Goal: Task Accomplishment & Management: Use online tool/utility

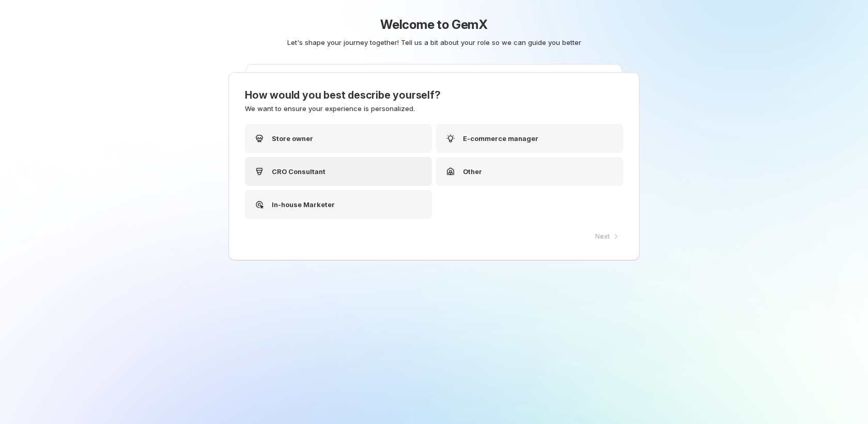
click at [304, 186] on div "CRO Consultant" at bounding box center [338, 171] width 187 height 29
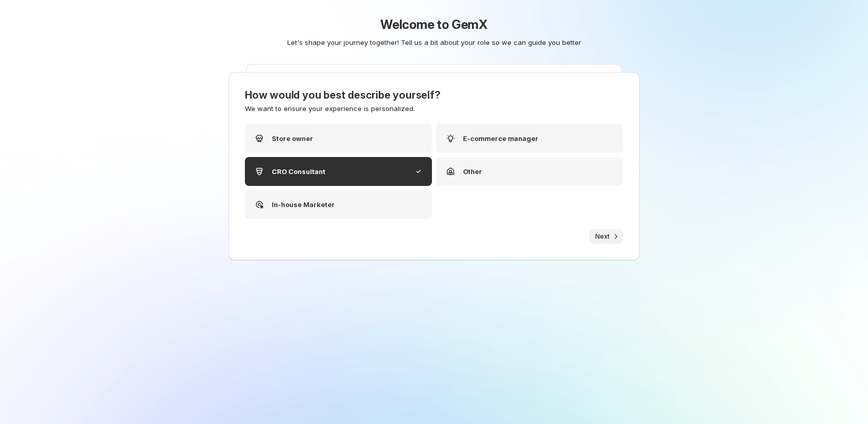
click at [601, 234] on span "Next" at bounding box center [602, 237] width 14 height 8
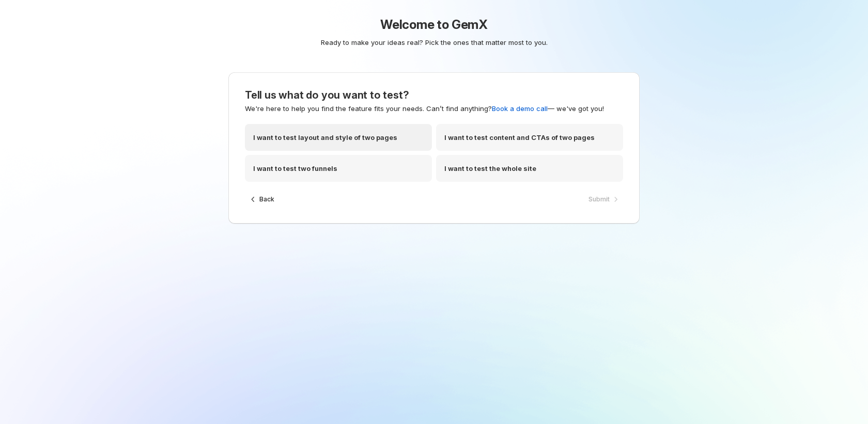
click at [378, 147] on div "I want to test layout and style of two pages" at bounding box center [338, 137] width 187 height 27
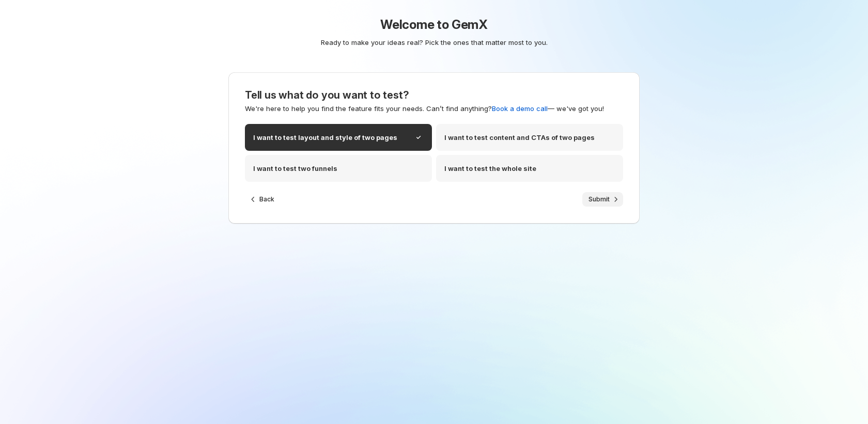
click at [605, 200] on span "Submit" at bounding box center [599, 199] width 21 height 8
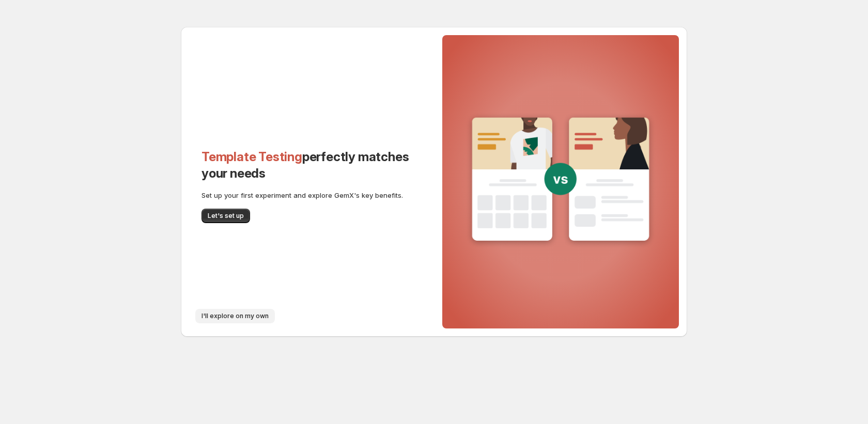
click at [234, 321] on button "I'll explore on my own" at bounding box center [235, 316] width 80 height 14
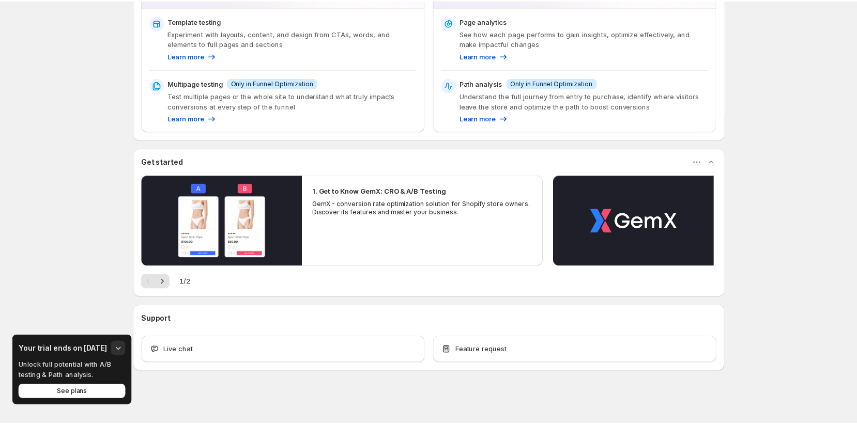
scroll to position [161, 0]
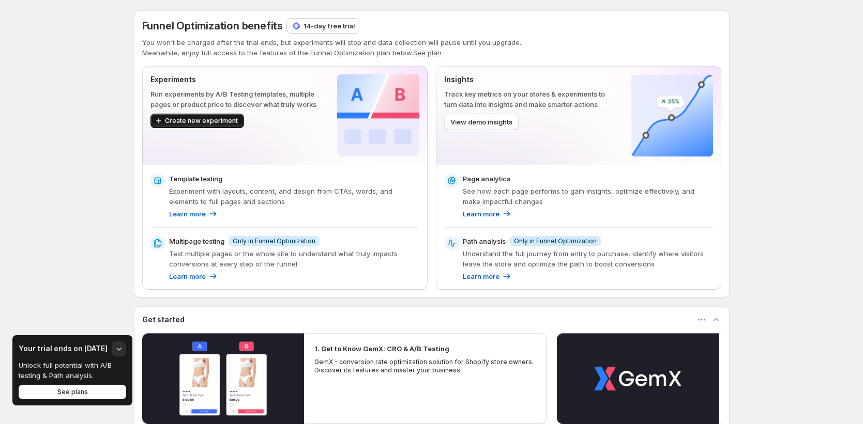
click at [205, 126] on button "Create new experiment" at bounding box center [197, 121] width 94 height 14
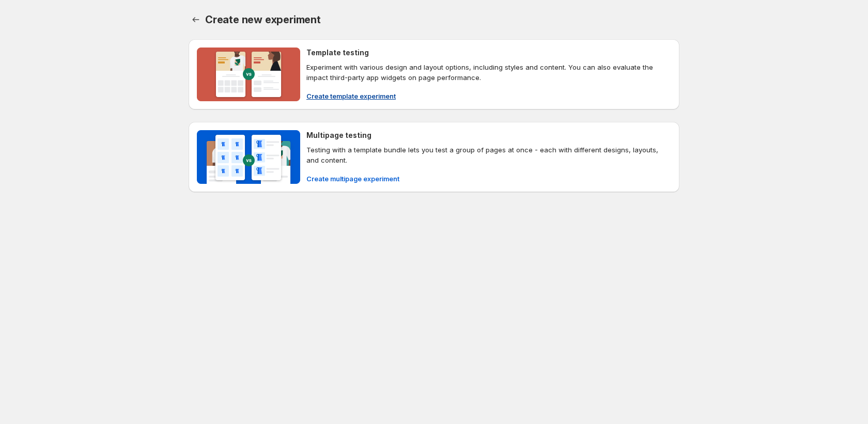
click at [391, 93] on span "Create template experiment" at bounding box center [350, 96] width 89 height 10
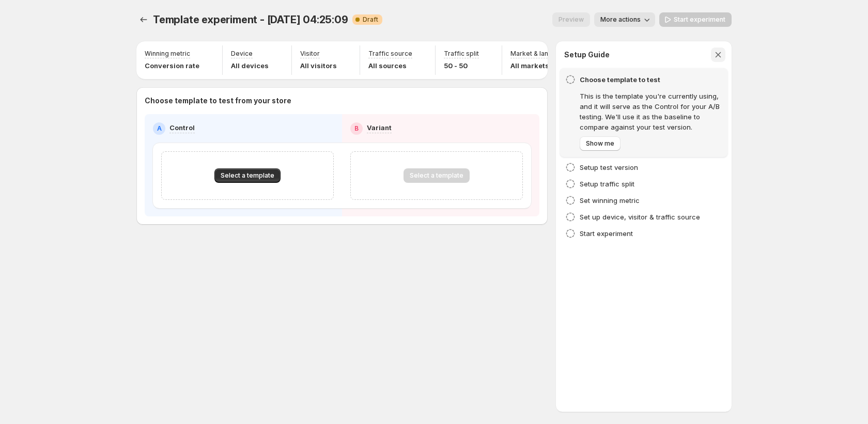
click at [715, 52] on icon "button" at bounding box center [718, 55] width 10 height 10
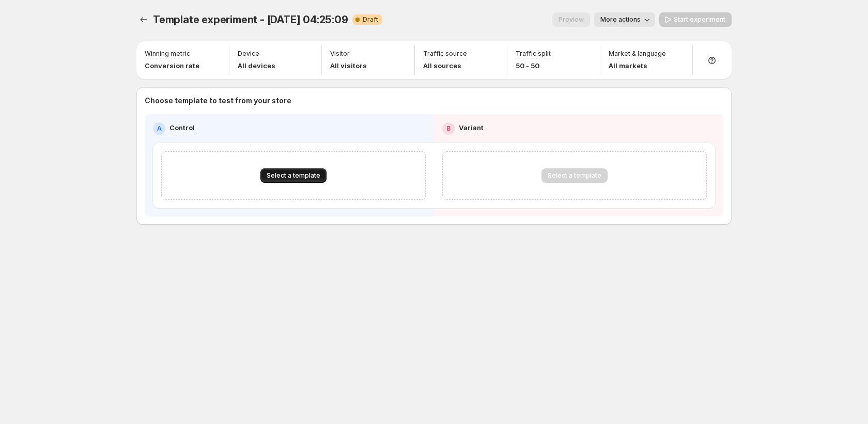
click at [309, 177] on span "Select a template" at bounding box center [294, 176] width 54 height 8
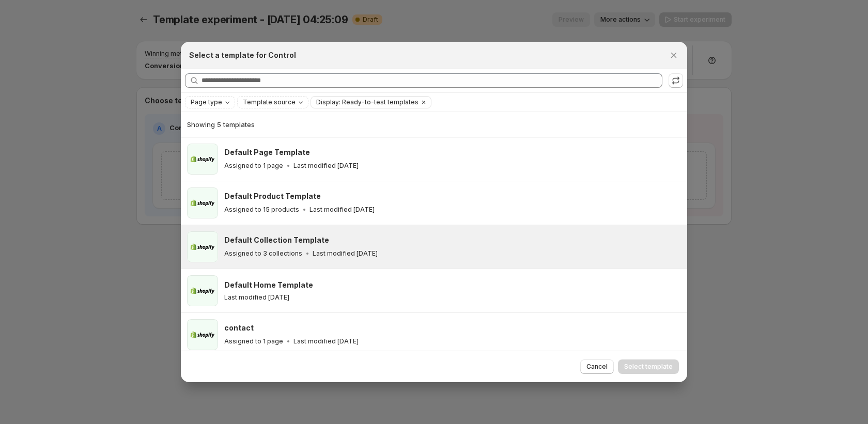
scroll to position [6, 0]
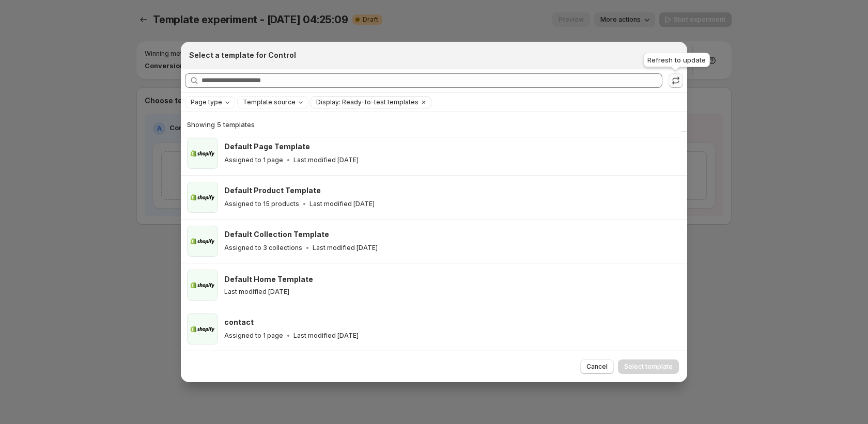
click at [674, 79] on icon ":rs:" at bounding box center [676, 78] width 7 height 4
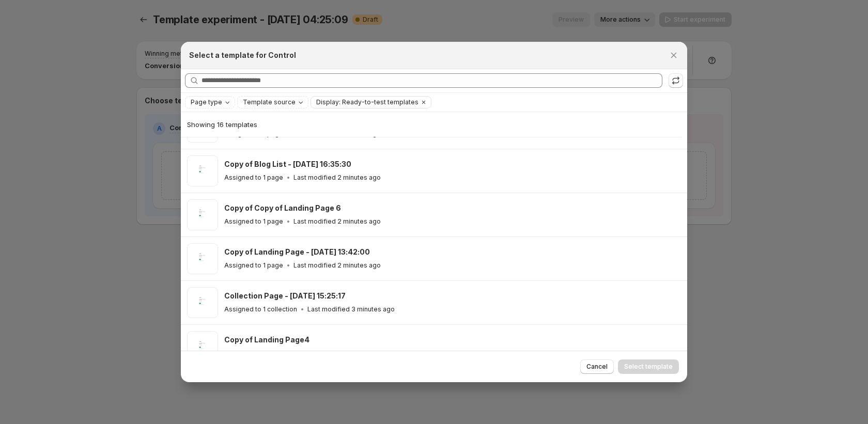
scroll to position [0, 0]
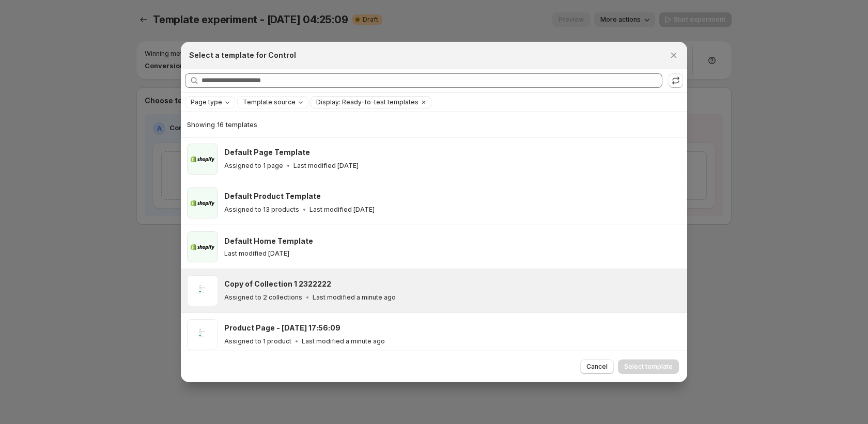
click at [484, 286] on div "Copy of Collection 1 2322222" at bounding box center [451, 284] width 454 height 10
click at [650, 365] on span "Select template" at bounding box center [648, 367] width 49 height 8
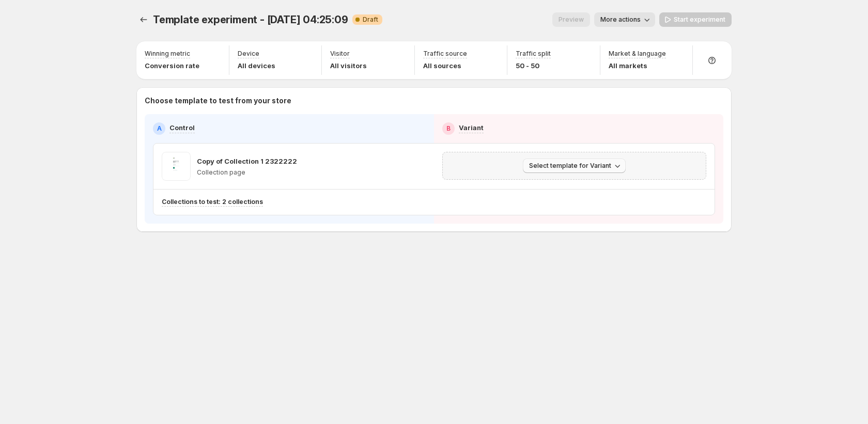
click at [606, 167] on span "Select template for Variant" at bounding box center [570, 166] width 82 height 8
click at [593, 202] on span "Create Variant based on Control" at bounding box center [576, 205] width 105 height 8
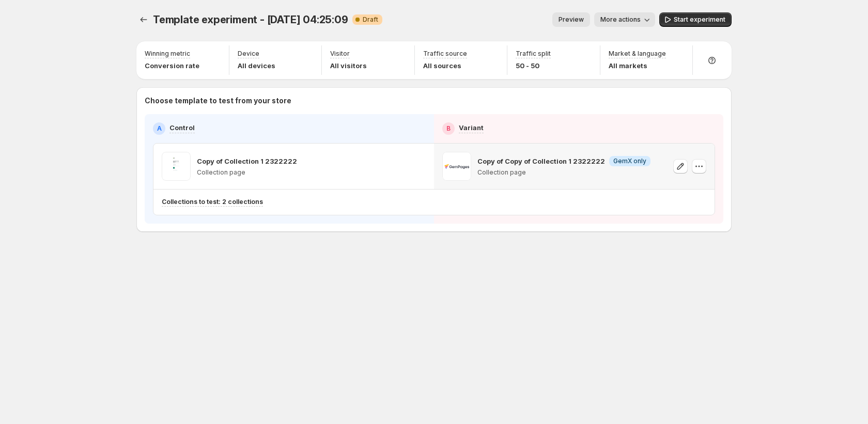
click at [638, 25] on button "More actions" at bounding box center [624, 19] width 61 height 14
click at [631, 57] on span "Rename" at bounding box center [631, 59] width 26 height 8
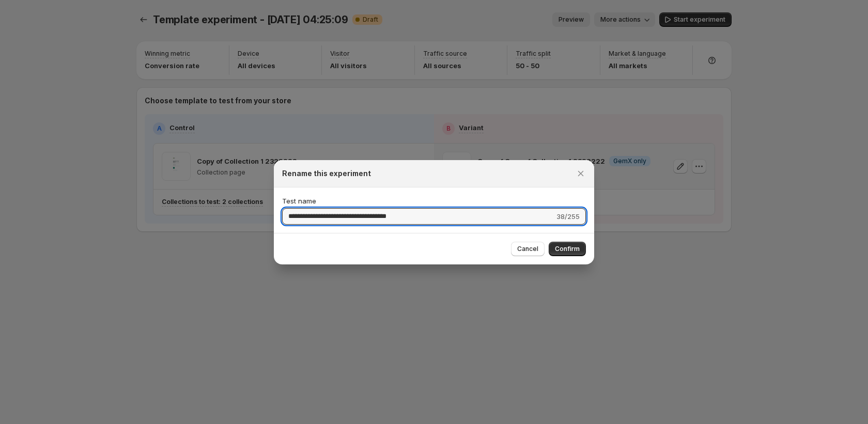
drag, startPoint x: 439, startPoint y: 217, endPoint x: 231, endPoint y: 209, distance: 208.4
click at [231, 424] on div "**********" at bounding box center [434, 424] width 868 height 0
type input "******"
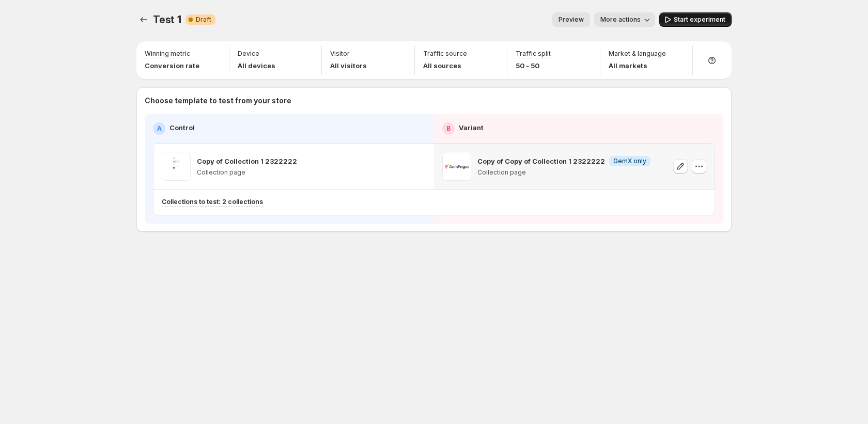
click at [683, 21] on span "Start experiment" at bounding box center [700, 20] width 52 height 8
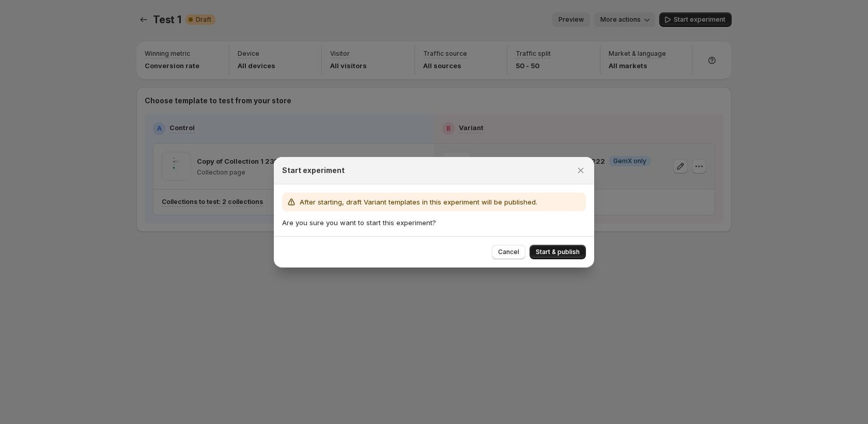
click at [551, 248] on span "Start & publish" at bounding box center [558, 252] width 44 height 8
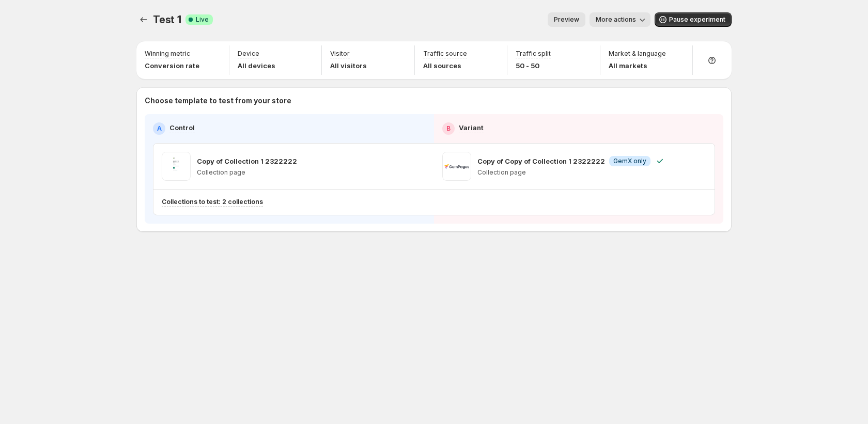
click at [608, 21] on span "More actions" at bounding box center [616, 20] width 40 height 8
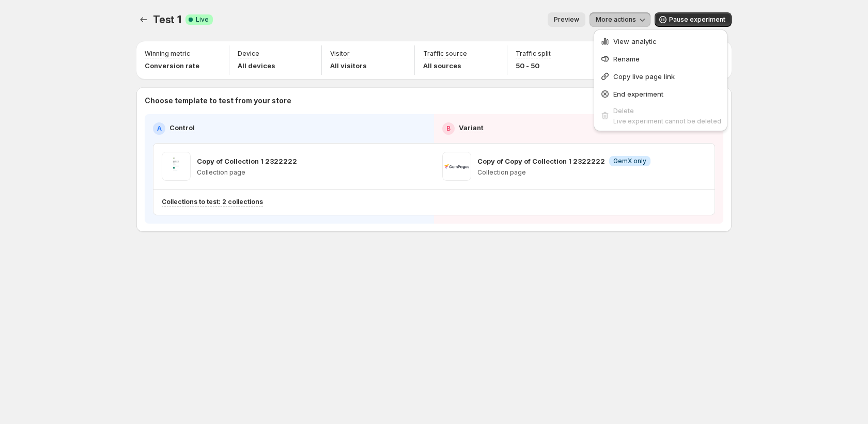
drag, startPoint x: 127, startPoint y: 21, endPoint x: 131, endPoint y: 17, distance: 5.8
click at [128, 21] on div "Test 1. This page is ready Test 1 Success Complete Live Preview More actions Mo…" at bounding box center [434, 144] width 620 height 288
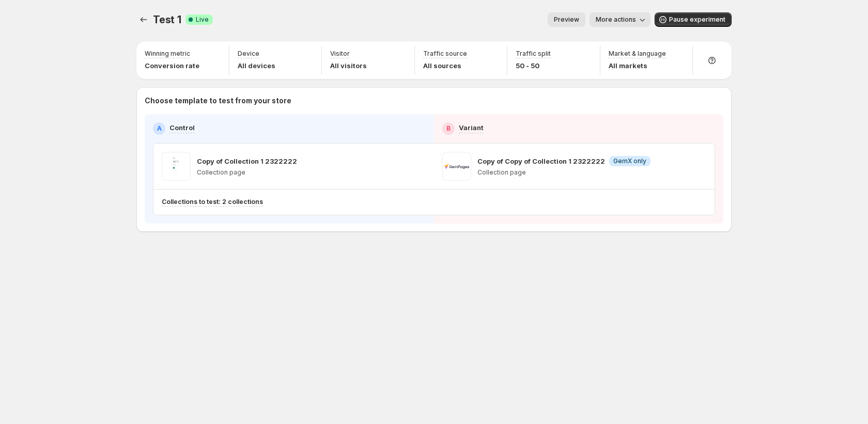
click at [135, 17] on div "Test 1. This page is ready Test 1 Success Complete Live Preview More actions Mo…" at bounding box center [434, 144] width 620 height 288
click at [145, 21] on icon "Experiments" at bounding box center [144, 19] width 10 height 10
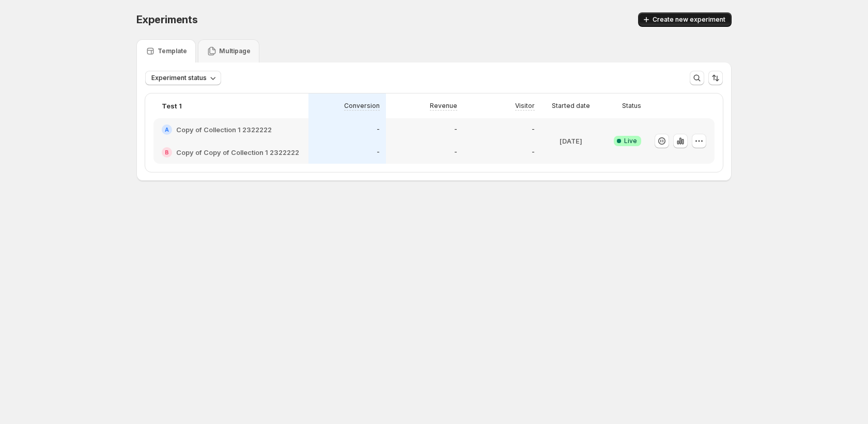
click at [704, 20] on span "Create new experiment" at bounding box center [689, 20] width 73 height 8
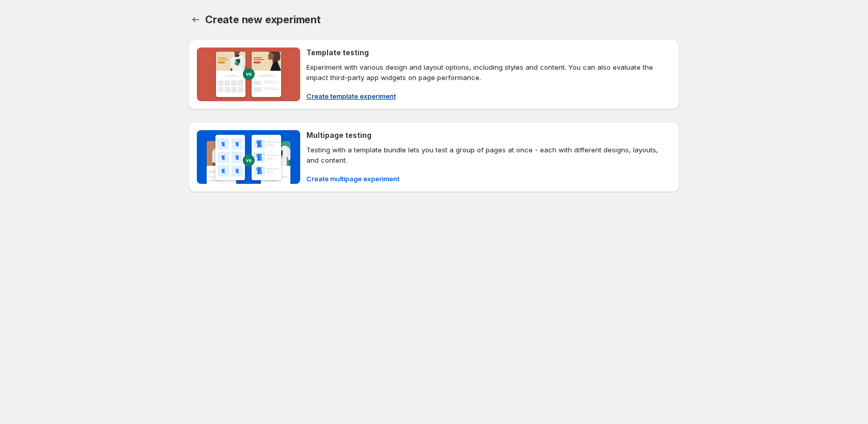
click at [340, 98] on span "Create template experiment" at bounding box center [350, 96] width 89 height 10
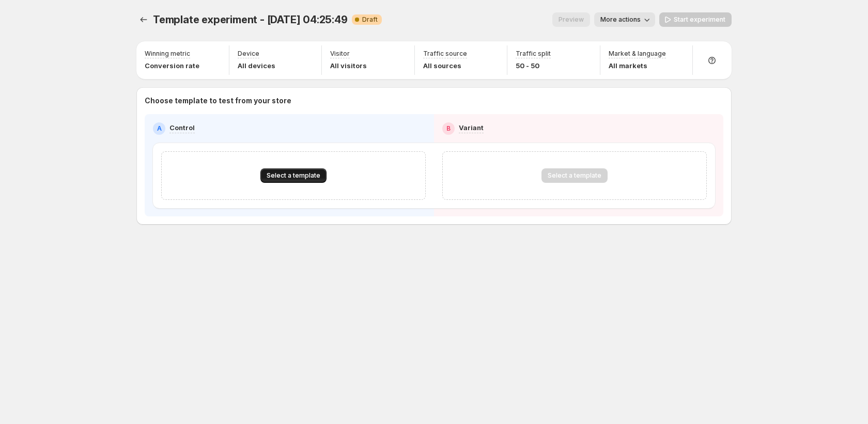
click at [309, 173] on span "Select a template" at bounding box center [294, 176] width 54 height 8
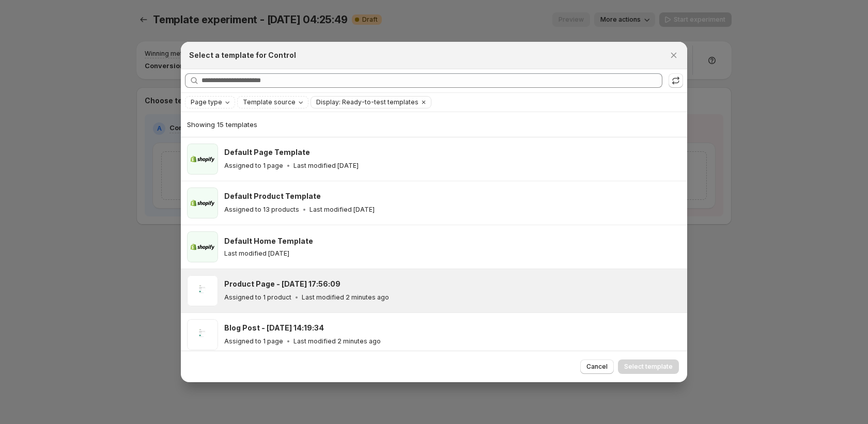
click at [345, 288] on div "Product Page - Sep 22, 17:56:09" at bounding box center [451, 284] width 454 height 10
click at [649, 364] on span "Select template" at bounding box center [648, 367] width 49 height 8
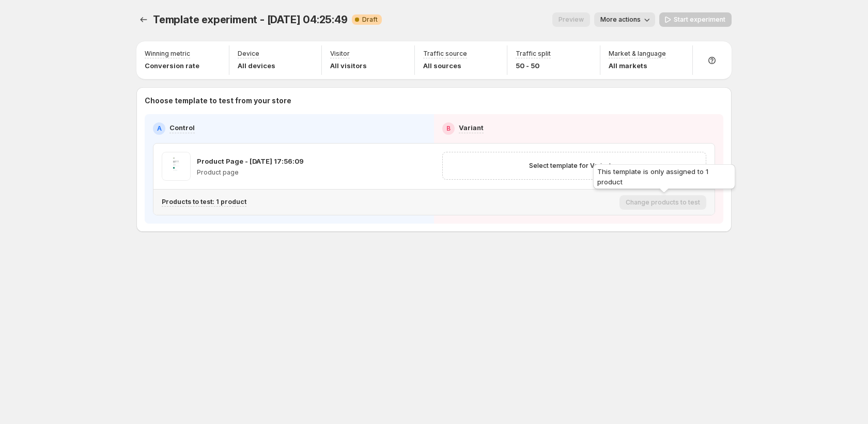
click at [606, 169] on div "This template is only assigned to 1 product" at bounding box center [664, 178] width 146 height 33
click at [559, 163] on span "Select template for Variant" at bounding box center [570, 166] width 82 height 8
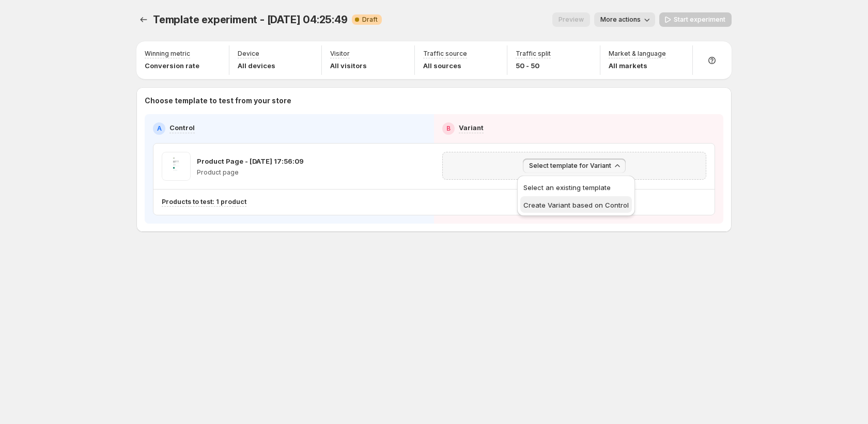
click at [567, 202] on span "Create Variant based on Control" at bounding box center [576, 205] width 105 height 8
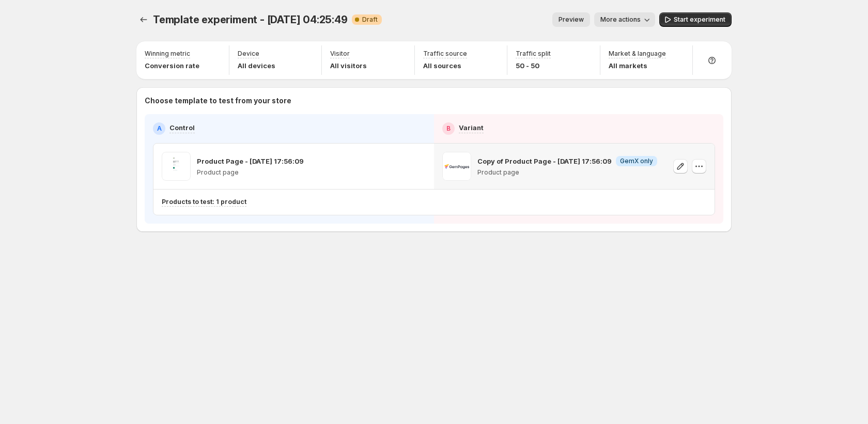
click at [648, 23] on icon "button" at bounding box center [647, 19] width 10 height 10
click at [635, 56] on span "Rename" at bounding box center [631, 59] width 26 height 8
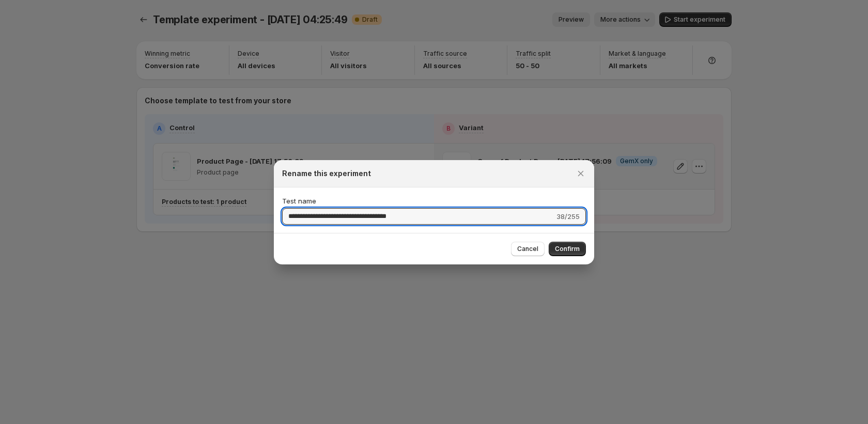
drag, startPoint x: 449, startPoint y: 216, endPoint x: 313, endPoint y: 204, distance: 136.4
click at [313, 204] on div "**********" at bounding box center [434, 210] width 304 height 29
click at [402, 221] on input "**********" at bounding box center [418, 216] width 272 height 17
drag, startPoint x: 320, startPoint y: 218, endPoint x: 496, endPoint y: 220, distance: 175.7
click at [496, 220] on input "**********" at bounding box center [418, 216] width 272 height 17
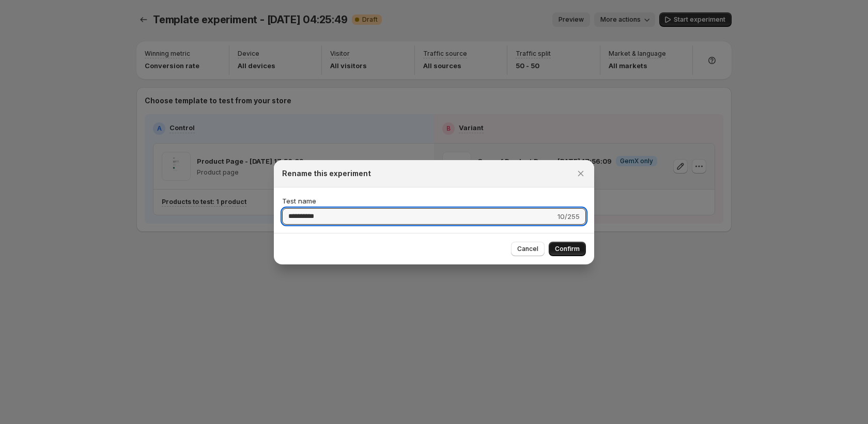
type input "**********"
click at [575, 248] on span "Confirm" at bounding box center [567, 249] width 25 height 8
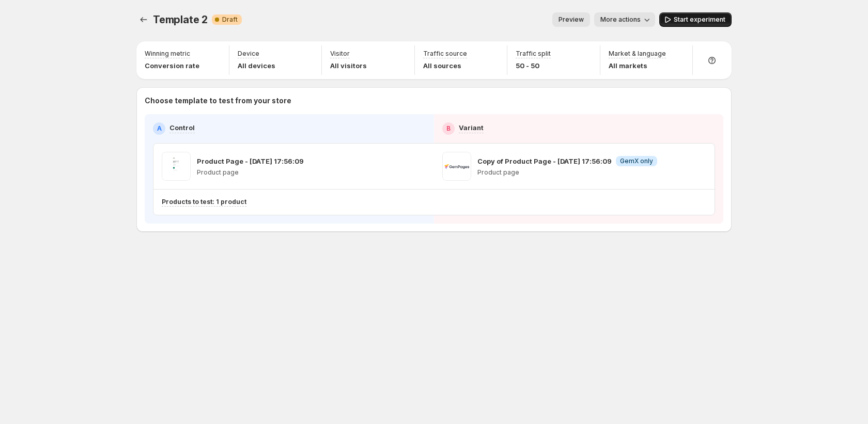
click at [689, 21] on span "Start experiment" at bounding box center [700, 20] width 52 height 8
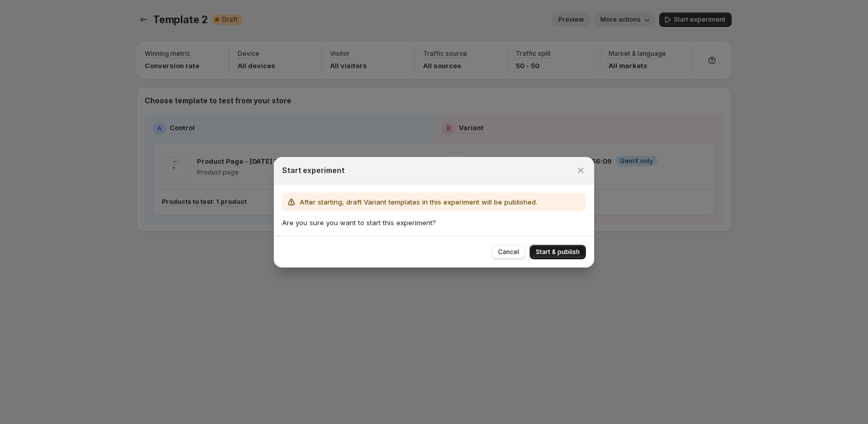
click at [561, 255] on span "Start & publish" at bounding box center [558, 252] width 44 height 8
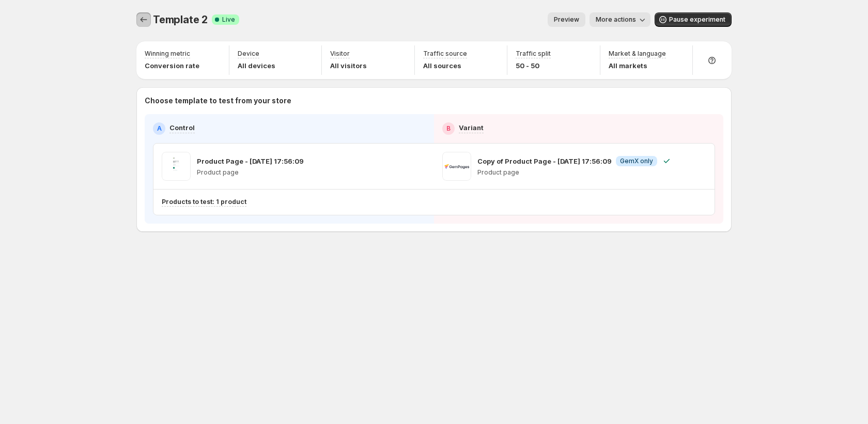
click at [144, 22] on icon "Experiments" at bounding box center [144, 19] width 10 height 10
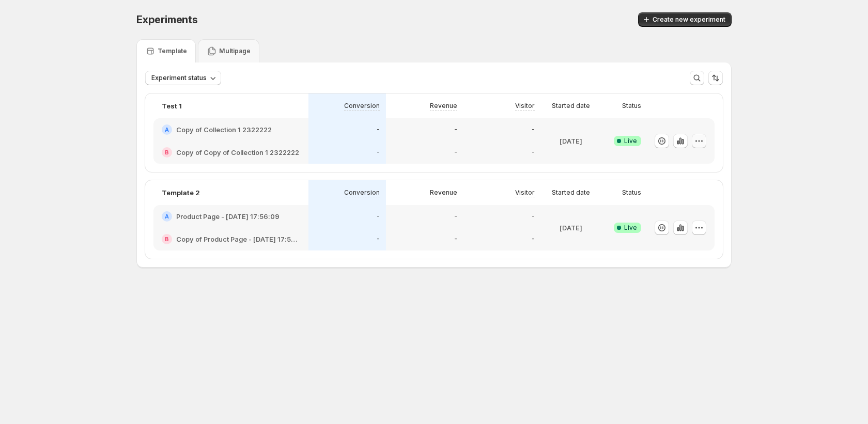
click at [699, 142] on icon "button" at bounding box center [699, 141] width 10 height 10
click at [789, 130] on div "Experiments. This page is ready Experiments Create new experiment Template Mult…" at bounding box center [434, 162] width 868 height 324
click at [688, 19] on span "Create new experiment" at bounding box center [689, 20] width 73 height 8
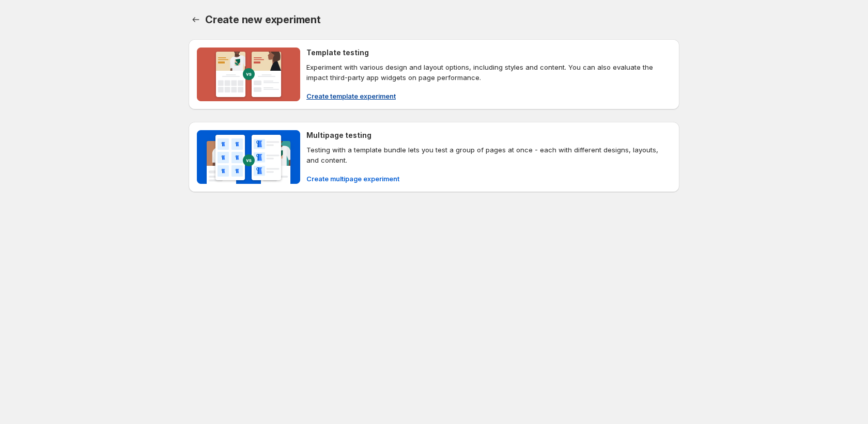
click at [390, 95] on span "Create template experiment" at bounding box center [350, 96] width 89 height 10
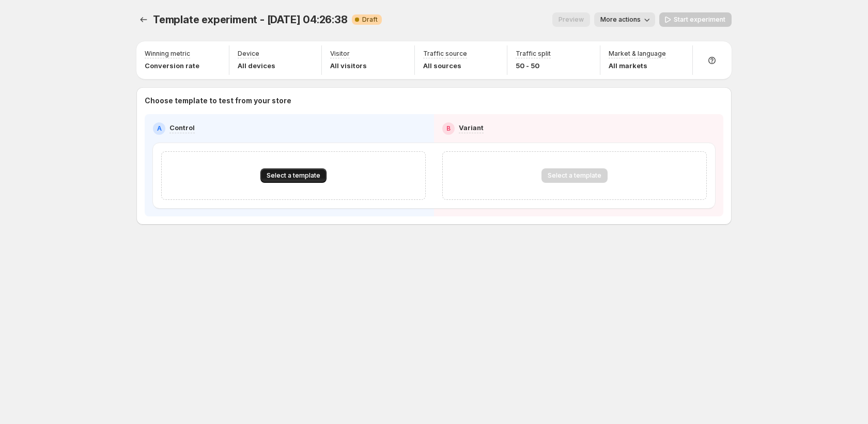
click at [298, 172] on span "Select a template" at bounding box center [294, 176] width 54 height 8
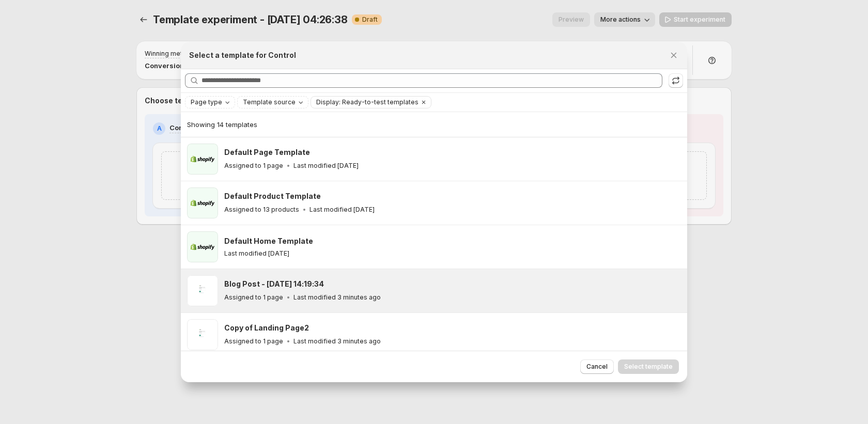
click at [351, 297] on p "Last modified 3 minutes ago" at bounding box center [337, 298] width 87 height 8
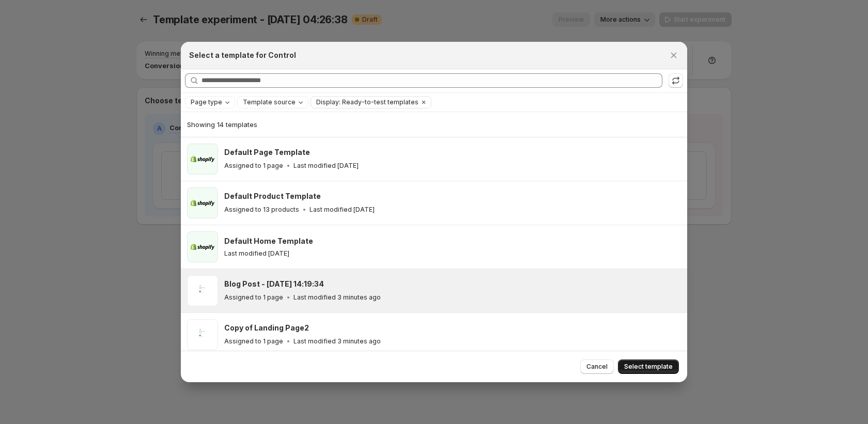
click at [663, 363] on span "Select template" at bounding box center [648, 367] width 49 height 8
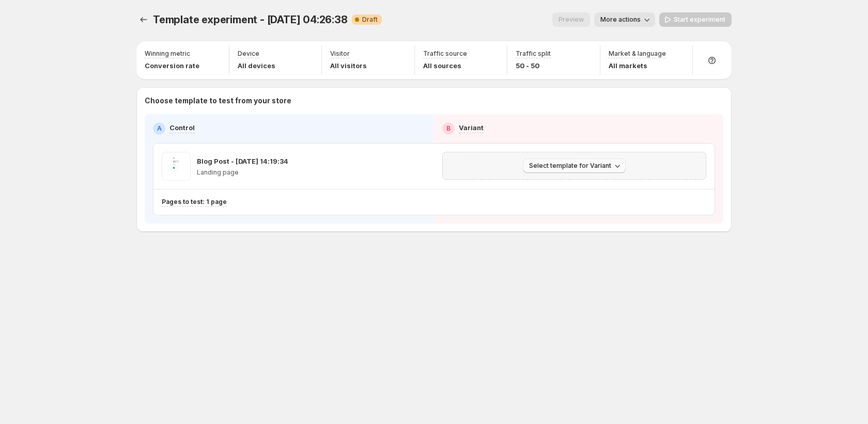
click at [607, 165] on span "Select template for Variant" at bounding box center [570, 166] width 82 height 8
click at [590, 203] on span "Create Variant based on Control" at bounding box center [576, 205] width 105 height 8
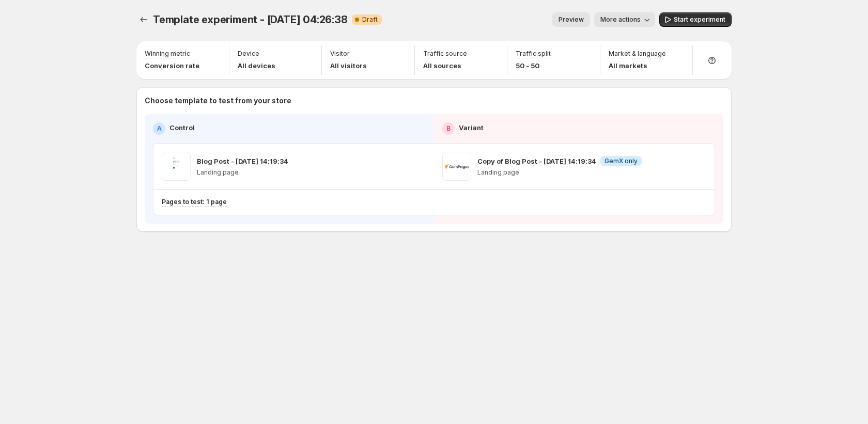
click at [636, 16] on span "More actions" at bounding box center [621, 20] width 40 height 8
click at [632, 58] on span "Rename" at bounding box center [631, 59] width 26 height 8
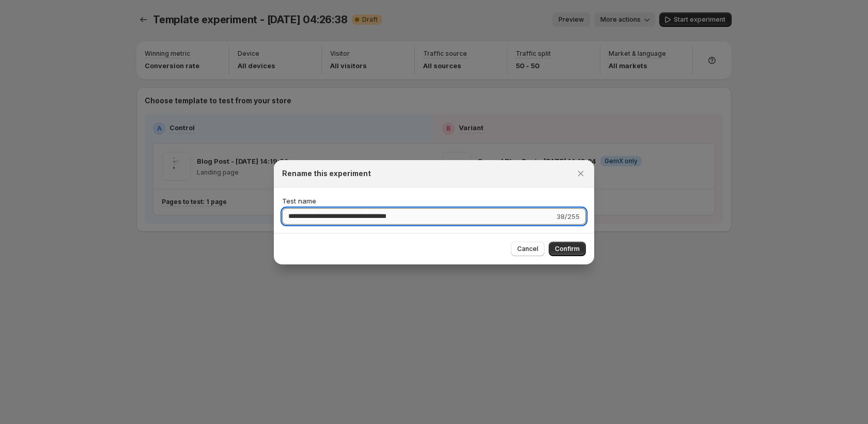
drag, startPoint x: 320, startPoint y: 216, endPoint x: 476, endPoint y: 223, distance: 156.2
click at [476, 223] on input "**********" at bounding box center [418, 216] width 272 height 17
type input "**********"
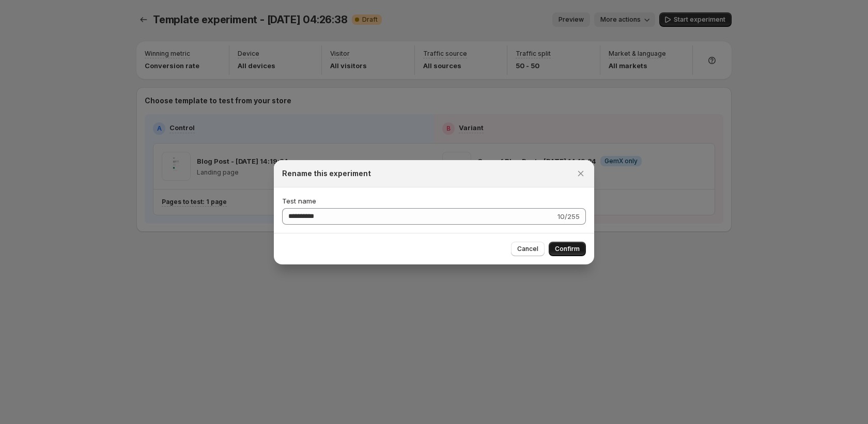
click at [562, 247] on span "Confirm" at bounding box center [567, 249] width 25 height 8
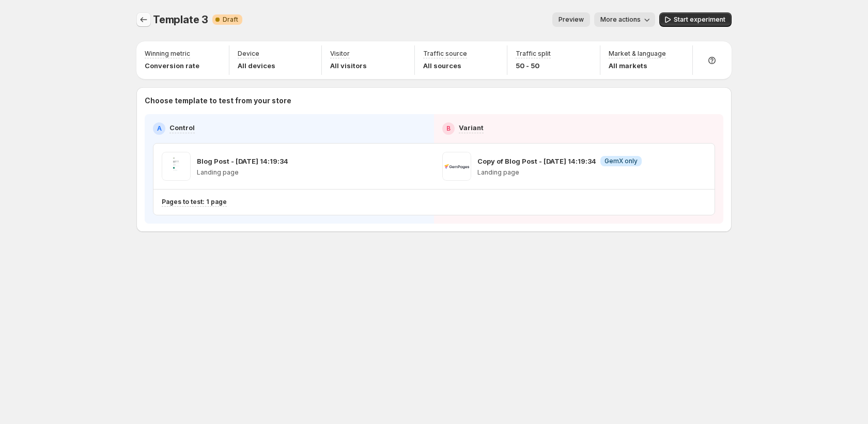
click at [145, 25] on button "Experiments" at bounding box center [143, 19] width 14 height 14
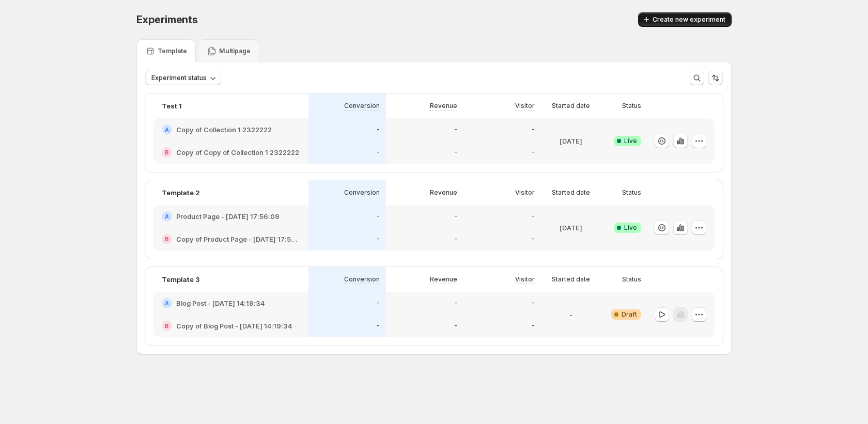
click at [695, 19] on span "Create new experiment" at bounding box center [689, 20] width 73 height 8
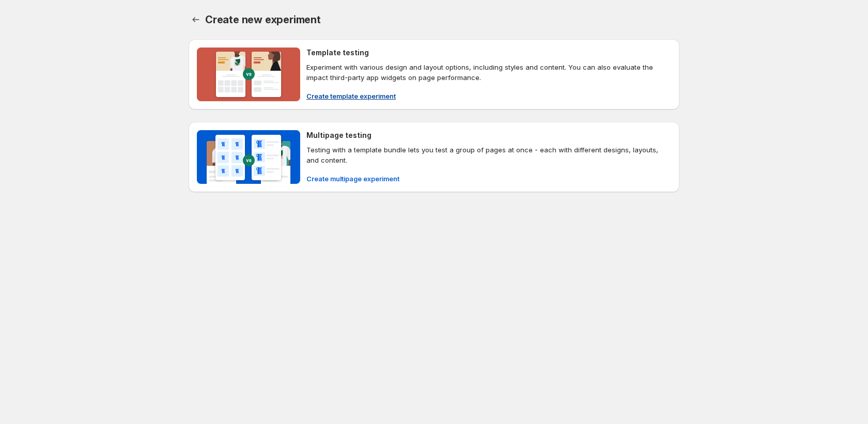
click at [373, 97] on span "Create template experiment" at bounding box center [350, 96] width 89 height 10
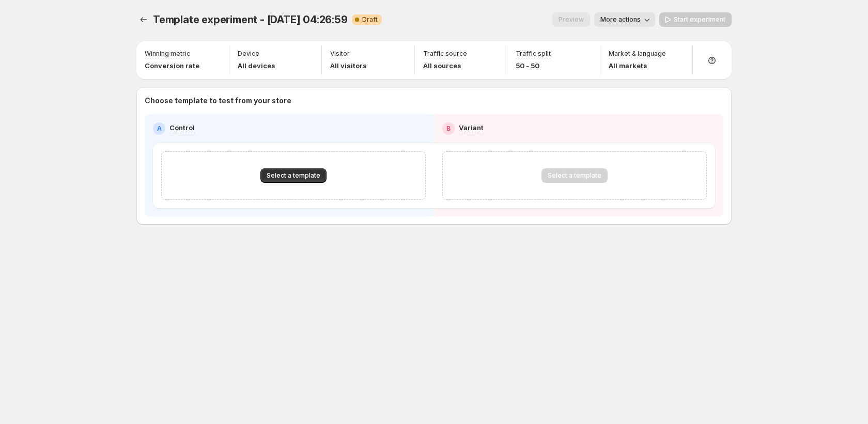
click at [281, 183] on div "Select a template" at bounding box center [293, 175] width 265 height 49
click at [283, 181] on button "Select a template" at bounding box center [293, 175] width 66 height 14
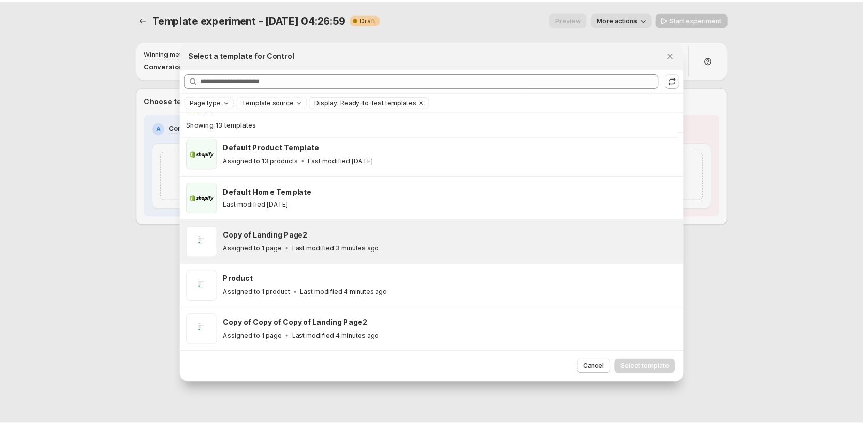
scroll to position [51, 0]
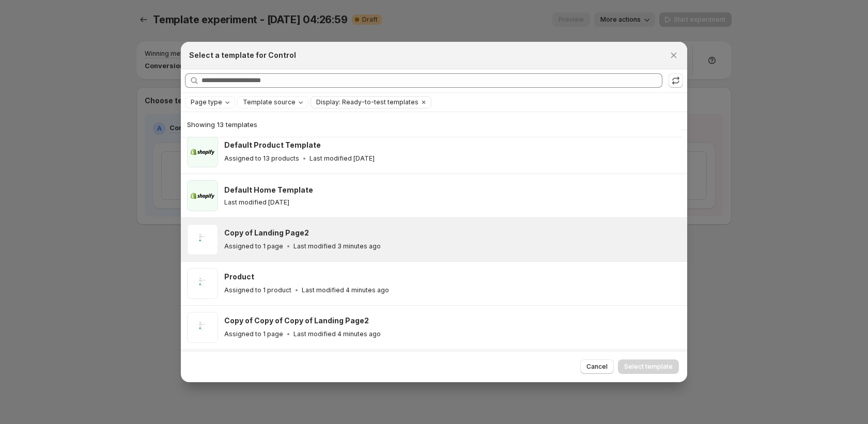
click at [344, 248] on p "Last modified 3 minutes ago" at bounding box center [337, 246] width 87 height 8
click at [654, 368] on span "Select template" at bounding box center [648, 367] width 49 height 8
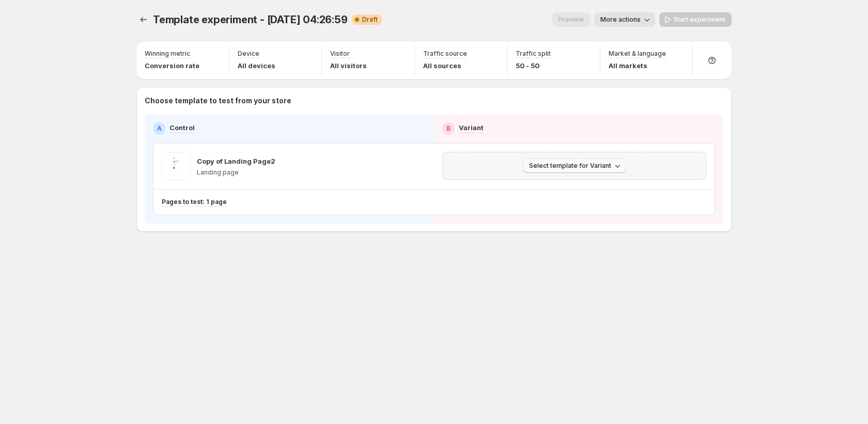
click at [560, 163] on span "Select template for Variant" at bounding box center [570, 166] width 82 height 8
click at [573, 202] on span "Create Variant based on Control" at bounding box center [576, 205] width 105 height 8
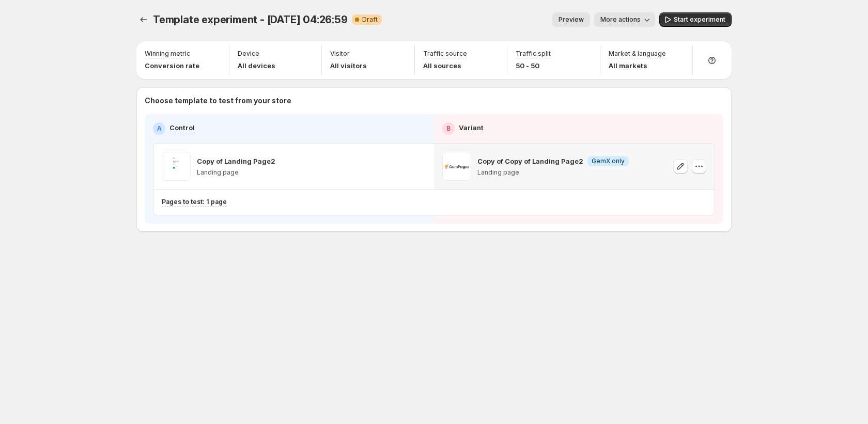
click at [631, 13] on button "More actions" at bounding box center [624, 19] width 61 height 14
click at [619, 73] on span "Copy live page link" at bounding box center [649, 76] width 62 height 8
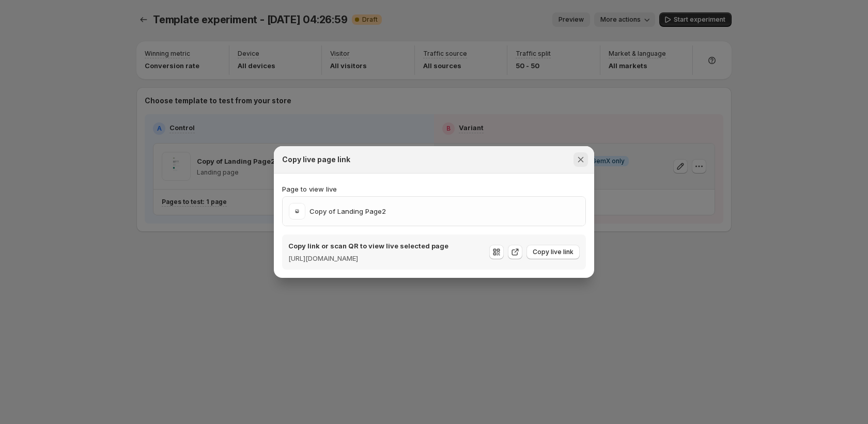
click at [580, 155] on icon "Close" at bounding box center [581, 160] width 10 height 10
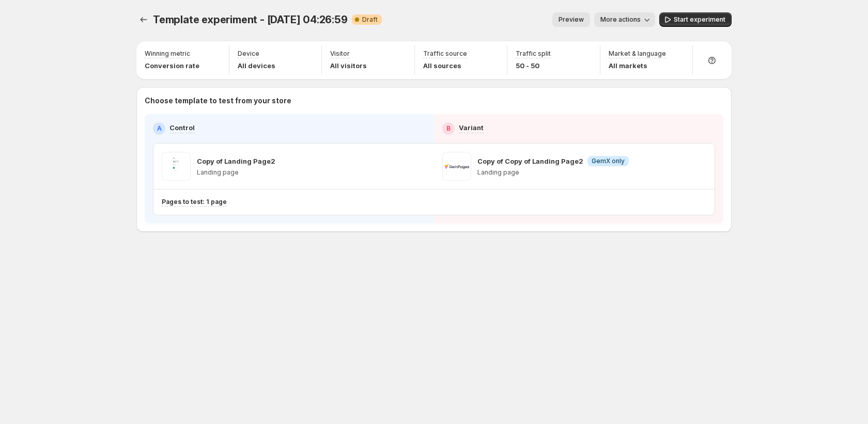
click at [615, 20] on span "More actions" at bounding box center [621, 20] width 40 height 8
click at [620, 56] on span "Rename" at bounding box center [631, 59] width 26 height 8
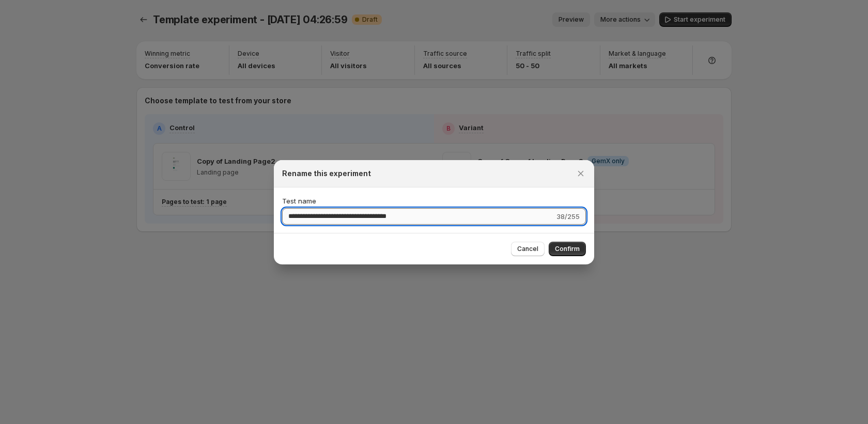
drag, startPoint x: 321, startPoint y: 218, endPoint x: 459, endPoint y: 220, distance: 138.0
click at [461, 220] on input "**********" at bounding box center [418, 216] width 272 height 17
drag, startPoint x: 429, startPoint y: 219, endPoint x: 319, endPoint y: 214, distance: 109.7
click at [319, 214] on input "**********" at bounding box center [418, 216] width 272 height 17
type input "**********"
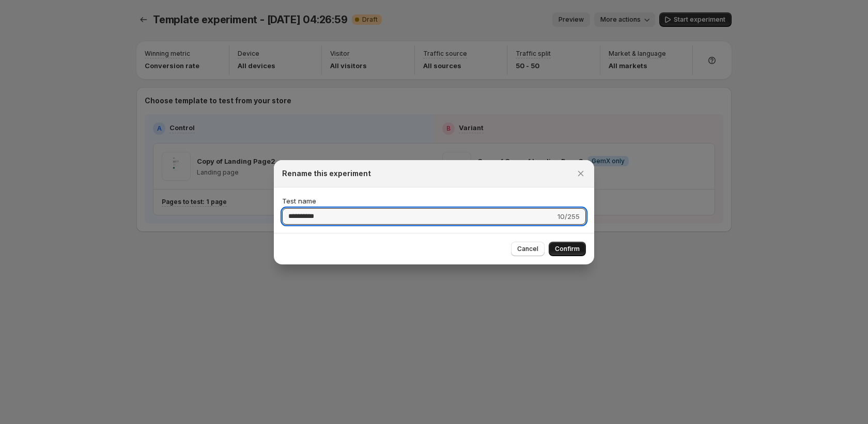
click at [560, 247] on span "Confirm" at bounding box center [567, 249] width 25 height 8
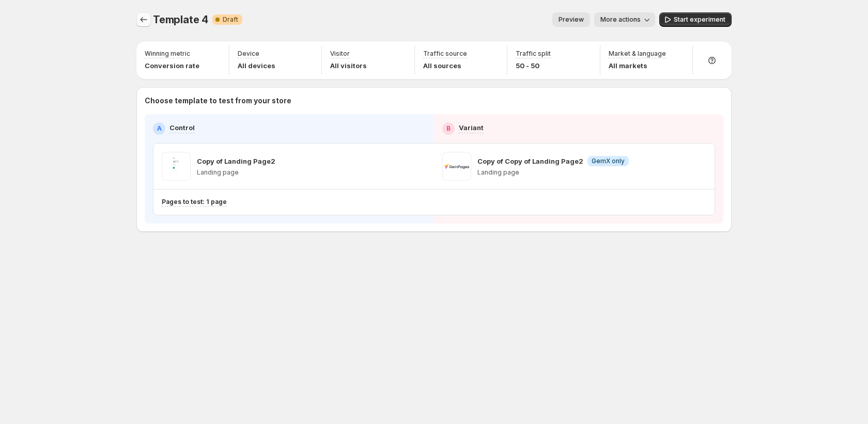
click at [143, 21] on icon "Experiments" at bounding box center [144, 19] width 10 height 10
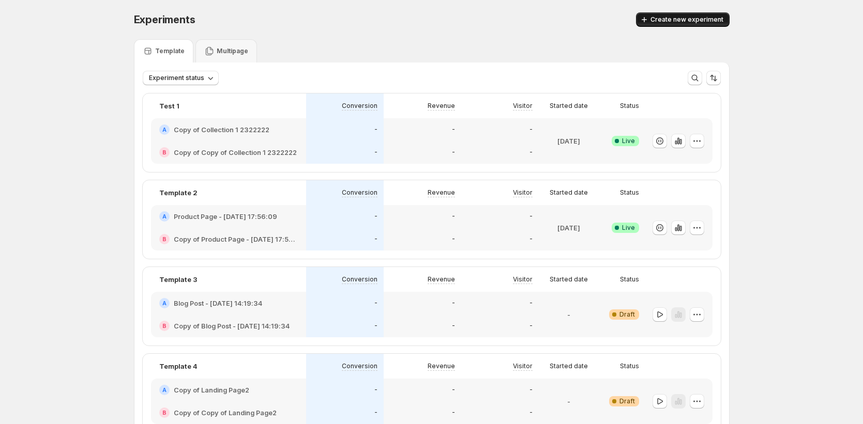
click at [689, 22] on span "Create new experiment" at bounding box center [686, 20] width 73 height 8
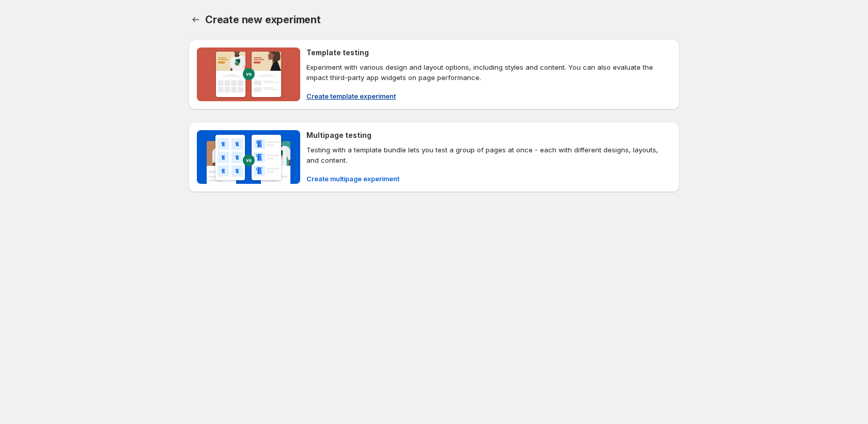
click at [392, 99] on span "Create template experiment" at bounding box center [350, 96] width 89 height 10
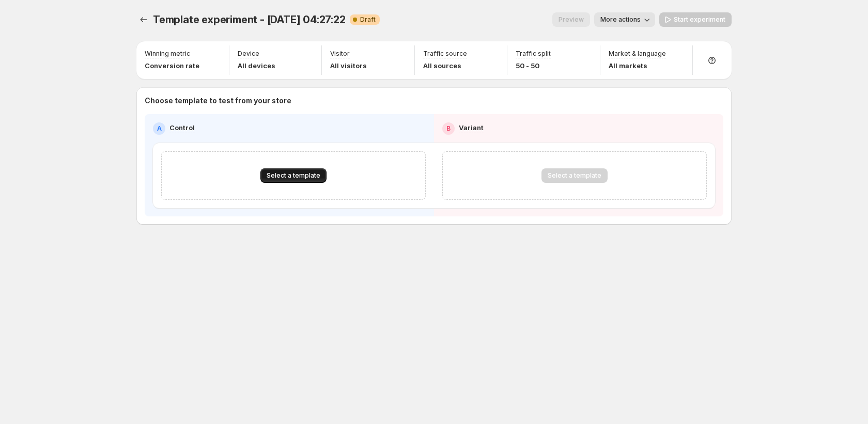
click at [309, 168] on button "Select a template" at bounding box center [293, 175] width 66 height 14
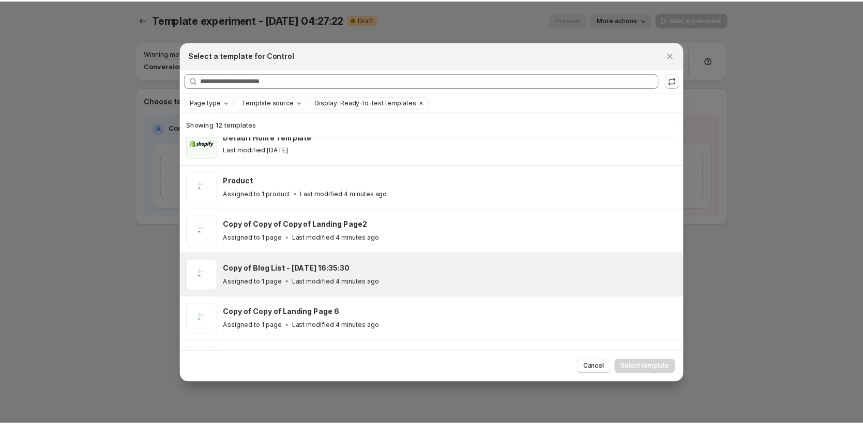
scroll to position [133, 0]
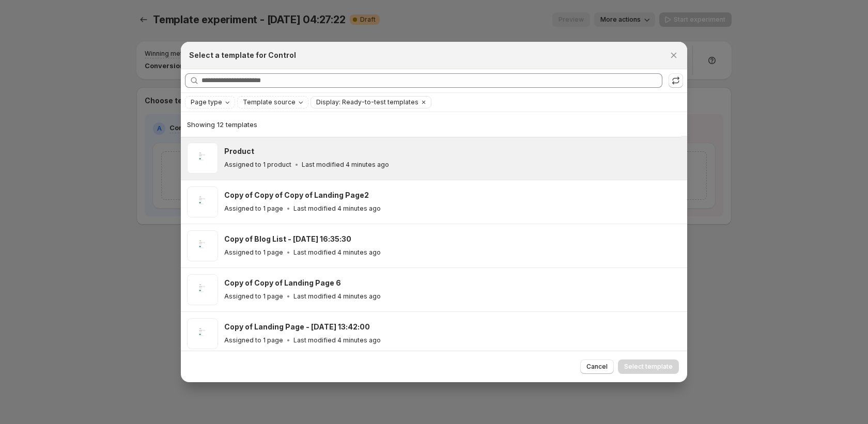
click at [360, 163] on p "Last modified 4 minutes ago" at bounding box center [345, 165] width 87 height 8
click at [639, 374] on div "Cancel Select template" at bounding box center [434, 367] width 506 height 32
click at [638, 371] on button "Select template" at bounding box center [648, 367] width 61 height 14
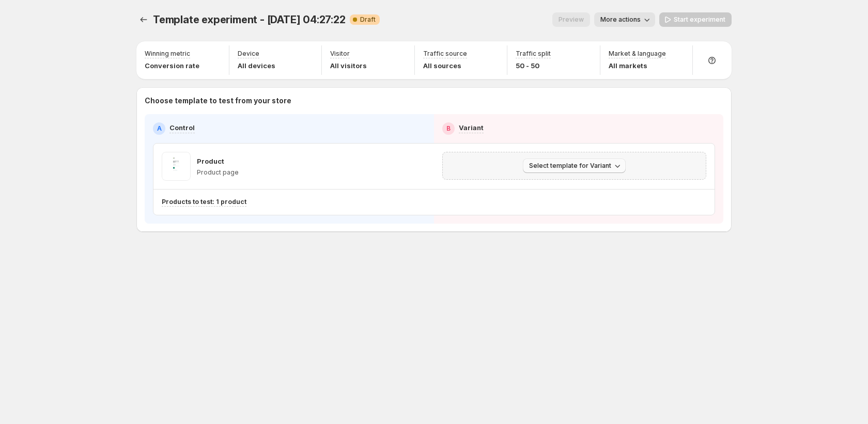
click at [555, 168] on span "Select template for Variant" at bounding box center [570, 166] width 82 height 8
click at [566, 206] on span "Create Variant based on Control" at bounding box center [576, 205] width 105 height 8
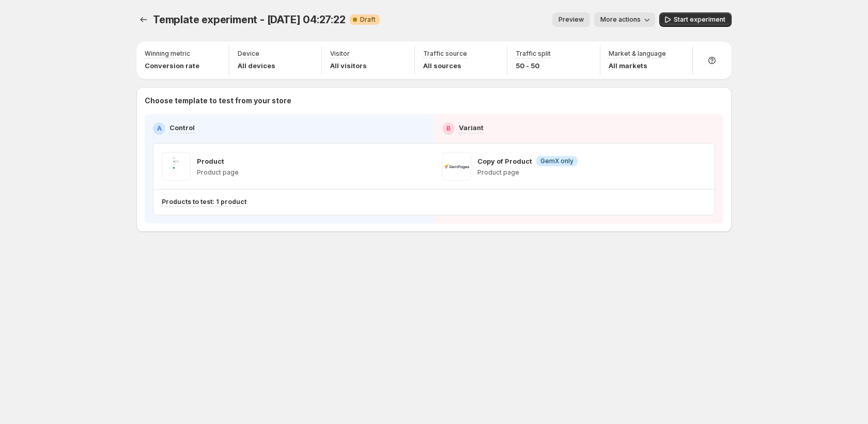
click at [629, 16] on button "More actions" at bounding box center [624, 19] width 61 height 14
click at [627, 62] on span "Rename" at bounding box center [631, 59] width 26 height 8
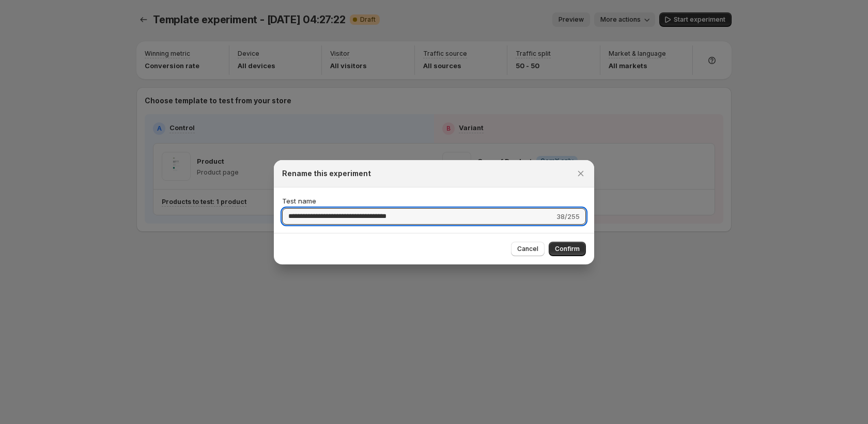
drag, startPoint x: 319, startPoint y: 219, endPoint x: 571, endPoint y: 236, distance: 252.8
click at [571, 236] on div "**********" at bounding box center [434, 212] width 320 height 104
type input "**********"
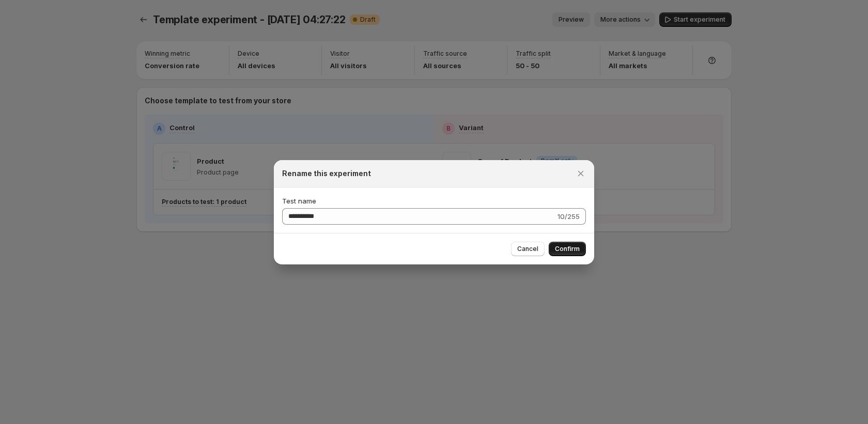
click at [577, 243] on button "Confirm" at bounding box center [567, 249] width 37 height 14
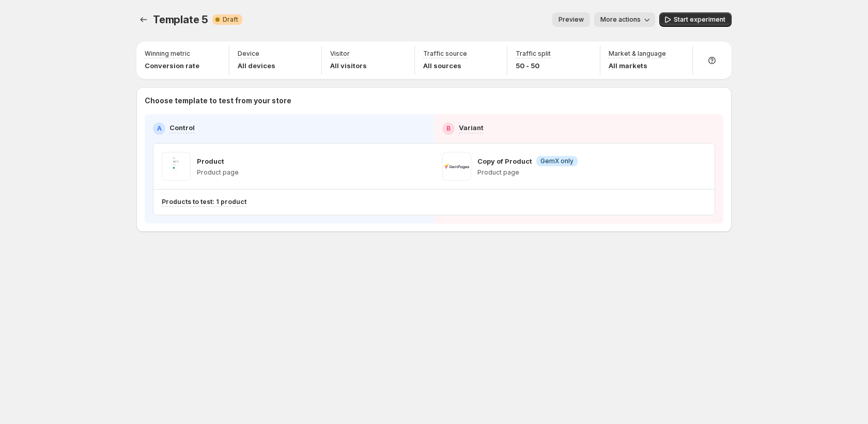
click at [157, 15] on span "Template 5" at bounding box center [180, 19] width 55 height 12
click at [157, 26] on div "Template 5 Warning Complete Draft" at bounding box center [197, 19] width 89 height 14
click at [148, 25] on button "Experiments" at bounding box center [143, 19] width 14 height 14
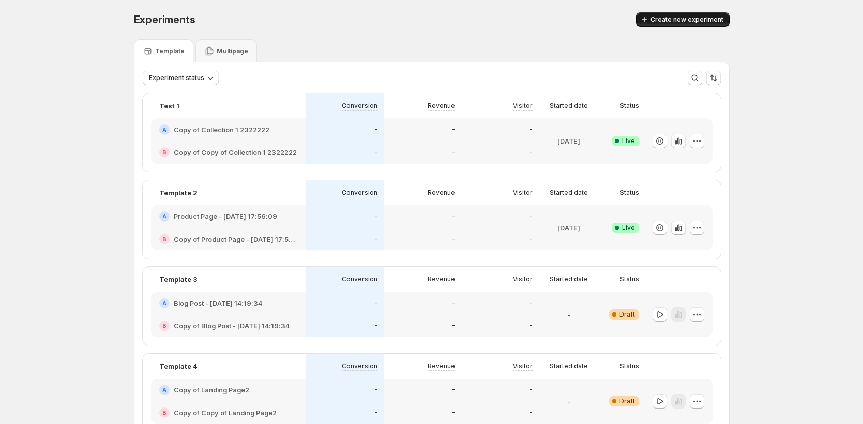
click at [664, 21] on span "Create new experiment" at bounding box center [686, 20] width 73 height 8
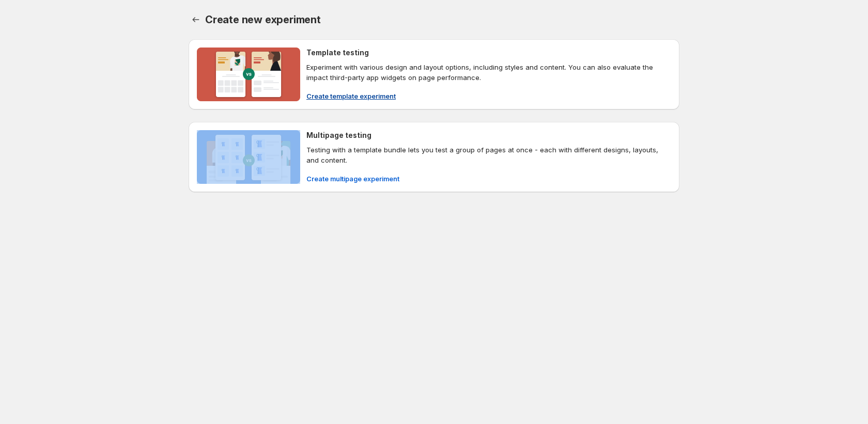
click at [329, 90] on div "Template testing Experiment with various design and layout options, including s…" at bounding box center [488, 75] width 365 height 54
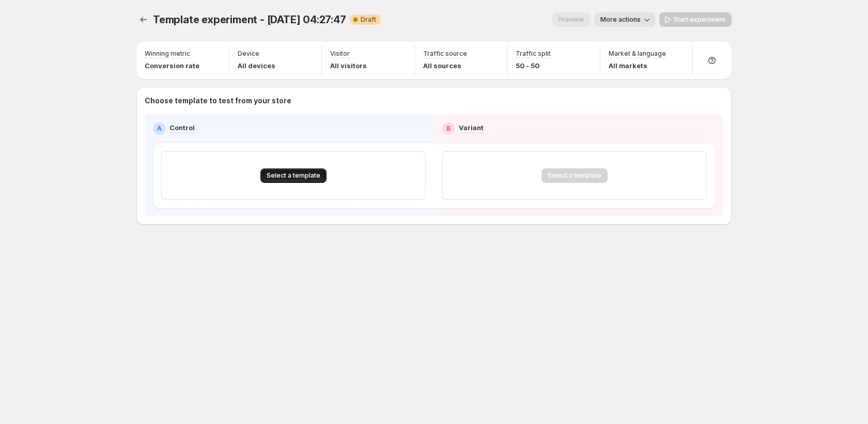
click at [320, 179] on button "Select a template" at bounding box center [293, 175] width 66 height 14
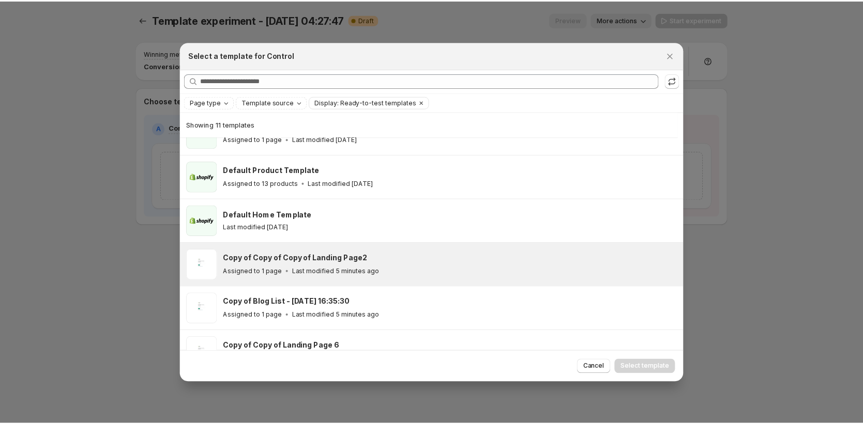
scroll to position [27, 0]
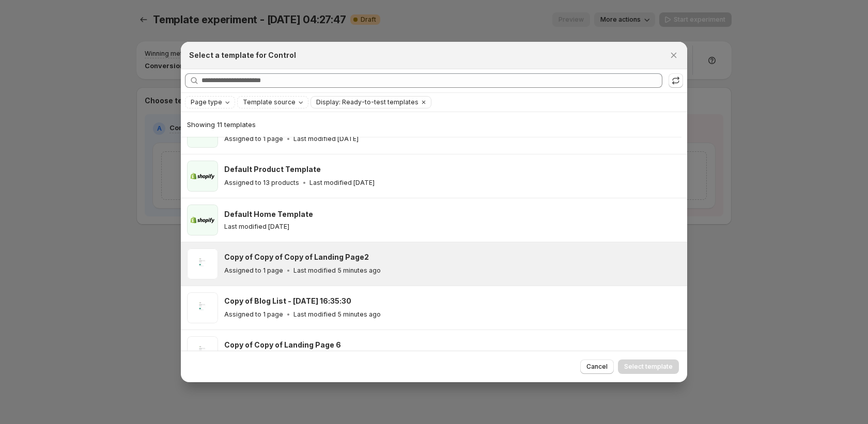
click at [363, 263] on div "Copy of Copy of Copy of Landing Page2 Assigned to 1 page Last modified 5 minute…" at bounding box center [451, 264] width 454 height 24
click at [647, 365] on span "Select template" at bounding box center [648, 367] width 49 height 8
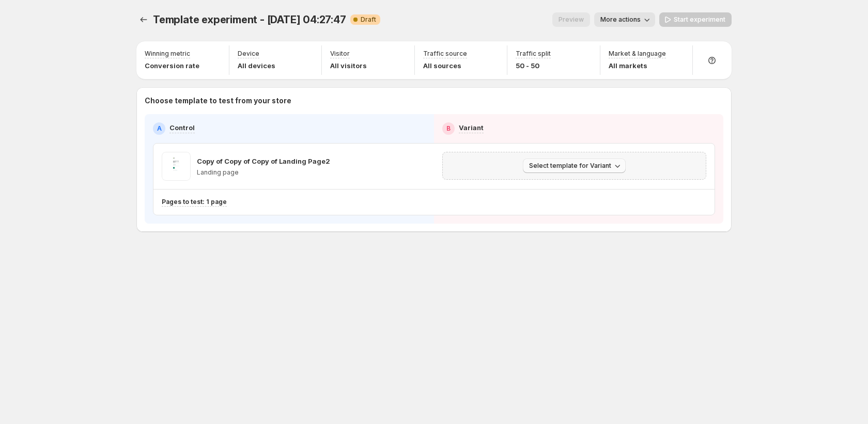
click at [574, 168] on span "Select template for Variant" at bounding box center [570, 166] width 82 height 8
click at [569, 202] on span "Create Variant based on Control" at bounding box center [576, 205] width 105 height 8
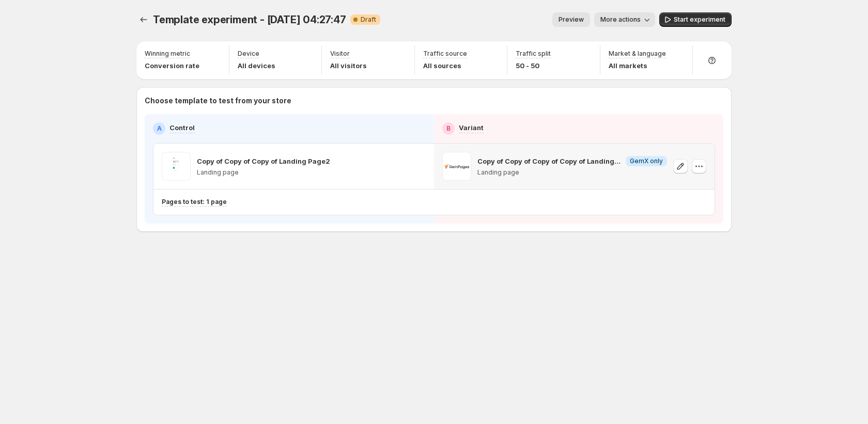
click at [640, 23] on span "More actions" at bounding box center [621, 20] width 40 height 8
click at [636, 61] on span "Rename" at bounding box center [631, 59] width 26 height 8
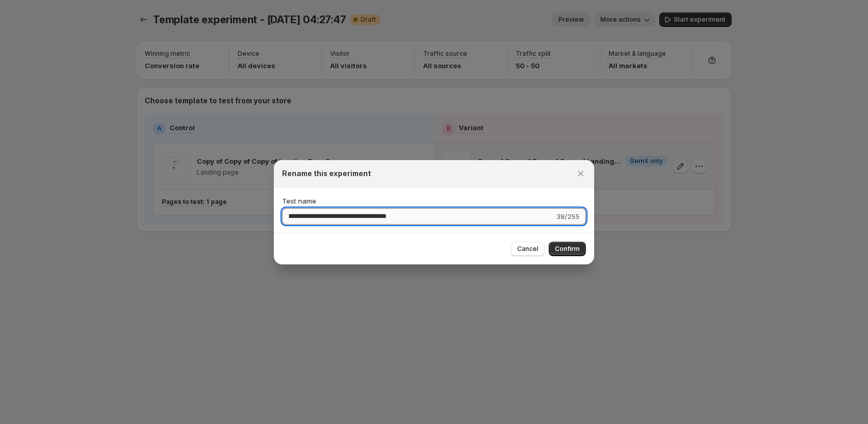
drag, startPoint x: 321, startPoint y: 217, endPoint x: 509, endPoint y: 211, distance: 188.2
click at [509, 211] on input "**********" at bounding box center [418, 216] width 272 height 17
type input "**********"
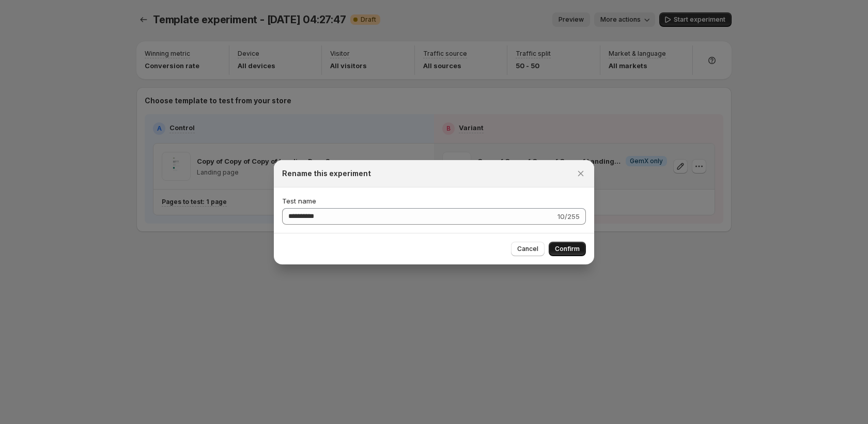
click at [571, 250] on span "Confirm" at bounding box center [567, 249] width 25 height 8
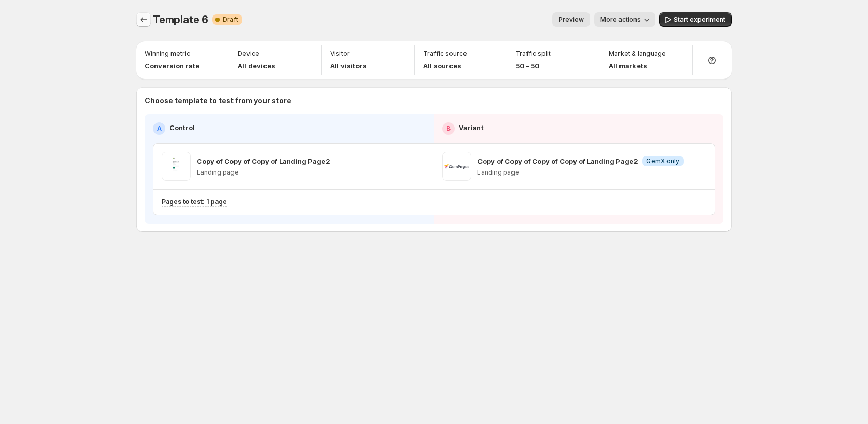
click at [139, 22] on icon "Experiments" at bounding box center [144, 19] width 10 height 10
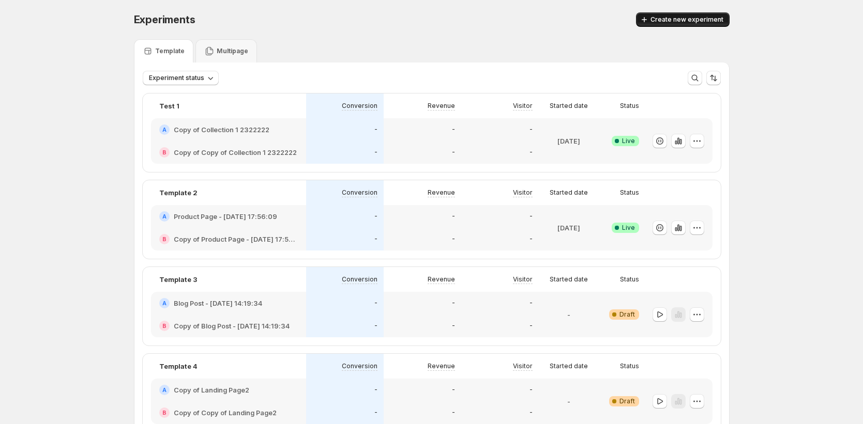
click at [686, 21] on span "Create new experiment" at bounding box center [686, 20] width 73 height 8
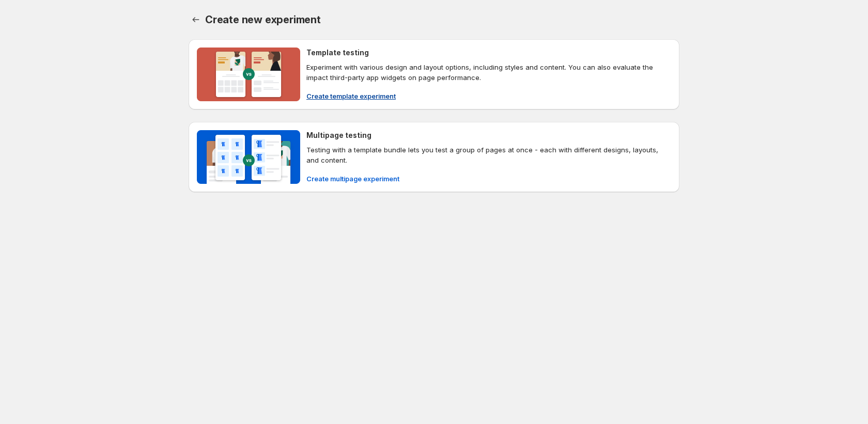
click at [356, 95] on span "Create template experiment" at bounding box center [350, 96] width 89 height 10
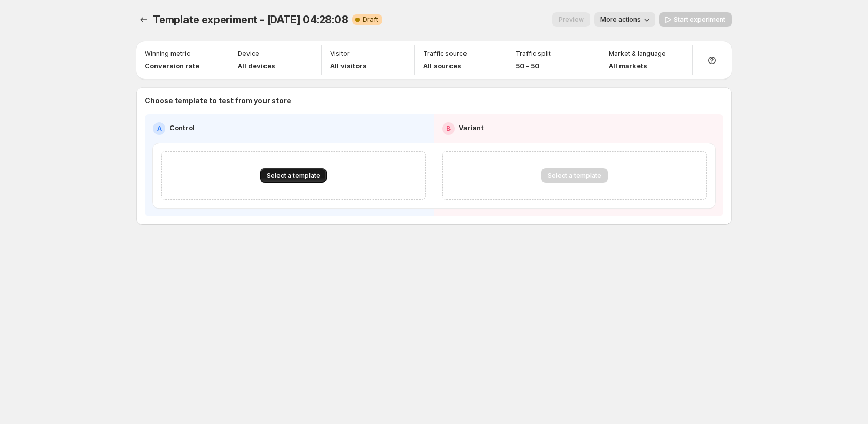
click at [317, 173] on span "Select a template" at bounding box center [294, 176] width 54 height 8
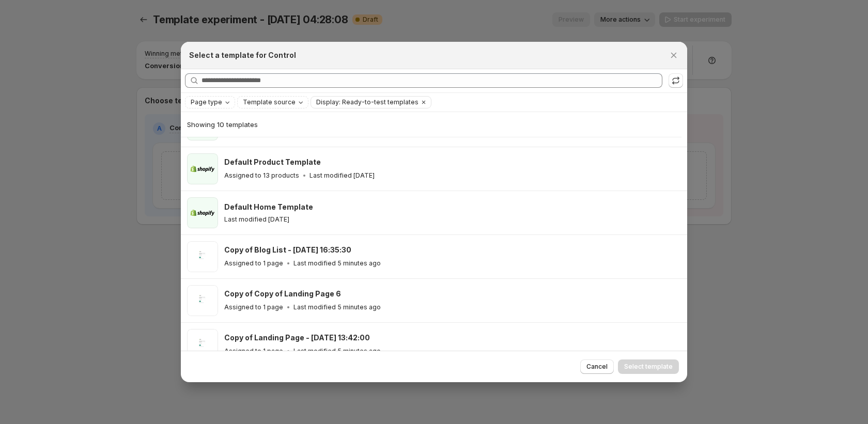
scroll to position [23, 0]
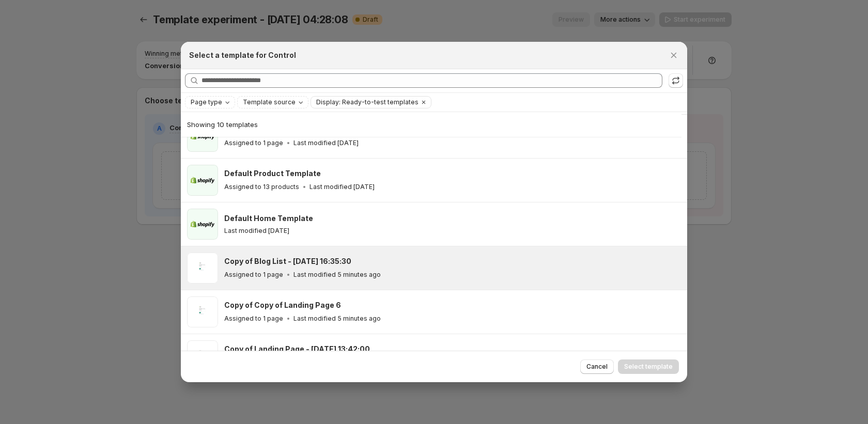
click at [319, 274] on p "Last modified 5 minutes ago" at bounding box center [337, 275] width 87 height 8
click at [624, 354] on div "Cancel Select template" at bounding box center [434, 367] width 506 height 32
click at [632, 367] on span "Select template" at bounding box center [648, 367] width 49 height 8
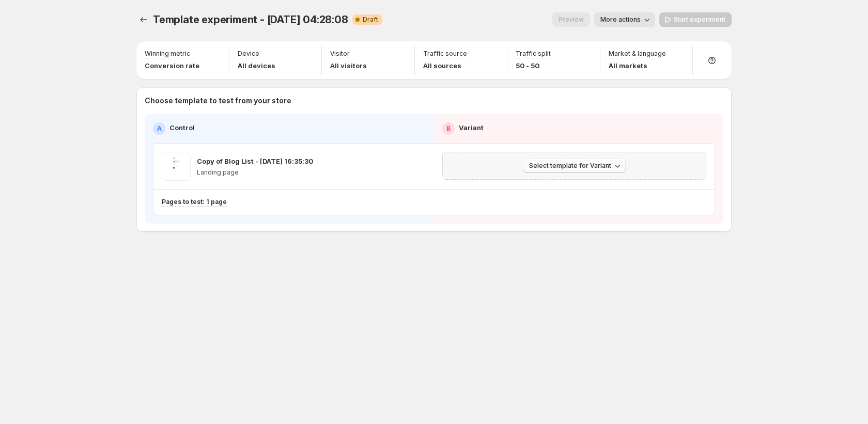
click at [595, 162] on span "Select template for Variant" at bounding box center [570, 166] width 82 height 8
click at [587, 203] on span "Create Variant based on Control" at bounding box center [576, 205] width 105 height 8
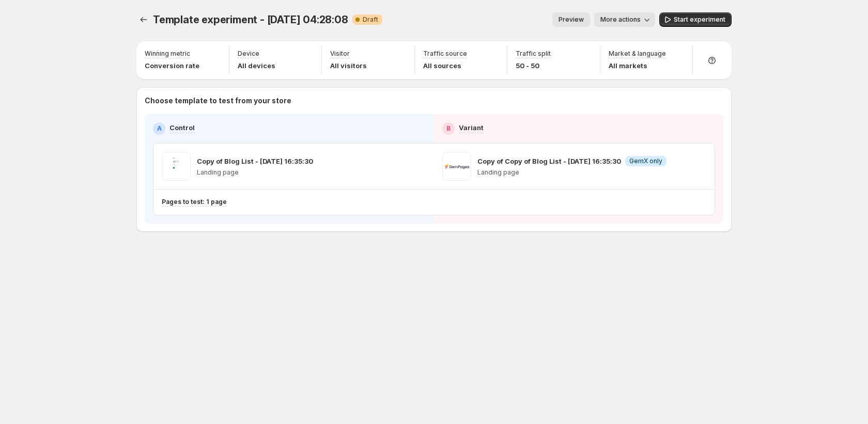
click at [639, 18] on span "More actions" at bounding box center [621, 20] width 40 height 8
click at [625, 58] on span "Rename" at bounding box center [631, 59] width 26 height 8
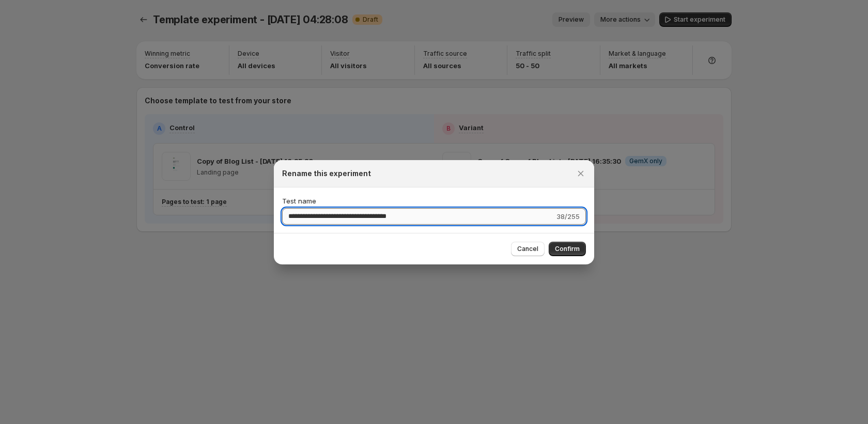
drag, startPoint x: 321, startPoint y: 217, endPoint x: 513, endPoint y: 221, distance: 191.3
click at [535, 218] on input "**********" at bounding box center [418, 216] width 272 height 17
drag, startPoint x: 320, startPoint y: 217, endPoint x: 458, endPoint y: 224, distance: 137.7
click at [458, 224] on input "**********" at bounding box center [418, 216] width 272 height 17
type input "**********"
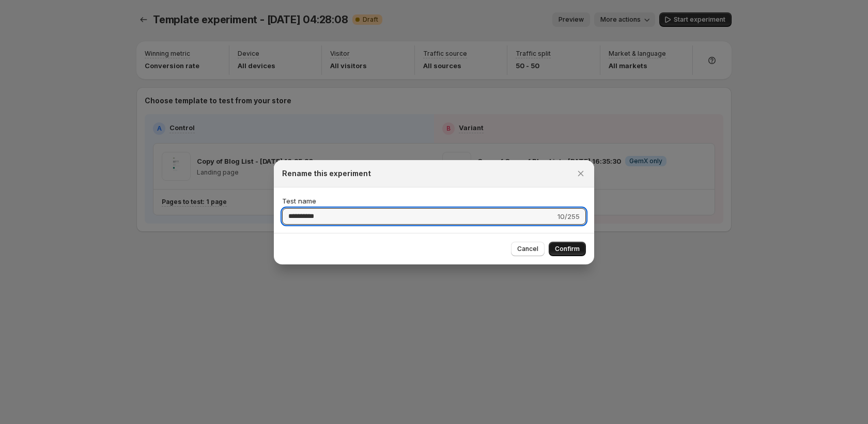
click at [569, 245] on span "Confirm" at bounding box center [567, 249] width 25 height 8
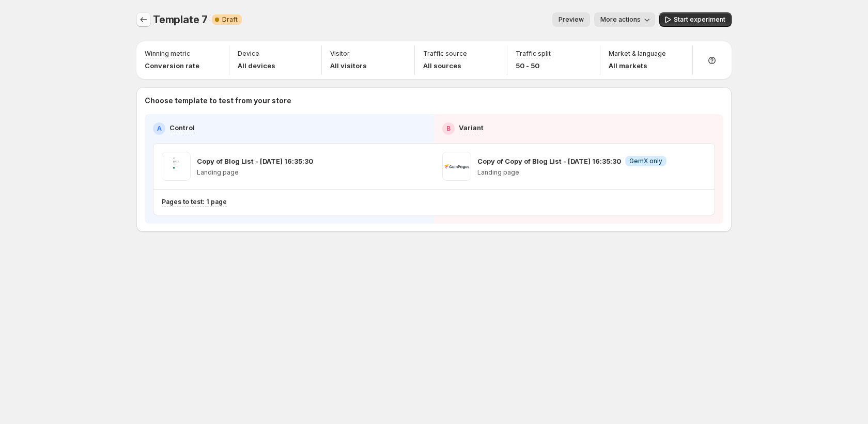
click at [145, 25] on button "Experiments" at bounding box center [143, 19] width 14 height 14
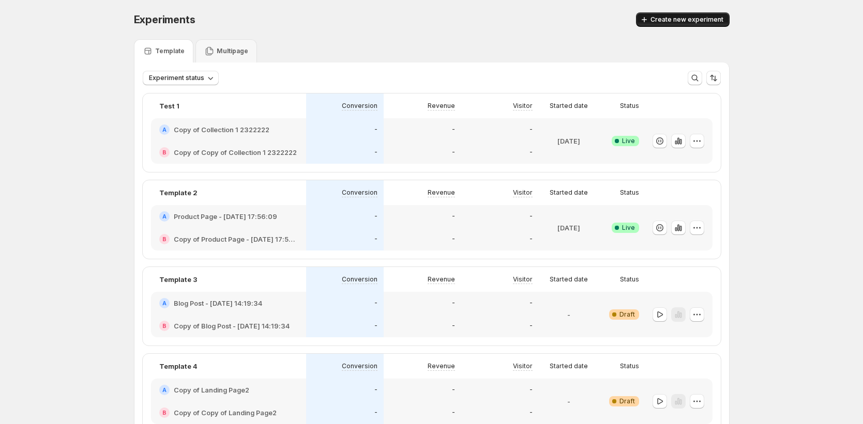
click at [666, 19] on span "Create new experiment" at bounding box center [686, 20] width 73 height 8
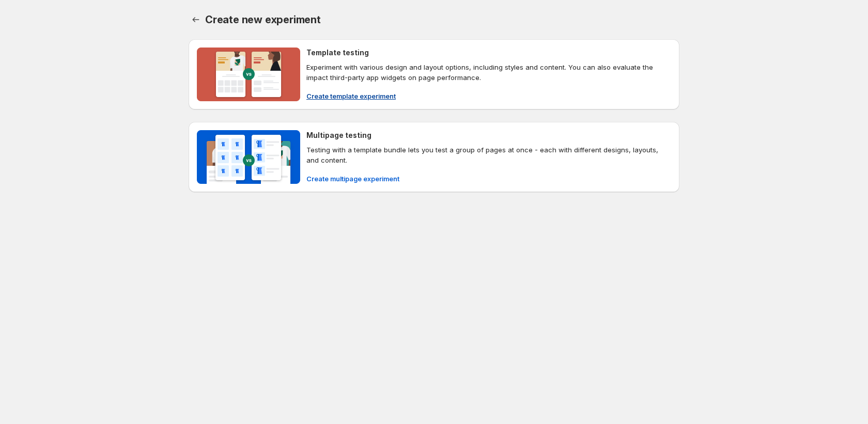
click at [349, 96] on span "Create template experiment" at bounding box center [350, 96] width 89 height 10
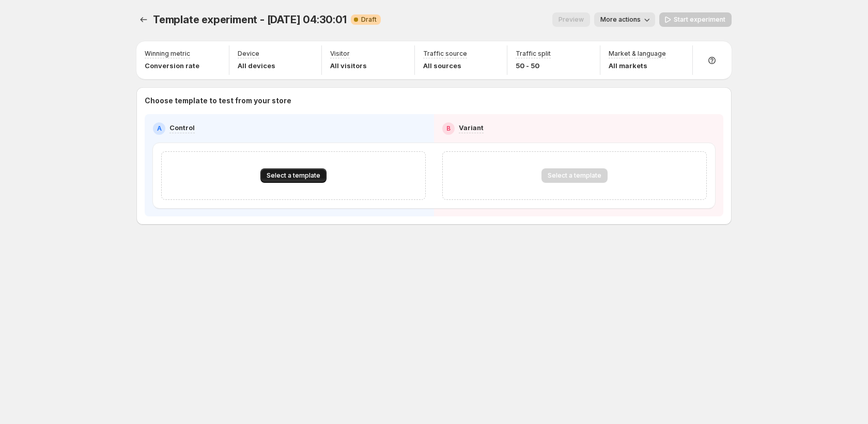
click at [310, 175] on span "Select a template" at bounding box center [294, 176] width 54 height 8
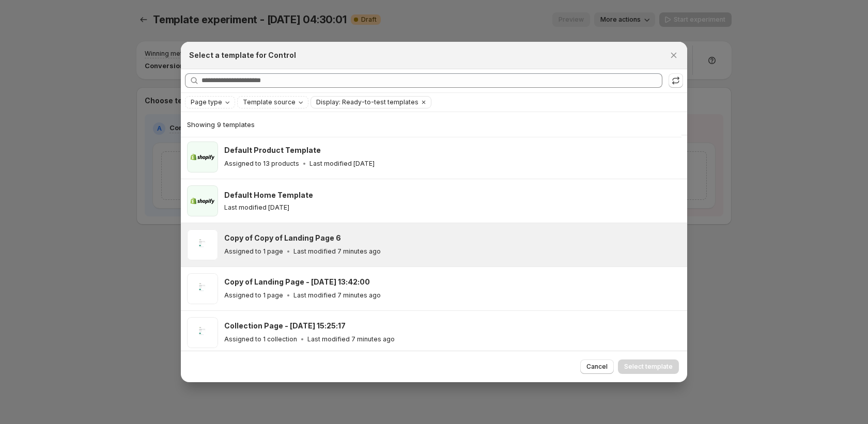
scroll to position [48, 0]
click at [327, 249] on p "Last modified 7 minutes ago" at bounding box center [337, 250] width 87 height 8
click at [656, 365] on span "Select template" at bounding box center [648, 367] width 49 height 8
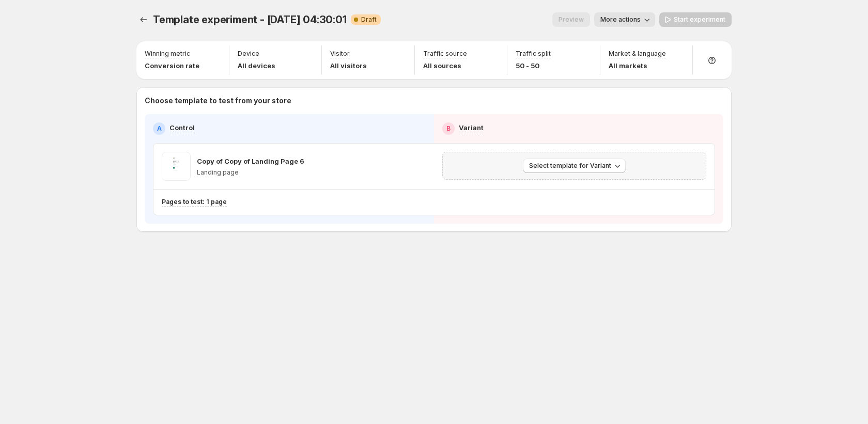
click at [570, 145] on div "Select template for Variant" at bounding box center [574, 166] width 281 height 44
click at [572, 165] on span "Select template for Variant" at bounding box center [570, 166] width 82 height 8
click at [573, 205] on span "Create Variant based on Control" at bounding box center [576, 205] width 105 height 8
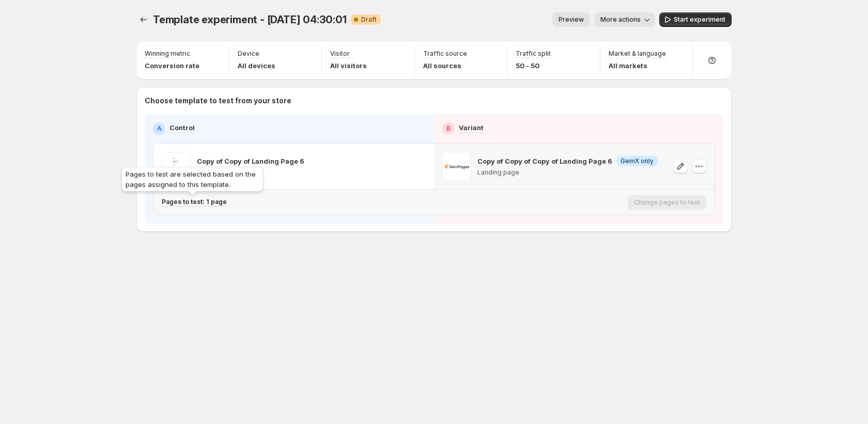
click at [196, 194] on div "Pages to test are selected based on the pages assigned to this template." at bounding box center [192, 181] width 146 height 33
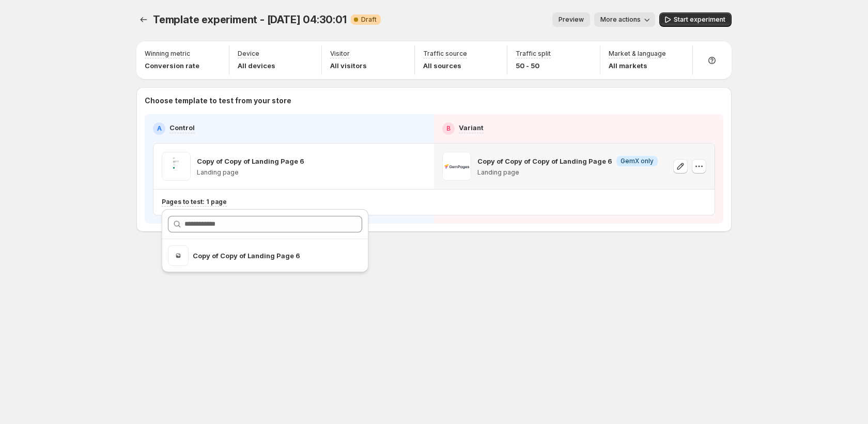
click at [472, 264] on div "Template experiment - Sep 24, 04:30:01. This page is ready Template experiment …" at bounding box center [434, 144] width 620 height 288
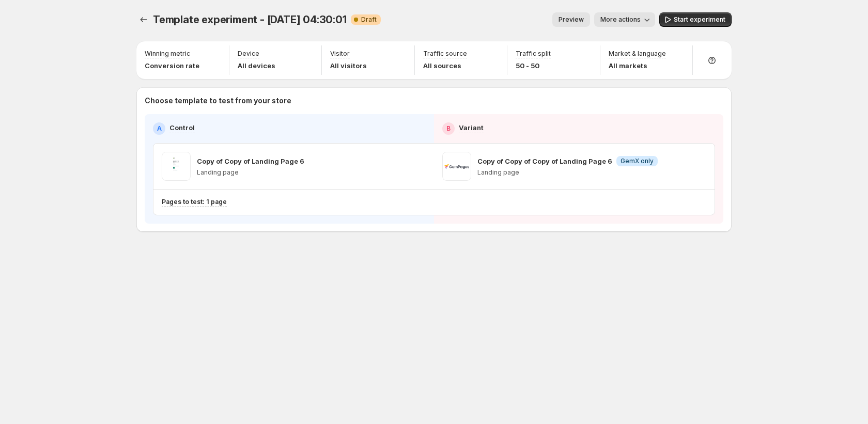
click at [619, 25] on button "More actions" at bounding box center [624, 19] width 61 height 14
click at [631, 61] on span "Rename" at bounding box center [631, 59] width 26 height 8
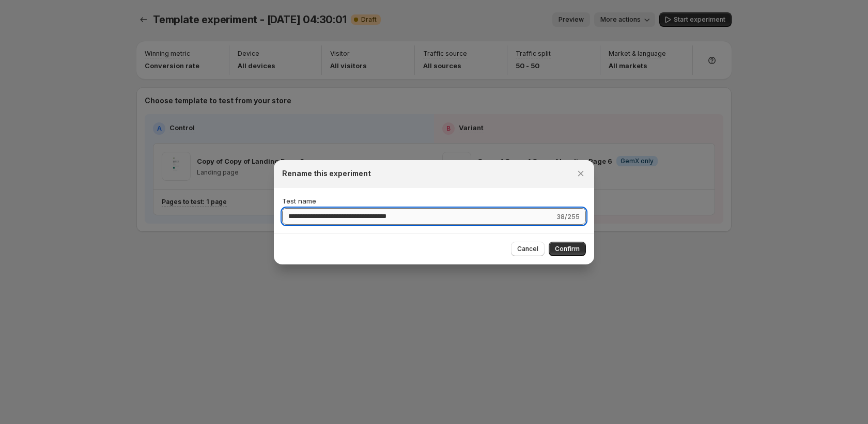
drag, startPoint x: 320, startPoint y: 218, endPoint x: 470, endPoint y: 213, distance: 150.5
click at [470, 213] on input "**********" at bounding box center [418, 216] width 272 height 17
type input "**********"
click at [559, 245] on span "Confirm" at bounding box center [567, 249] width 25 height 8
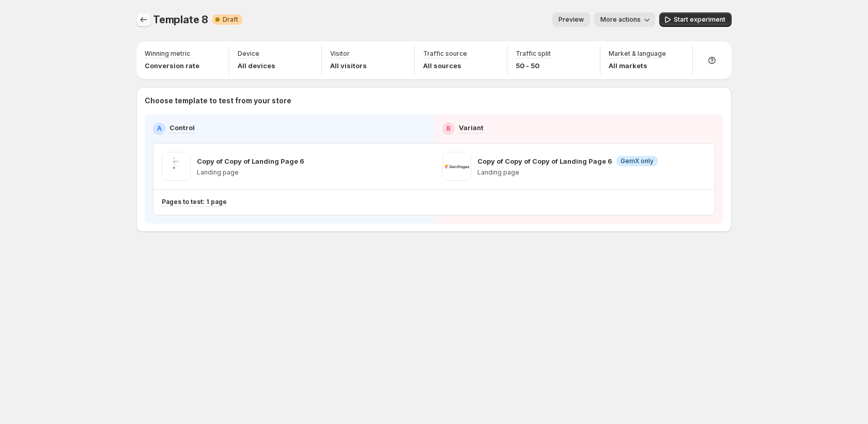
click at [146, 20] on icon "Experiments" at bounding box center [144, 19] width 10 height 10
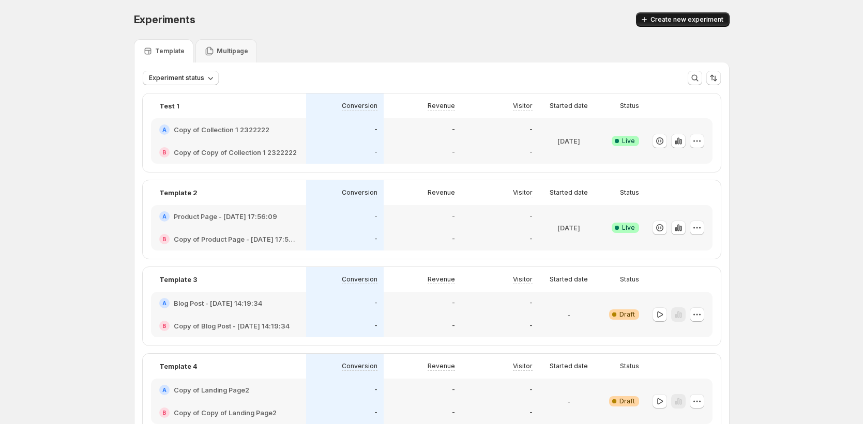
click at [662, 21] on span "Create new experiment" at bounding box center [686, 20] width 73 height 8
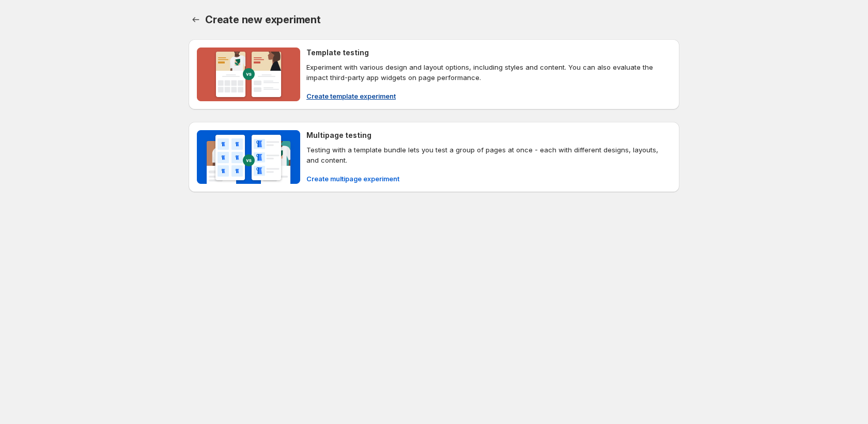
click at [385, 102] on button "Create template experiment" at bounding box center [351, 96] width 102 height 17
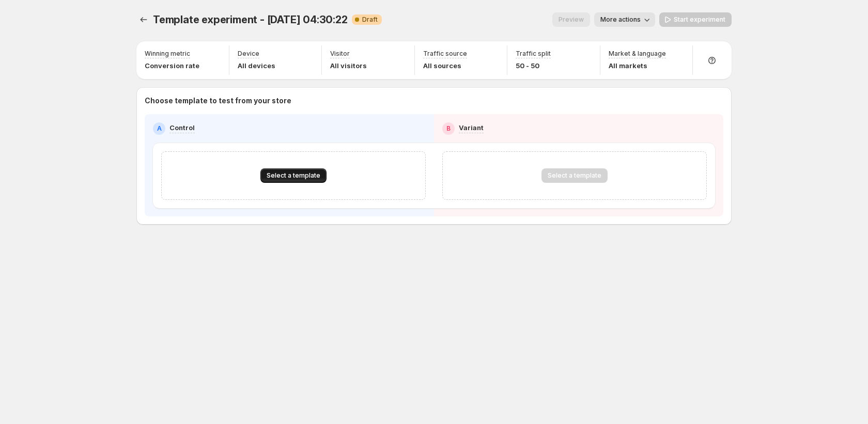
click at [287, 178] on span "Select a template" at bounding box center [294, 176] width 54 height 8
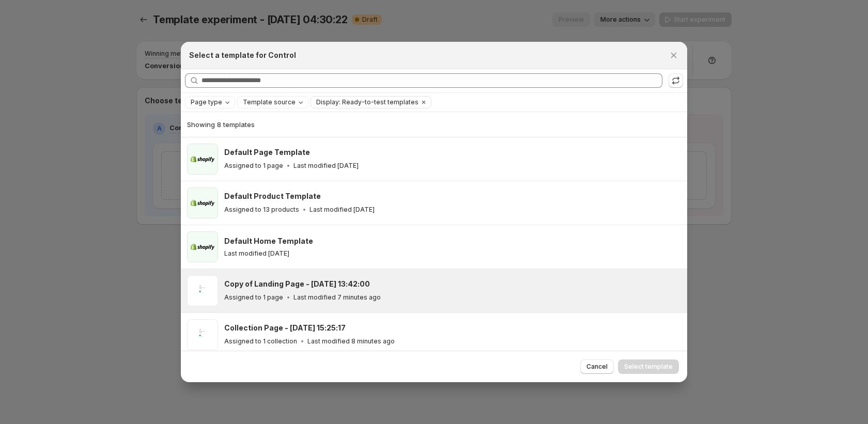
click at [289, 300] on icon ":r1bi:" at bounding box center [288, 298] width 10 height 10
click at [499, 285] on div "Copy of Landing Page - [DATE] 13:42:00" at bounding box center [451, 284] width 454 height 10
click at [614, 303] on div "Copy of Landing Page - Sep 11, 13:42:00 Assigned to 1 page Last modified 8 minu…" at bounding box center [452, 290] width 457 height 31
click at [650, 375] on div "Cancel Select template" at bounding box center [434, 367] width 506 height 32
click at [649, 367] on span "Select template" at bounding box center [648, 367] width 49 height 8
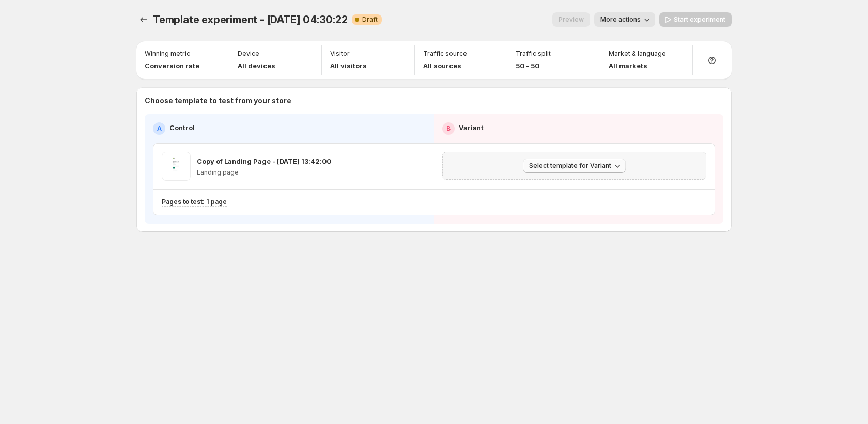
click at [594, 165] on span "Select template for Variant" at bounding box center [570, 166] width 82 height 8
click at [590, 201] on span "Create Variant based on Control" at bounding box center [576, 205] width 105 height 8
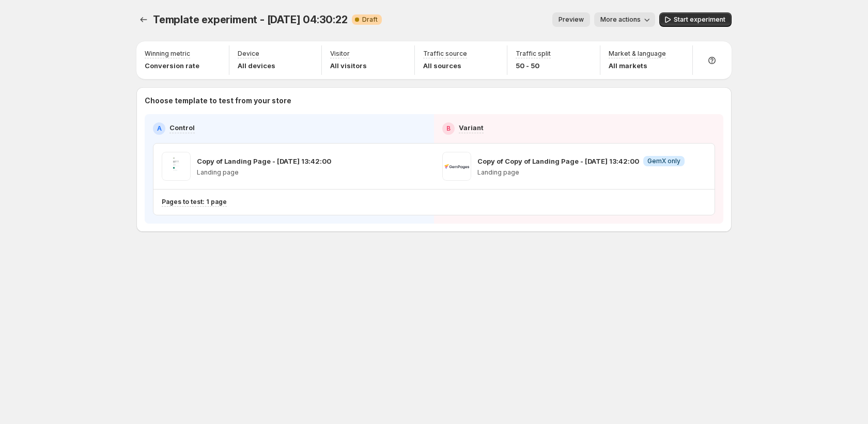
click at [646, 21] on icon "button" at bounding box center [647, 19] width 10 height 10
click at [626, 61] on span "Rename" at bounding box center [631, 59] width 26 height 8
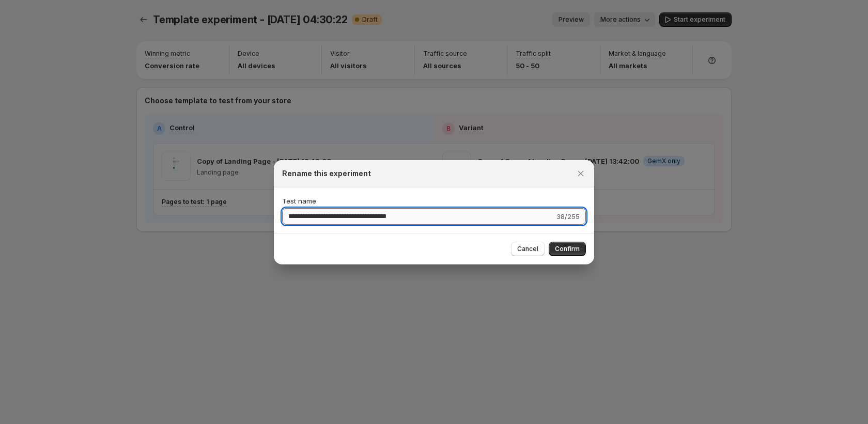
drag, startPoint x: 321, startPoint y: 221, endPoint x: 535, endPoint y: 222, distance: 214.0
click at [535, 222] on input "**********" at bounding box center [418, 216] width 272 height 17
drag, startPoint x: 319, startPoint y: 217, endPoint x: 488, endPoint y: 216, distance: 168.5
click at [488, 216] on input "**********" at bounding box center [418, 216] width 272 height 17
type input "**********"
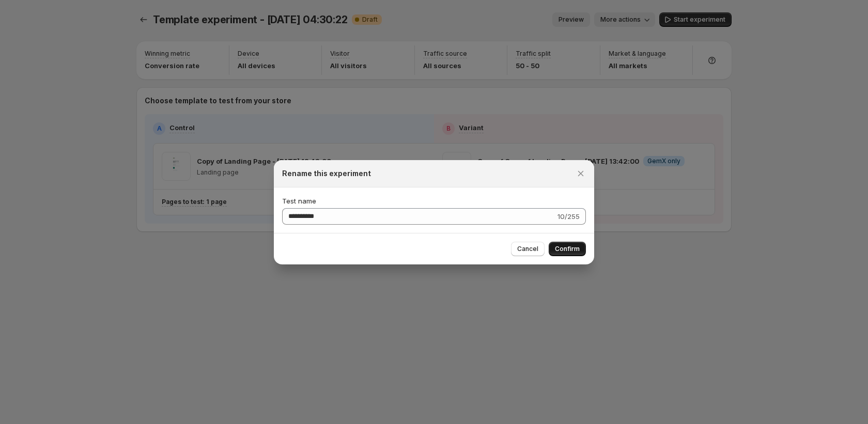
click at [576, 248] on span "Confirm" at bounding box center [567, 249] width 25 height 8
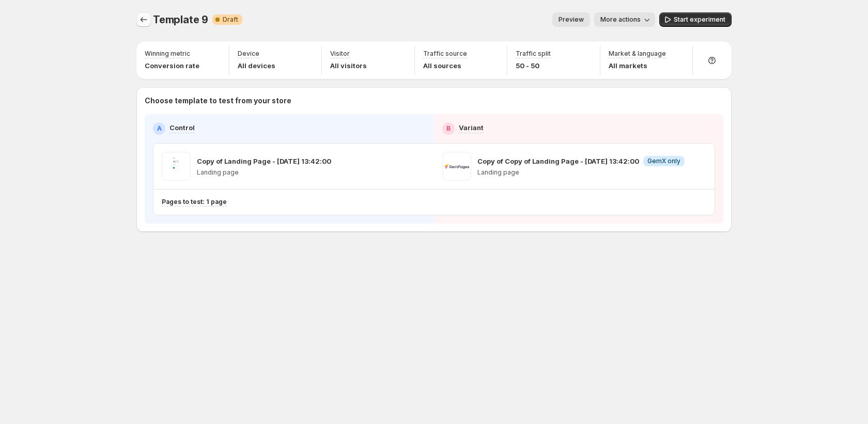
click at [139, 23] on icon "Experiments" at bounding box center [144, 19] width 10 height 10
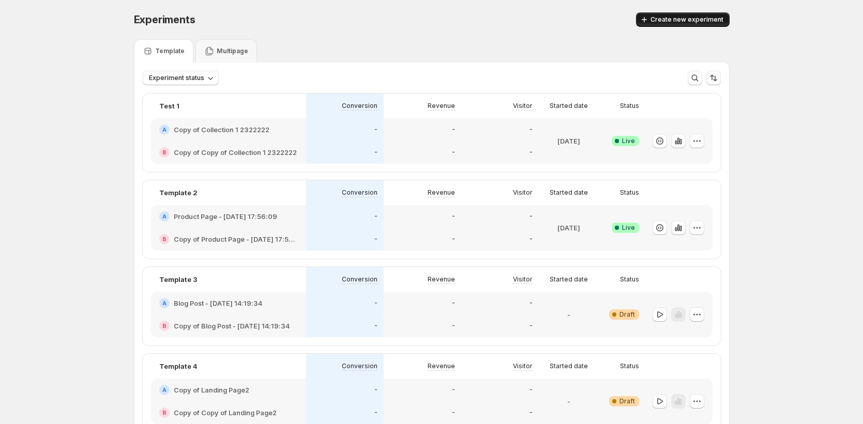
click at [678, 16] on span "Create new experiment" at bounding box center [686, 20] width 73 height 8
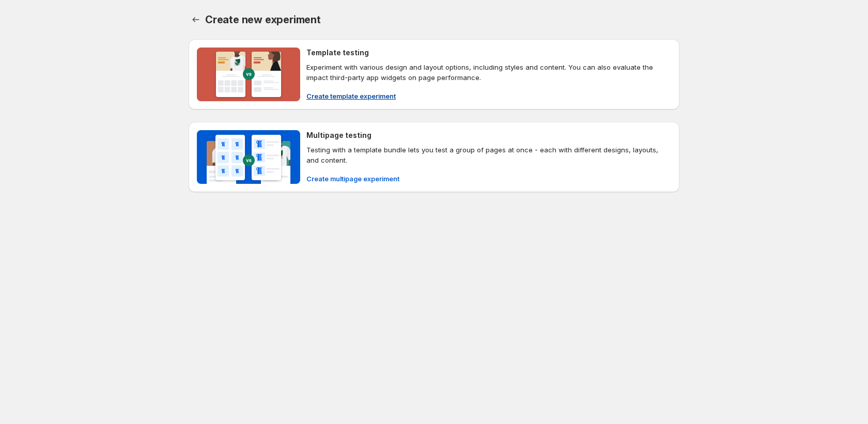
click at [361, 98] on span "Create template experiment" at bounding box center [350, 96] width 89 height 10
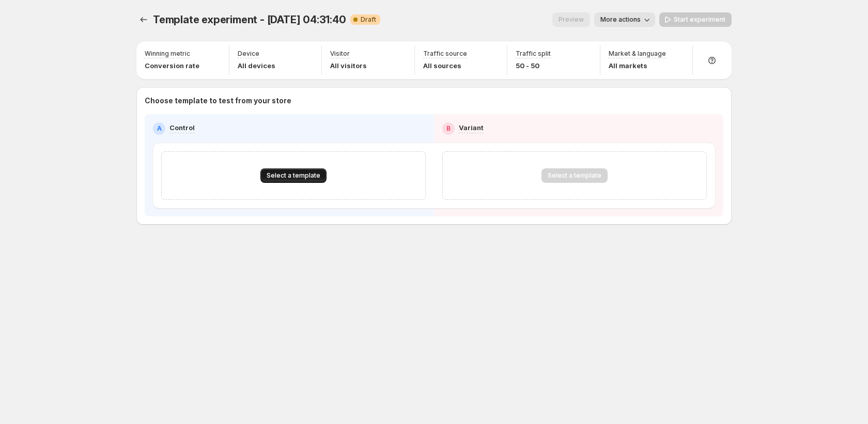
click at [304, 175] on span "Select a template" at bounding box center [294, 176] width 54 height 8
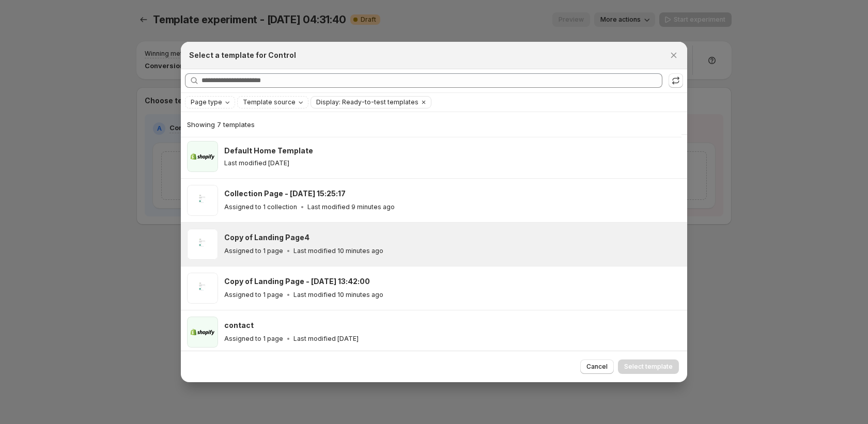
scroll to position [94, 0]
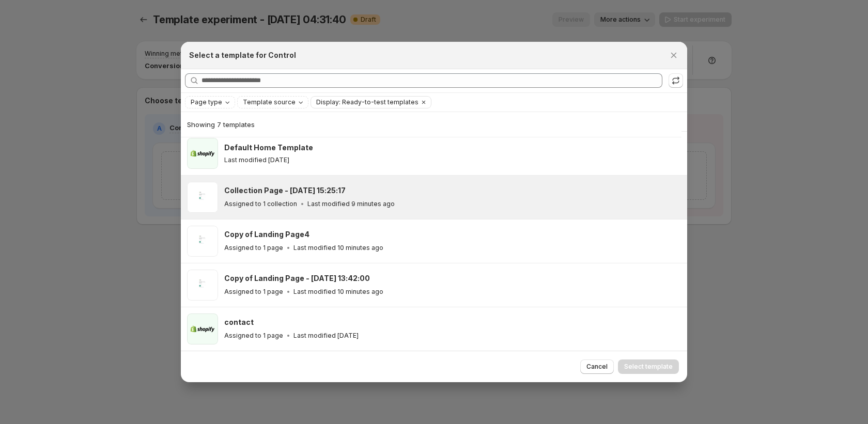
click at [373, 194] on div "Collection Page - [DATE] 15:25:17" at bounding box center [451, 191] width 454 height 10
click at [631, 362] on button "Select template" at bounding box center [648, 367] width 61 height 14
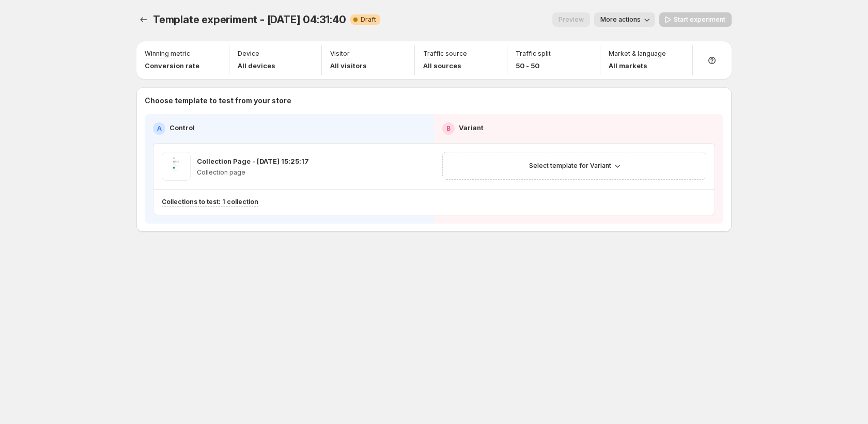
scroll to position [50, 0]
click at [584, 165] on span "Select template for Variant" at bounding box center [570, 166] width 82 height 8
click at [581, 211] on button "Create Variant based on Control" at bounding box center [576, 204] width 112 height 17
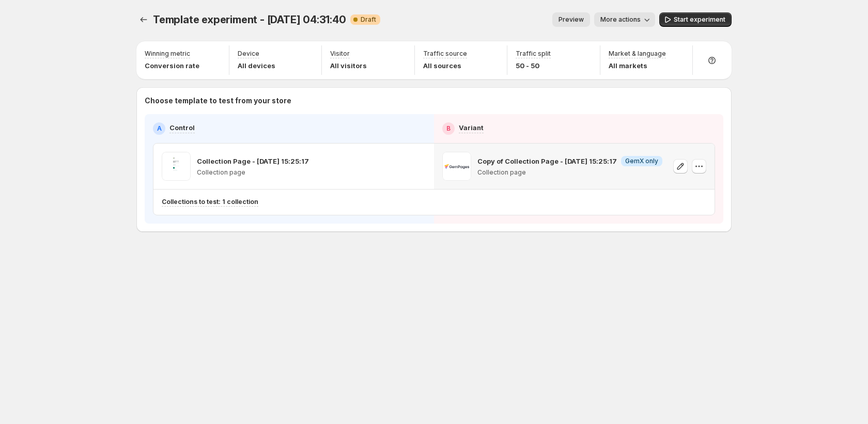
click at [616, 21] on span "More actions" at bounding box center [621, 20] width 40 height 8
click at [639, 58] on span "Rename" at bounding box center [631, 59] width 26 height 8
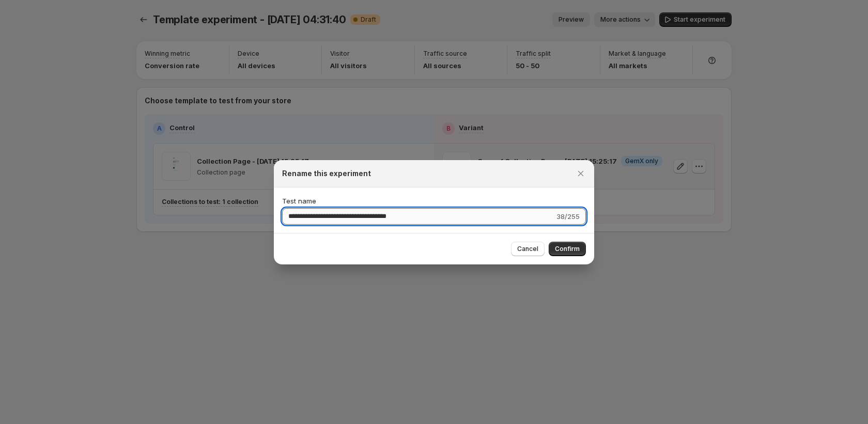
drag, startPoint x: 317, startPoint y: 219, endPoint x: 446, endPoint y: 220, distance: 129.2
click at [446, 220] on input "**********" at bounding box center [418, 216] width 272 height 17
type input "**********"
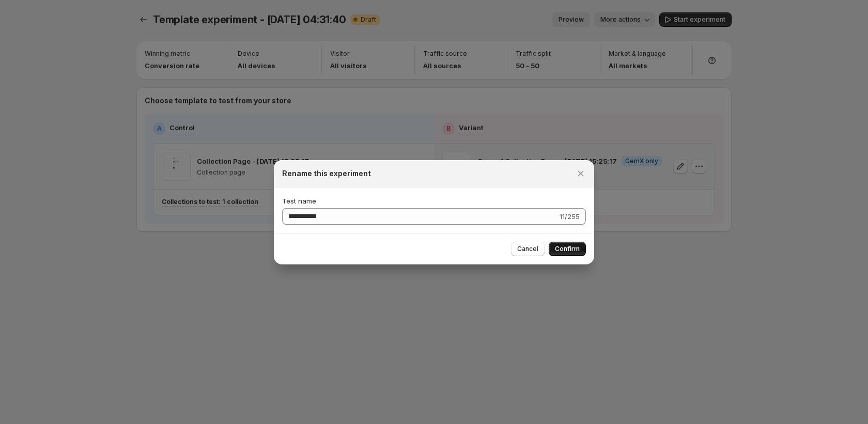
click at [575, 248] on span "Confirm" at bounding box center [567, 249] width 25 height 8
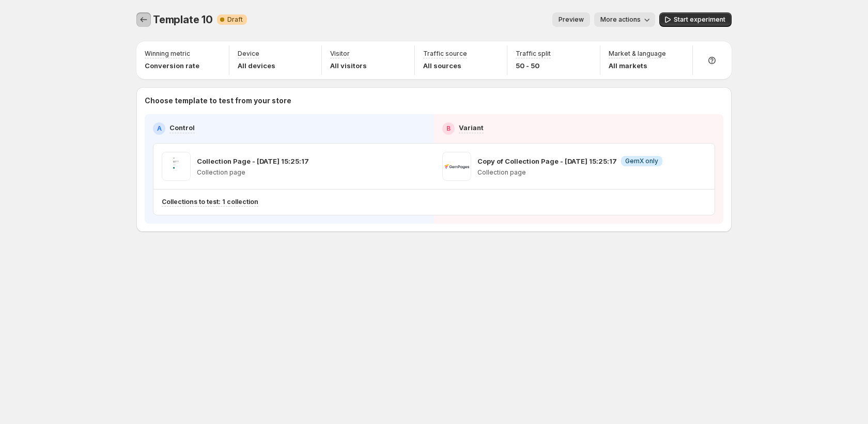
click at [140, 17] on icon "Experiments" at bounding box center [144, 19] width 10 height 10
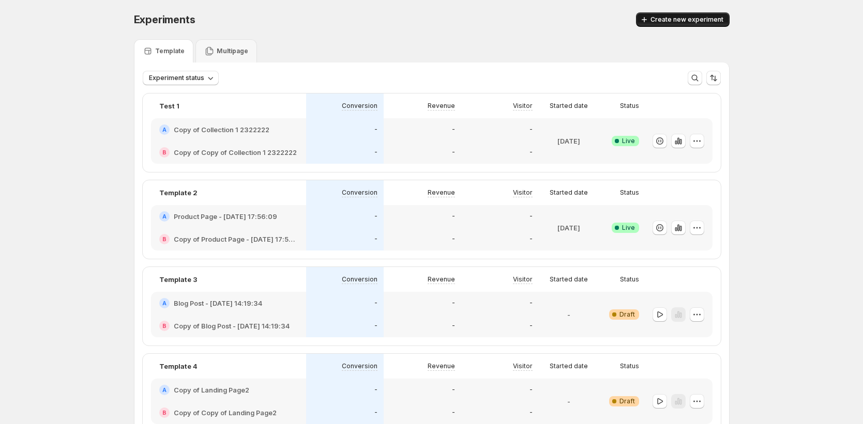
click at [673, 23] on span "Create new experiment" at bounding box center [686, 20] width 73 height 8
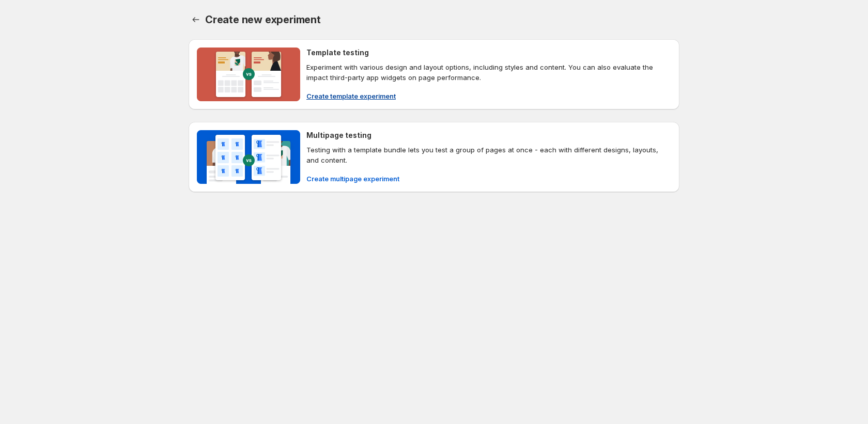
click at [389, 100] on span "Create template experiment" at bounding box center [350, 96] width 89 height 10
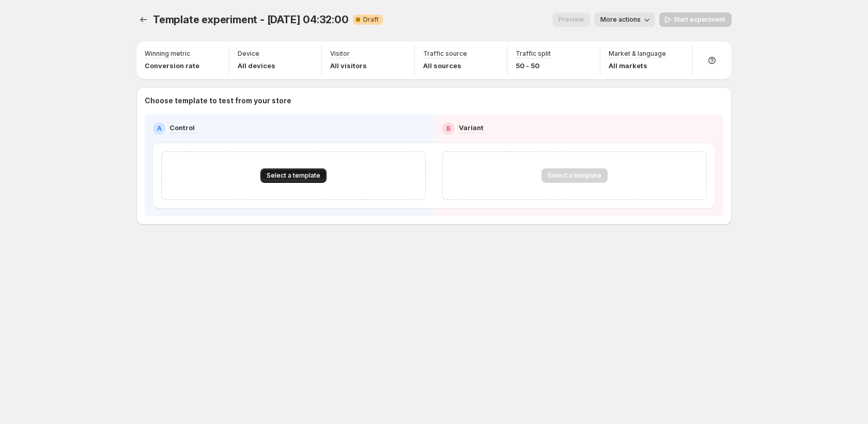
click at [305, 177] on span "Select a template" at bounding box center [294, 176] width 54 height 8
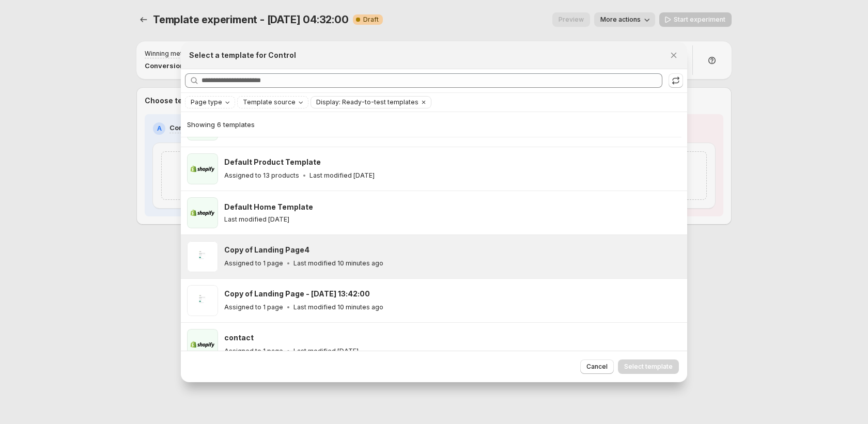
scroll to position [50, 0]
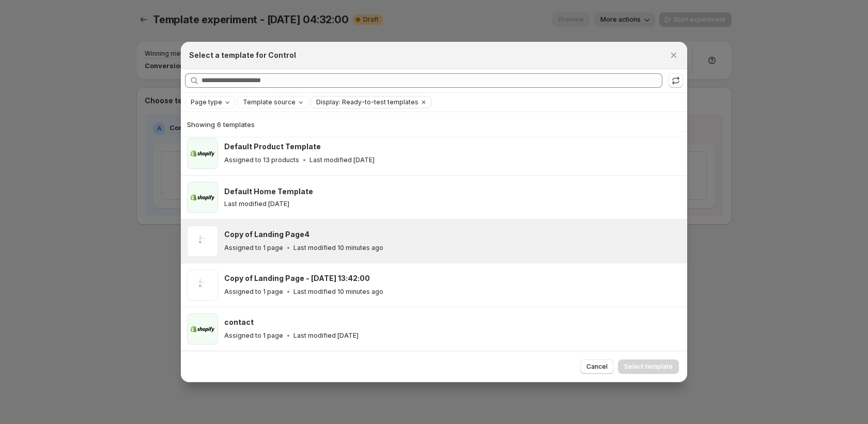
click at [326, 241] on div "Copy of Landing Page4 Assigned to 1 page Last modified 10 minutes ago" at bounding box center [451, 241] width 454 height 24
click at [663, 365] on span "Select template" at bounding box center [648, 367] width 49 height 8
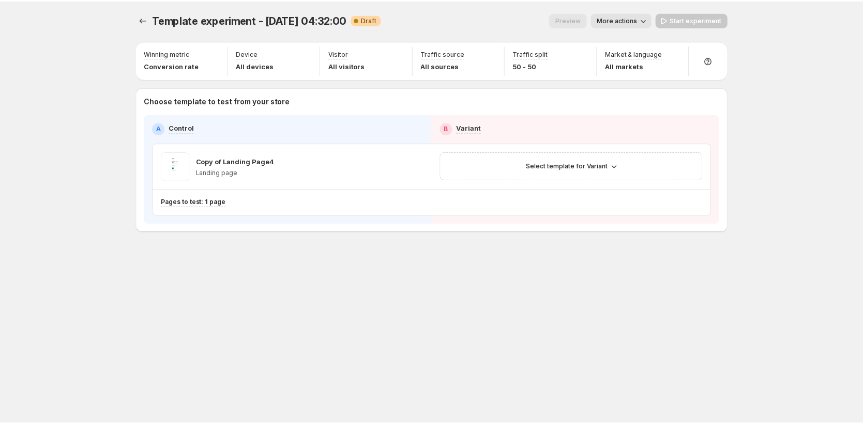
scroll to position [6, 0]
click at [597, 167] on span "Select template for Variant" at bounding box center [570, 166] width 82 height 8
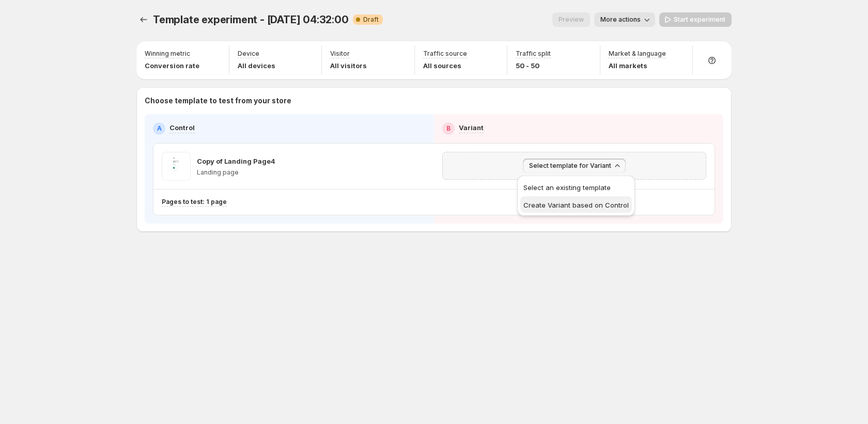
click at [604, 206] on span "Create Variant based on Control" at bounding box center [576, 205] width 105 height 8
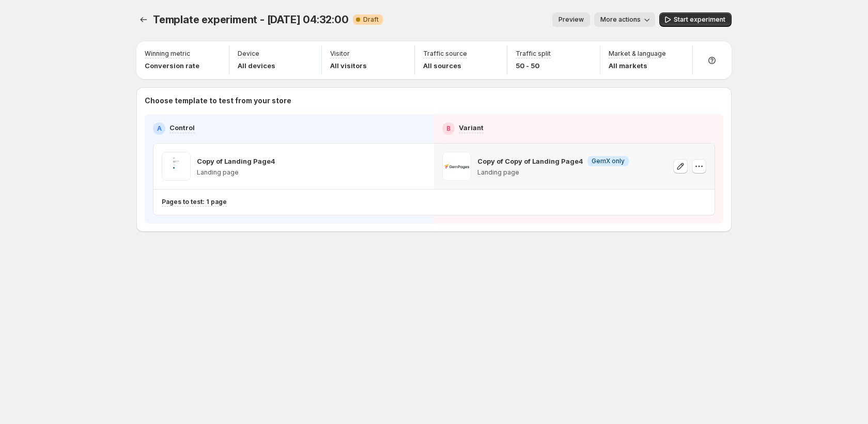
click at [621, 24] on button "More actions" at bounding box center [624, 19] width 61 height 14
click at [631, 57] on span "Rename" at bounding box center [631, 59] width 26 height 8
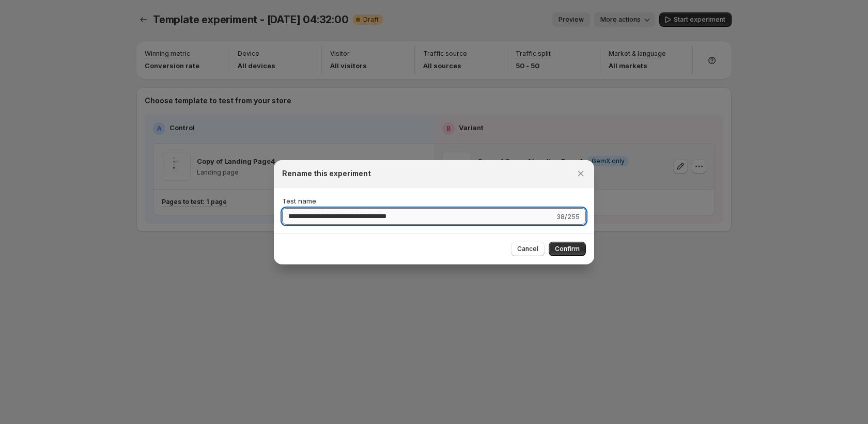
drag, startPoint x: 321, startPoint y: 217, endPoint x: 425, endPoint y: 221, distance: 104.0
click at [451, 226] on div "**********" at bounding box center [434, 210] width 320 height 45
drag, startPoint x: 319, startPoint y: 217, endPoint x: 485, endPoint y: 219, distance: 165.4
click at [485, 219] on input "**********" at bounding box center [418, 216] width 272 height 17
type input "**********"
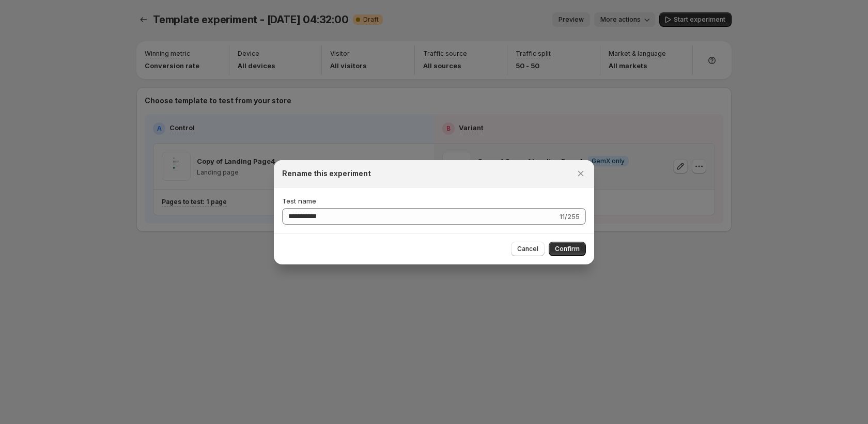
click at [561, 238] on div "Cancel Confirm" at bounding box center [434, 249] width 320 height 32
click at [565, 250] on span "Confirm" at bounding box center [567, 249] width 25 height 8
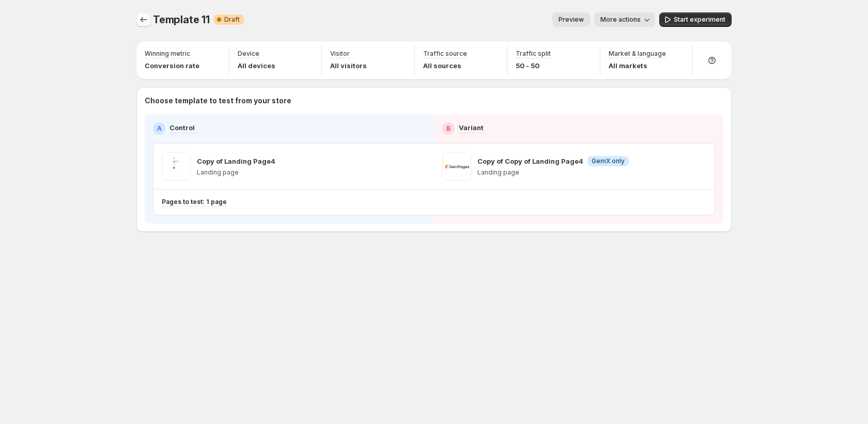
click at [142, 24] on icon "Experiments" at bounding box center [144, 19] width 10 height 10
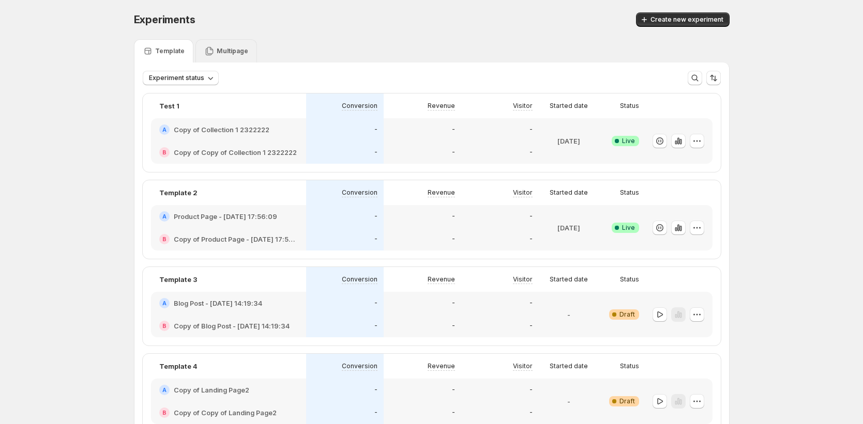
click at [228, 53] on p "Multipage" at bounding box center [233, 51] width 32 height 8
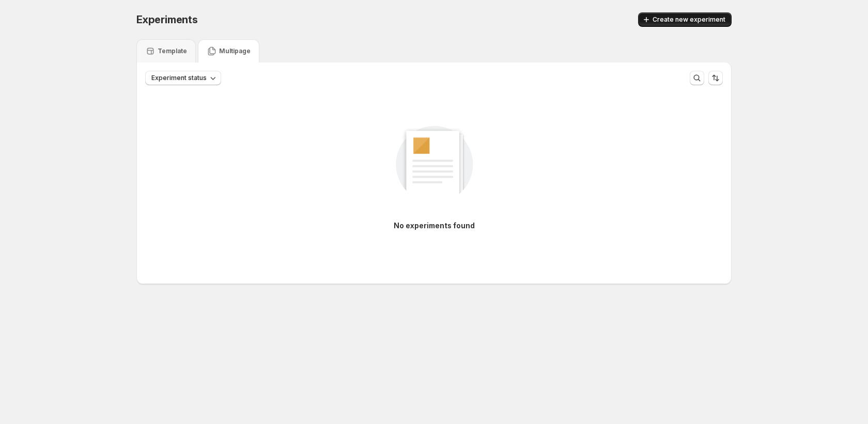
click at [681, 16] on button "Create new experiment" at bounding box center [685, 19] width 94 height 14
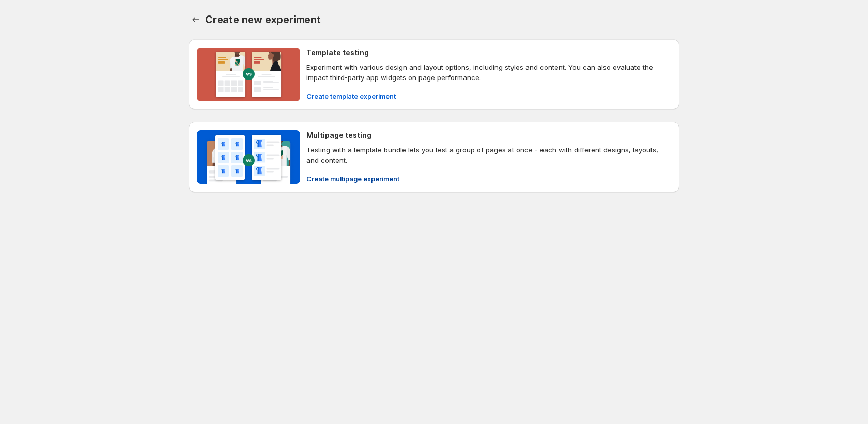
click at [391, 178] on span "Create multipage experiment" at bounding box center [352, 179] width 93 height 10
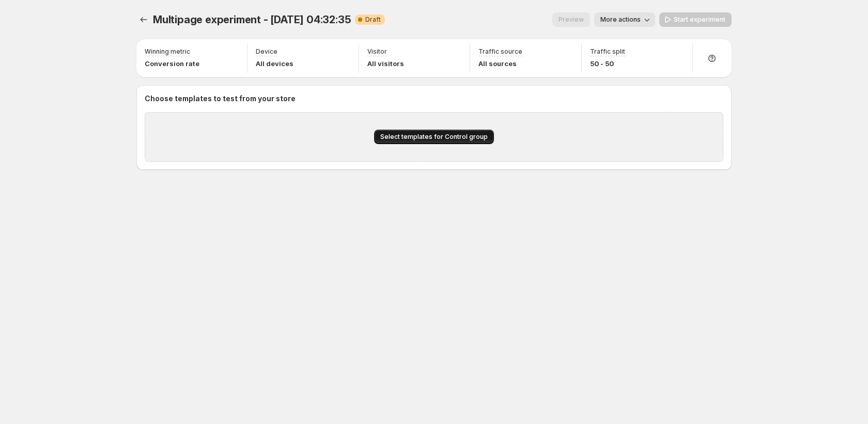
click at [450, 138] on span "Select templates for Control group" at bounding box center [433, 137] width 107 height 8
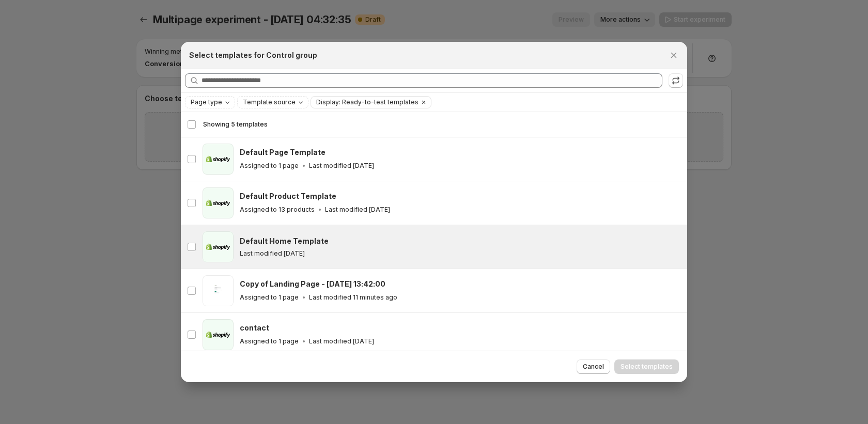
scroll to position [6, 0]
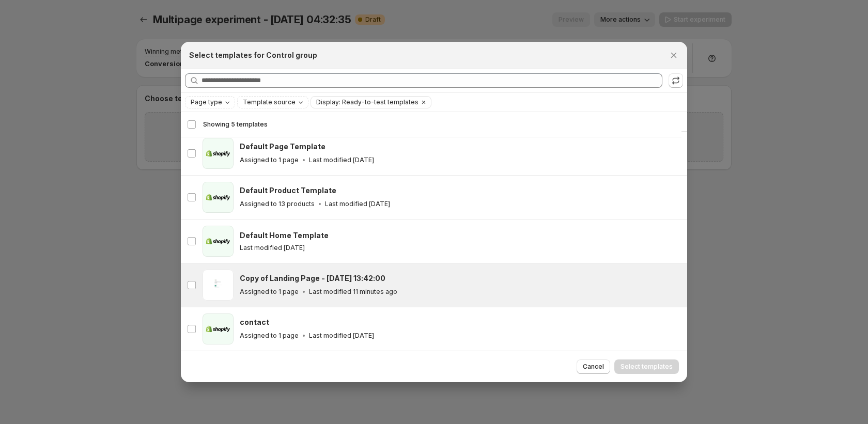
click at [387, 293] on p "Last modified 11 minutes ago" at bounding box center [353, 292] width 88 height 8
click at [648, 370] on span "Select templates" at bounding box center [647, 367] width 52 height 8
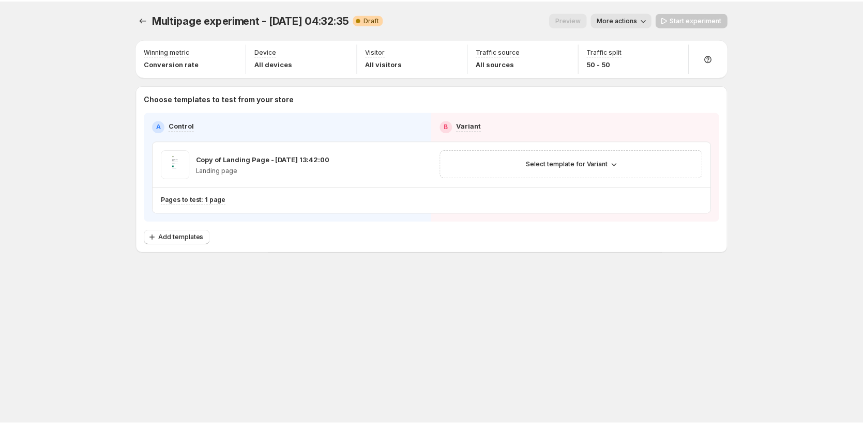
scroll to position [0, 0]
click at [555, 166] on span "Select template for Variant" at bounding box center [570, 164] width 82 height 8
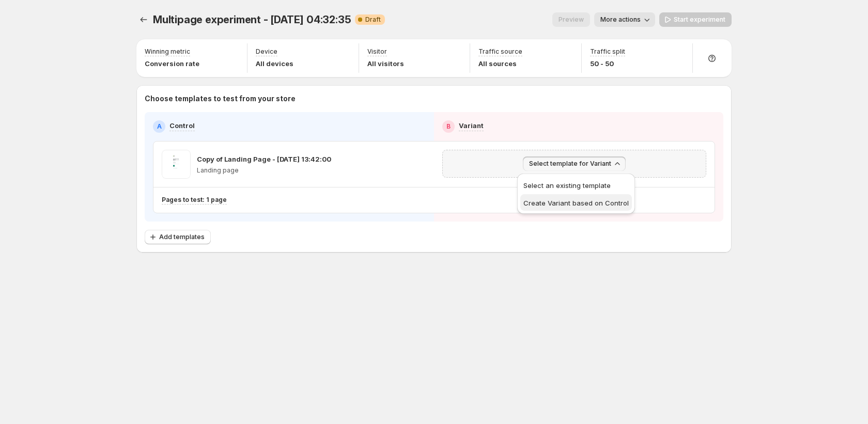
click at [575, 204] on span "Create Variant based on Control" at bounding box center [576, 203] width 105 height 8
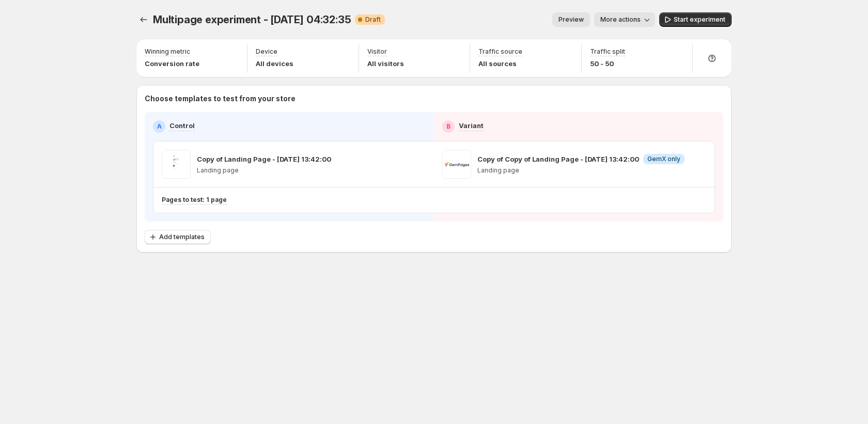
click at [625, 23] on span "More actions" at bounding box center [621, 20] width 40 height 8
click at [632, 63] on span "Rename" at bounding box center [631, 59] width 26 height 8
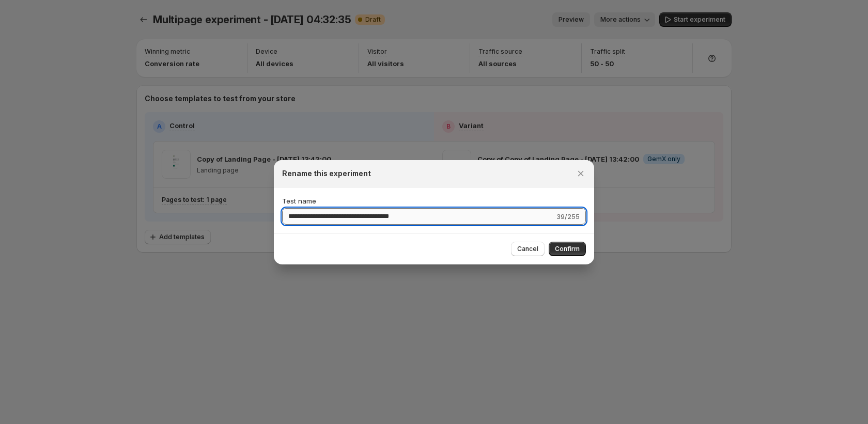
drag, startPoint x: 323, startPoint y: 217, endPoint x: 480, endPoint y: 224, distance: 157.3
click at [480, 224] on input "**********" at bounding box center [418, 216] width 272 height 17
type input "**********"
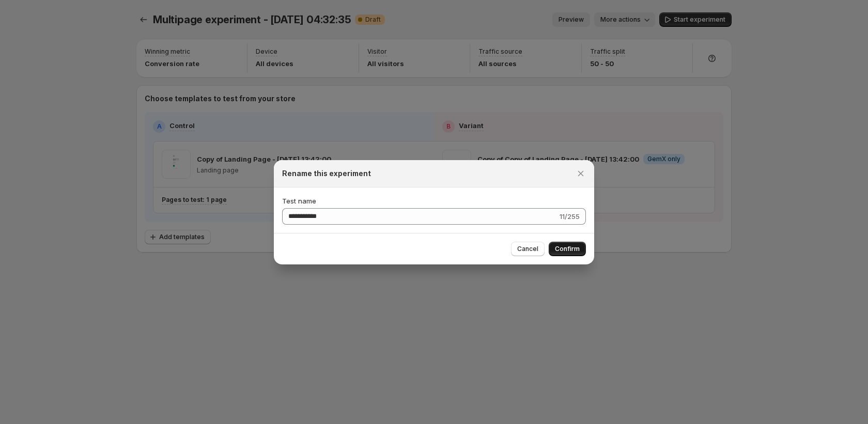
click at [574, 247] on span "Confirm" at bounding box center [567, 249] width 25 height 8
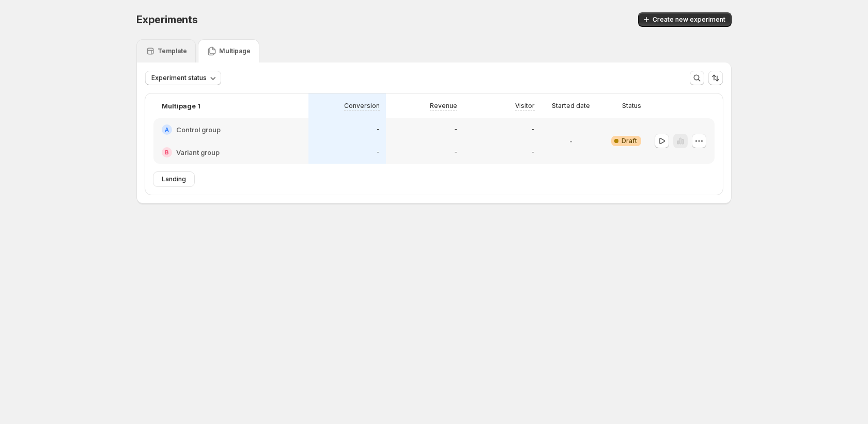
click at [176, 51] on p "Template" at bounding box center [172, 51] width 29 height 8
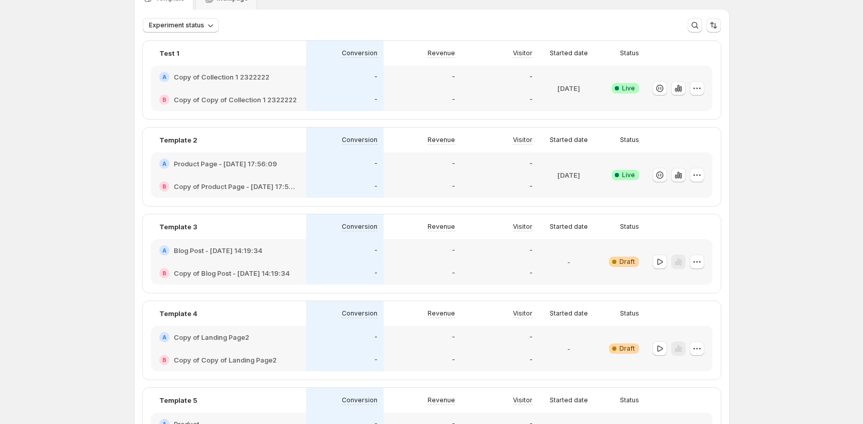
scroll to position [55, 0]
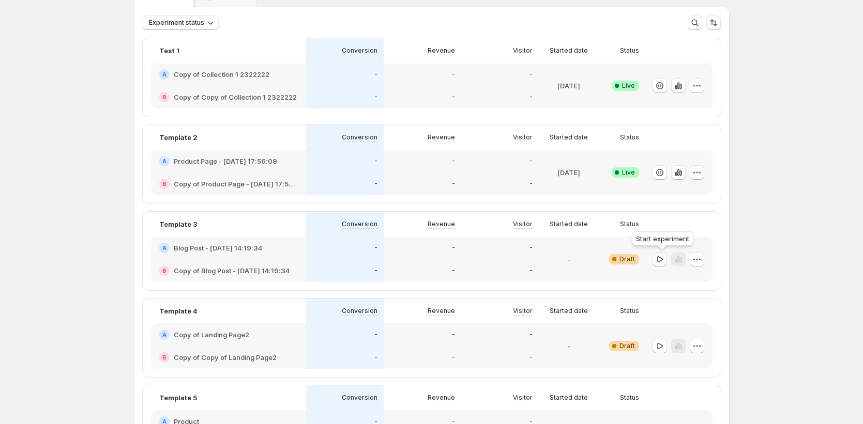
click at [661, 262] on icon "button" at bounding box center [659, 259] width 10 height 10
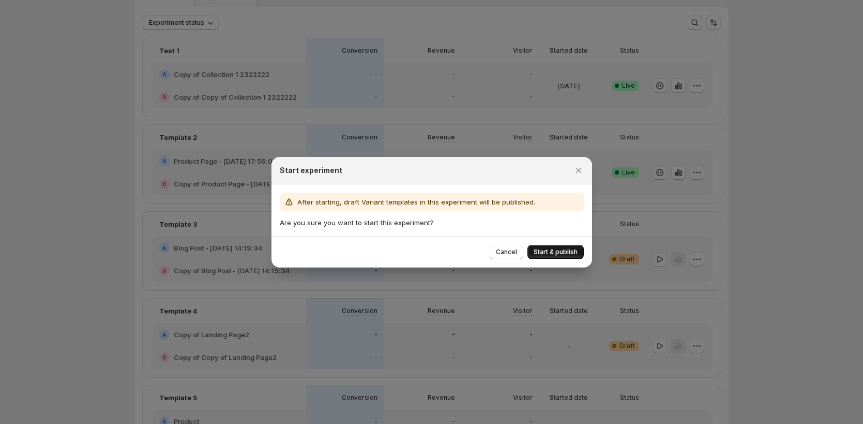
click at [557, 250] on span "Start & publish" at bounding box center [555, 252] width 44 height 8
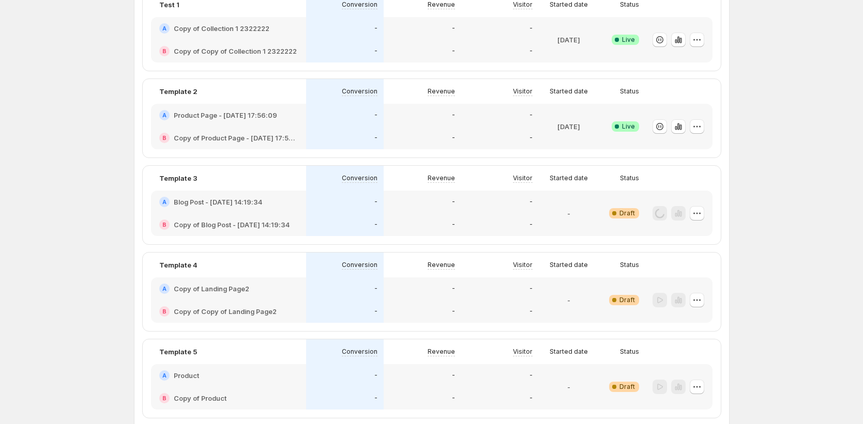
scroll to position [157, 0]
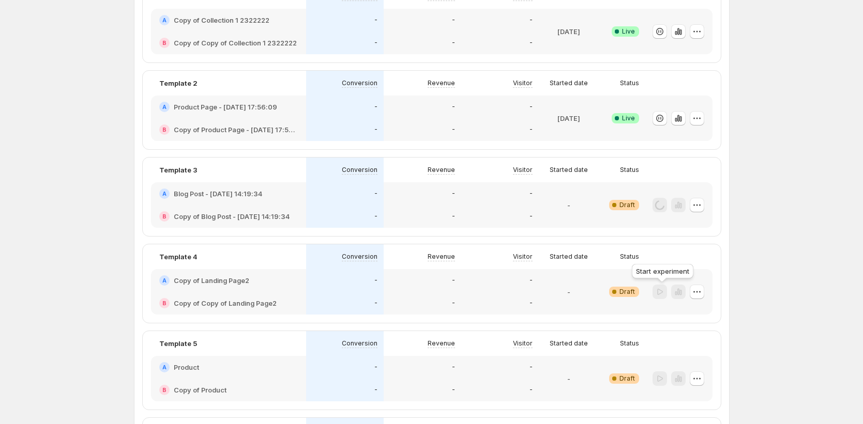
click at [663, 293] on div at bounding box center [659, 292] width 14 height 15
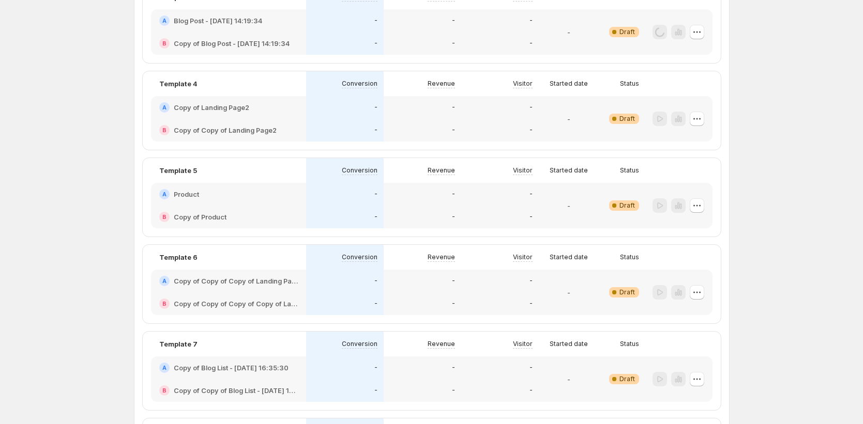
scroll to position [235, 0]
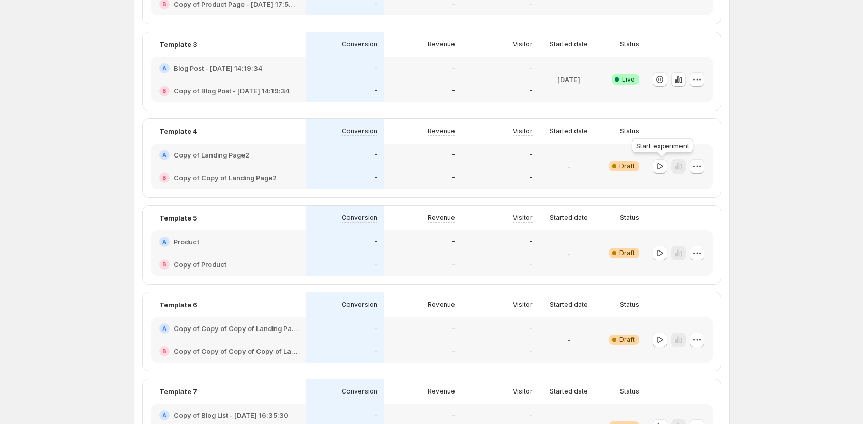
click at [657, 174] on div at bounding box center [659, 166] width 14 height 15
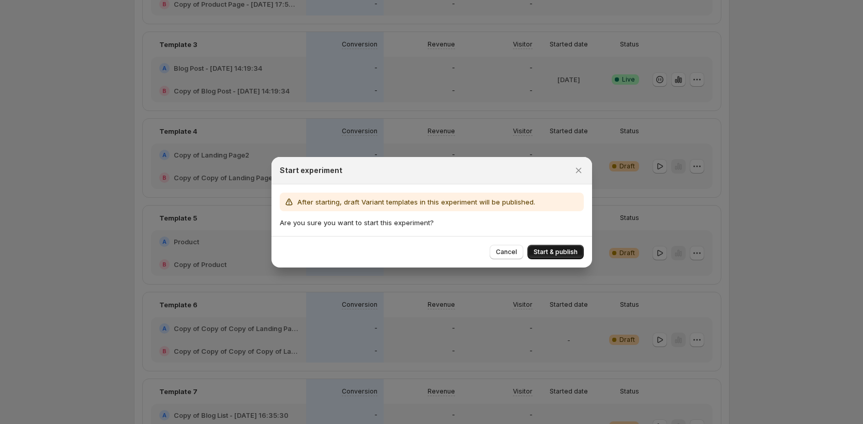
click at [565, 253] on span "Start & publish" at bounding box center [555, 252] width 44 height 8
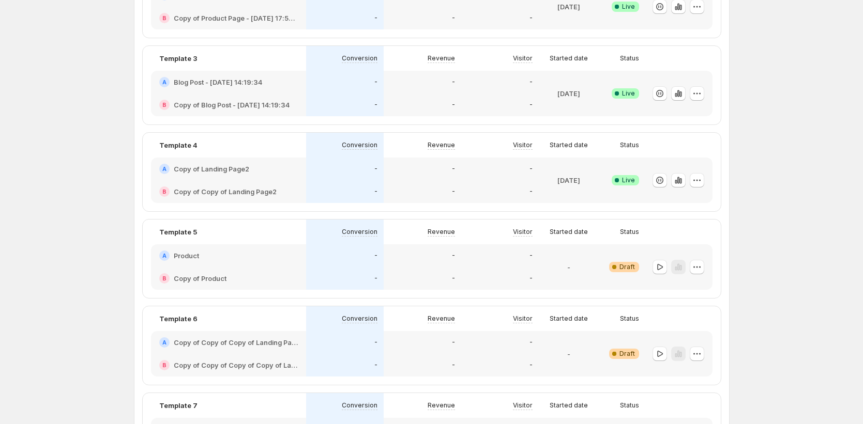
scroll to position [223, 0]
click at [659, 265] on icon "button" at bounding box center [659, 265] width 10 height 10
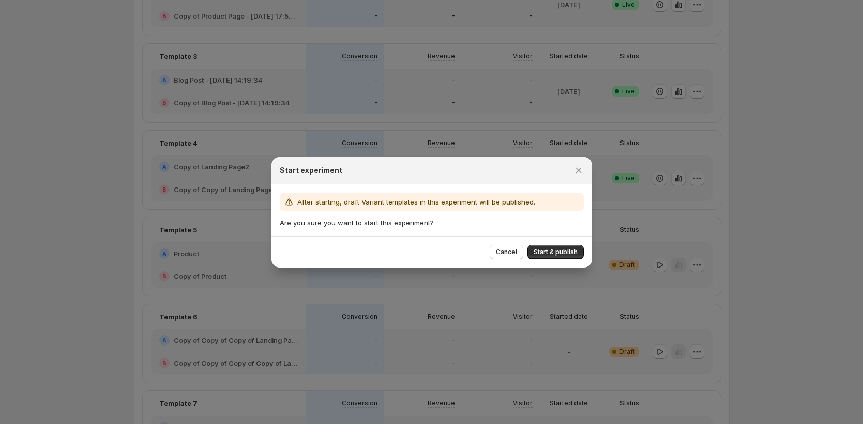
drag, startPoint x: 564, startPoint y: 252, endPoint x: 564, endPoint y: 259, distance: 7.2
click at [564, 252] on span "Start & publish" at bounding box center [555, 252] width 44 height 8
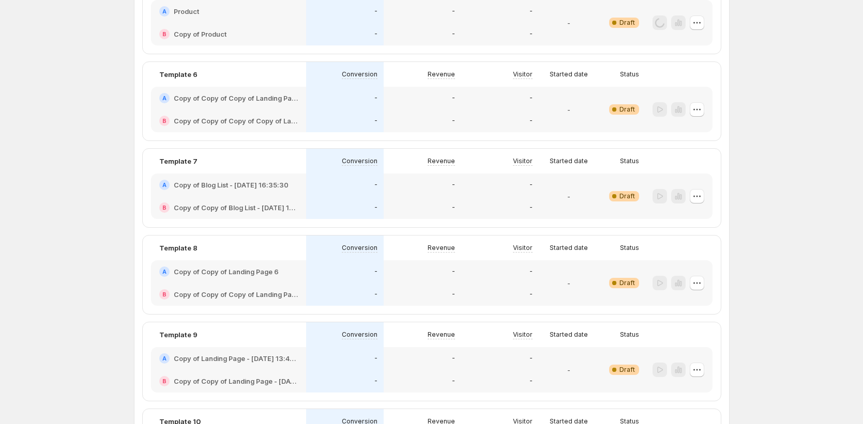
scroll to position [418, 0]
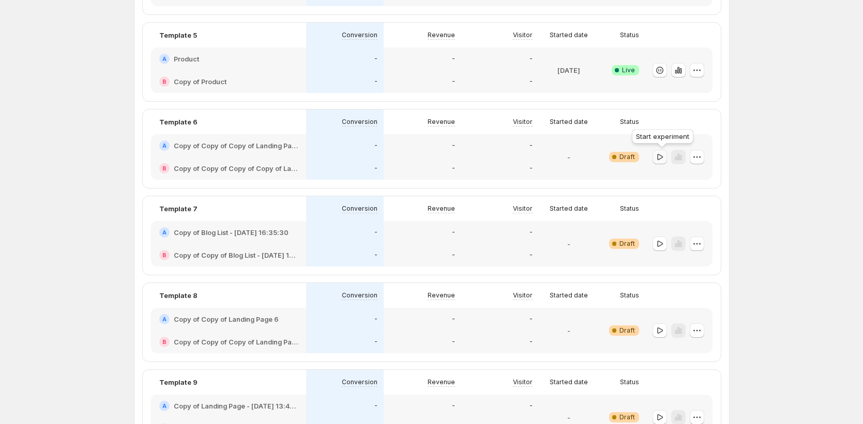
click at [664, 152] on icon "button" at bounding box center [659, 157] width 10 height 10
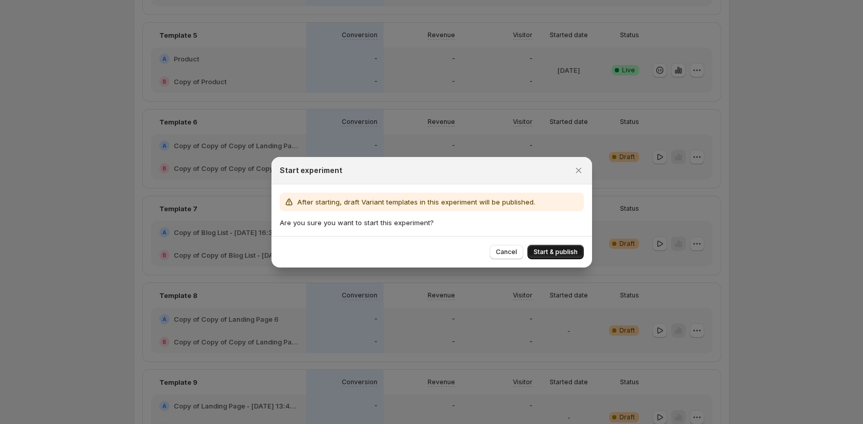
click at [565, 252] on span "Start & publish" at bounding box center [555, 252] width 44 height 8
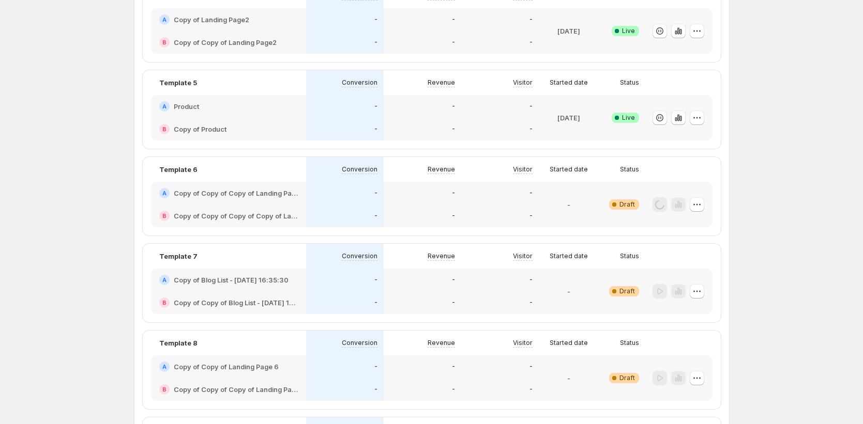
scroll to position [371, 0]
click at [663, 292] on icon "button" at bounding box center [660, 291] width 6 height 6
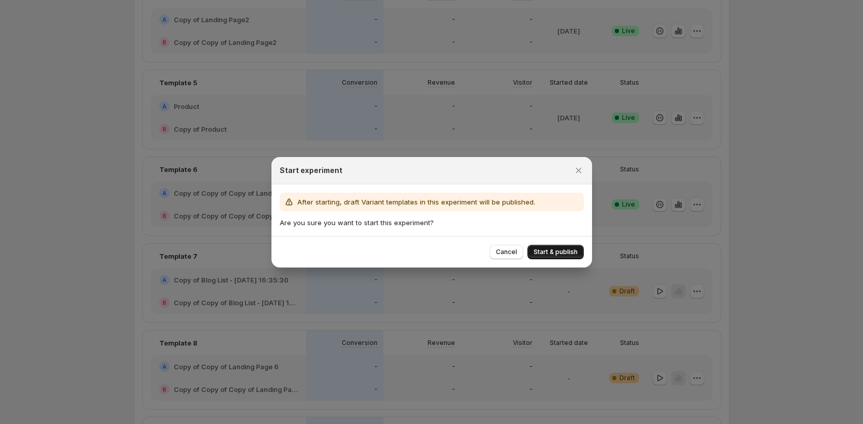
click at [548, 256] on span "Start & publish" at bounding box center [555, 252] width 44 height 8
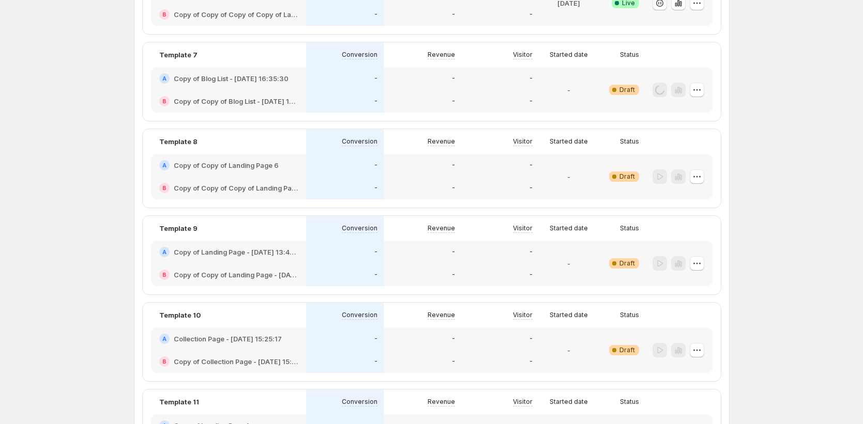
scroll to position [572, 0]
click at [664, 174] on icon "button" at bounding box center [659, 177] width 10 height 10
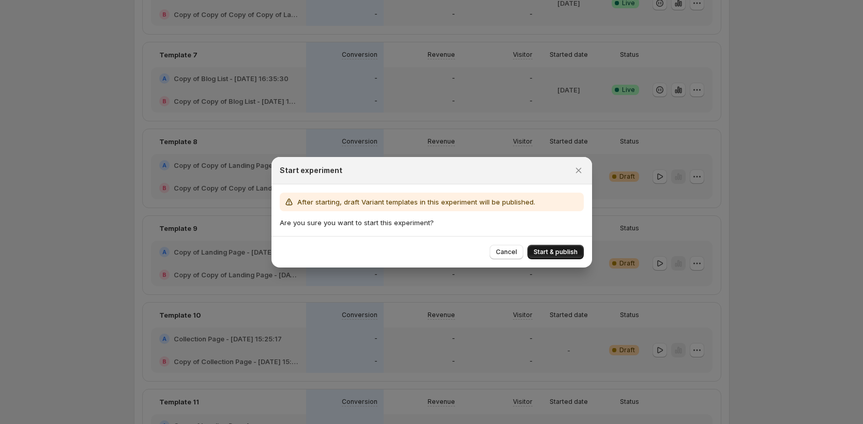
click at [567, 255] on span "Start & publish" at bounding box center [555, 252] width 44 height 8
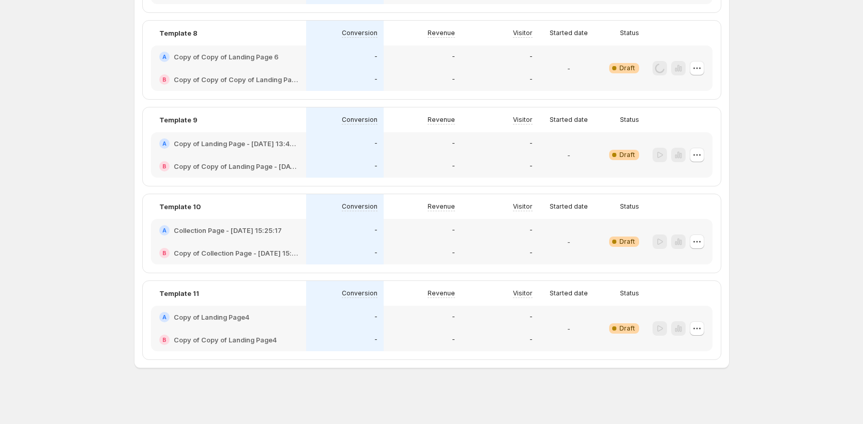
scroll to position [651, 0]
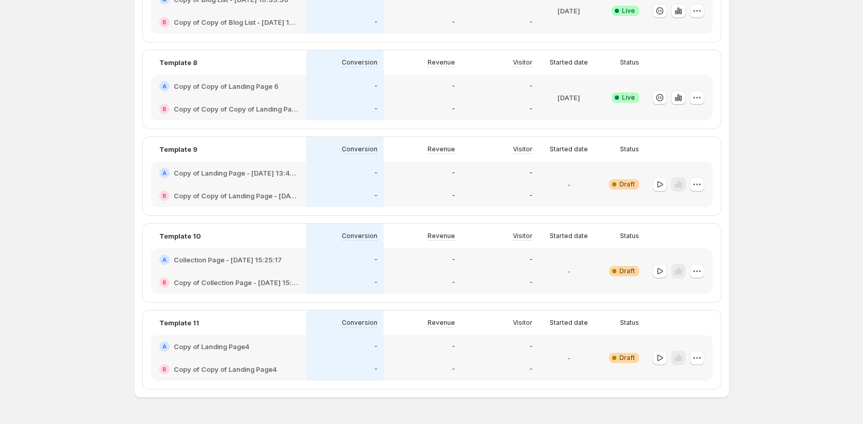
click at [670, 185] on div at bounding box center [678, 184] width 52 height 15
click at [665, 186] on icon "button" at bounding box center [659, 184] width 10 height 10
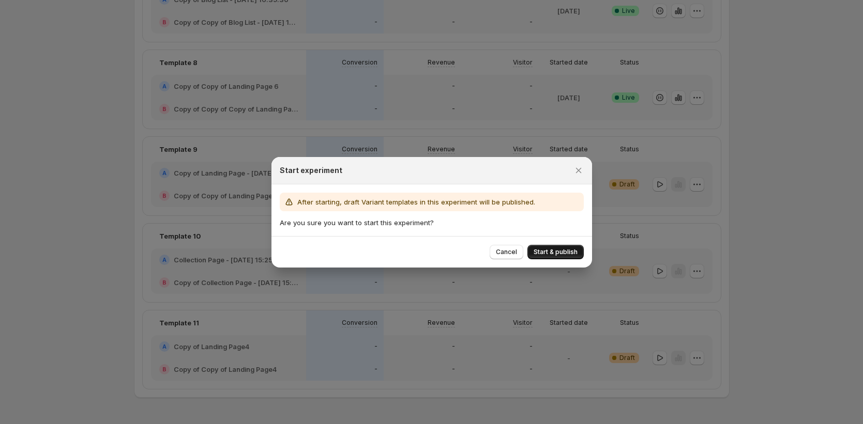
click at [569, 252] on span "Start & publish" at bounding box center [555, 252] width 44 height 8
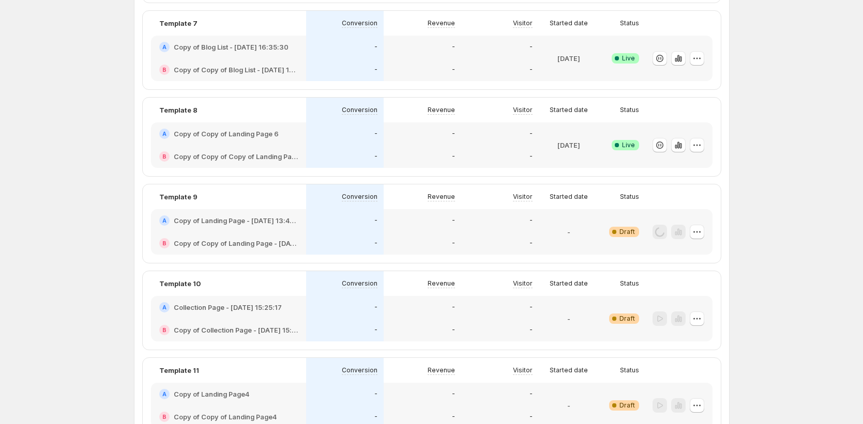
scroll to position [604, 0]
click at [662, 318] on icon "button" at bounding box center [659, 319] width 10 height 10
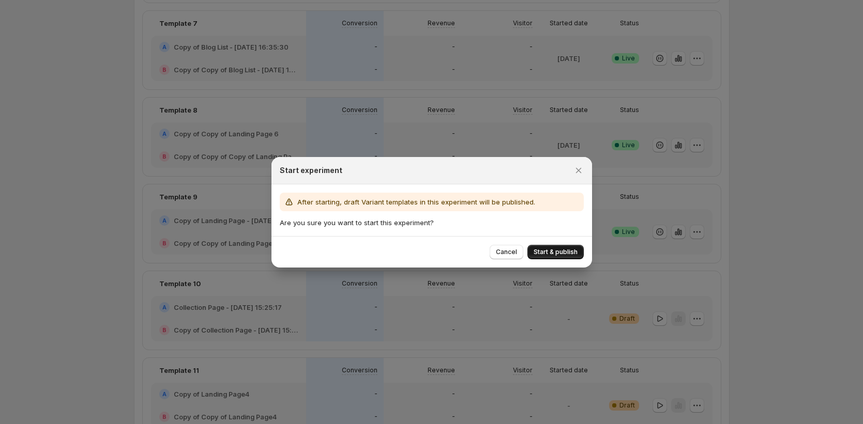
click at [543, 246] on button "Start & publish" at bounding box center [555, 252] width 56 height 14
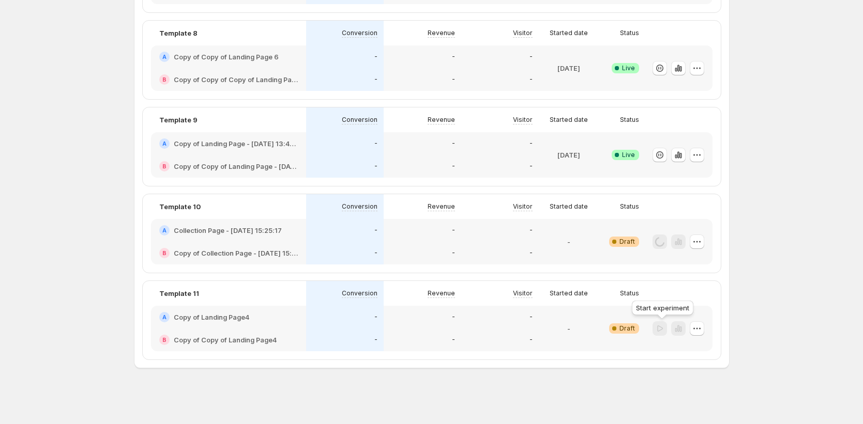
scroll to position [681, 0]
click at [664, 332] on icon "button" at bounding box center [659, 329] width 10 height 10
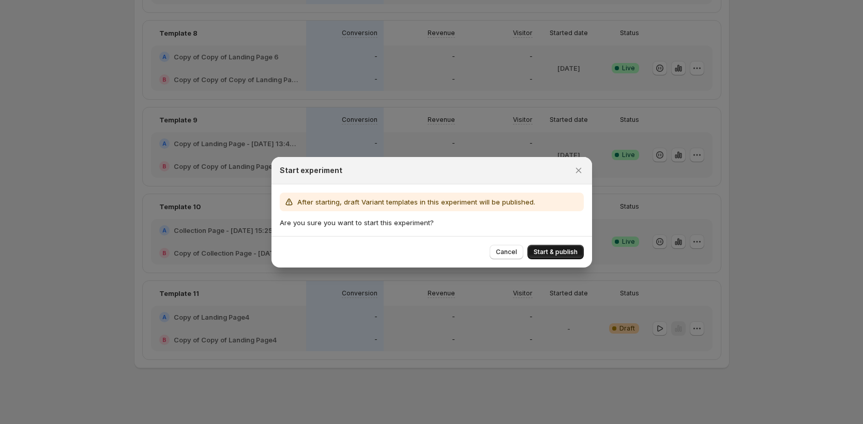
click at [557, 251] on span "Start & publish" at bounding box center [555, 252] width 44 height 8
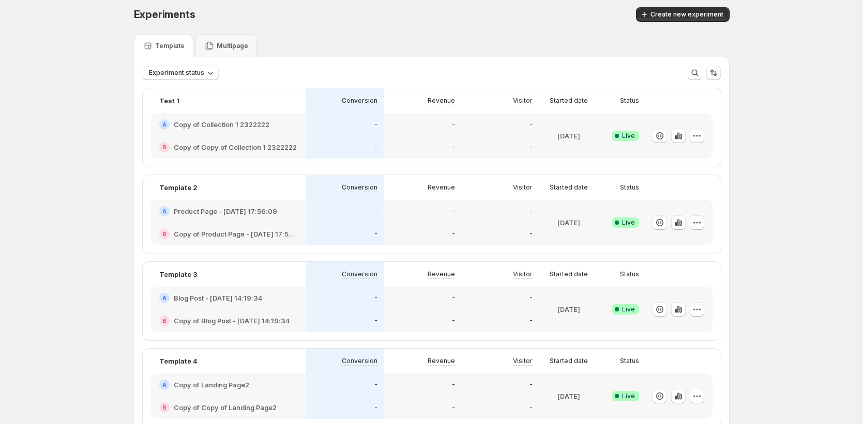
scroll to position [22, 0]
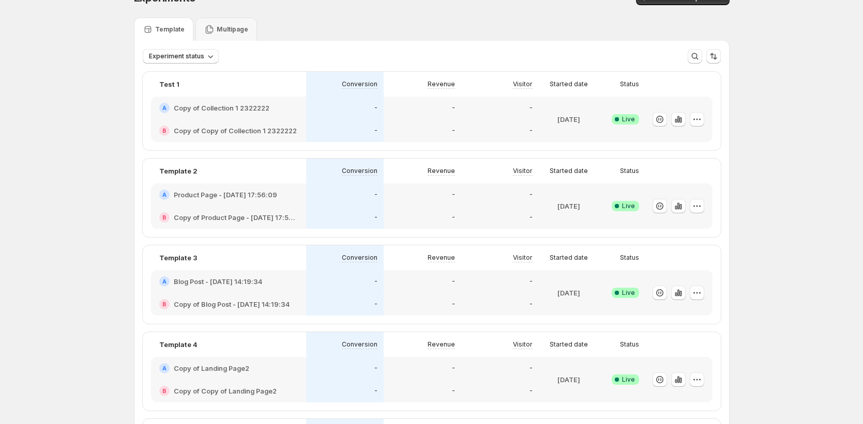
click at [237, 35] on div "Multipage" at bounding box center [226, 29] width 62 height 23
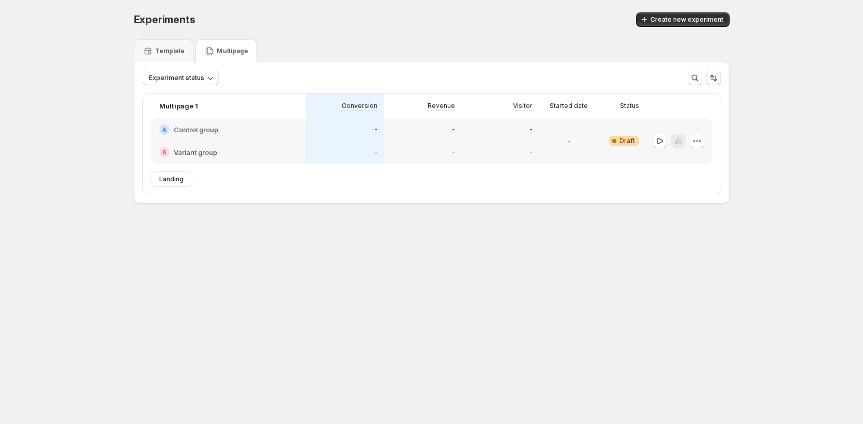
scroll to position [0, 0]
click at [667, 143] on icon "button" at bounding box center [662, 141] width 10 height 10
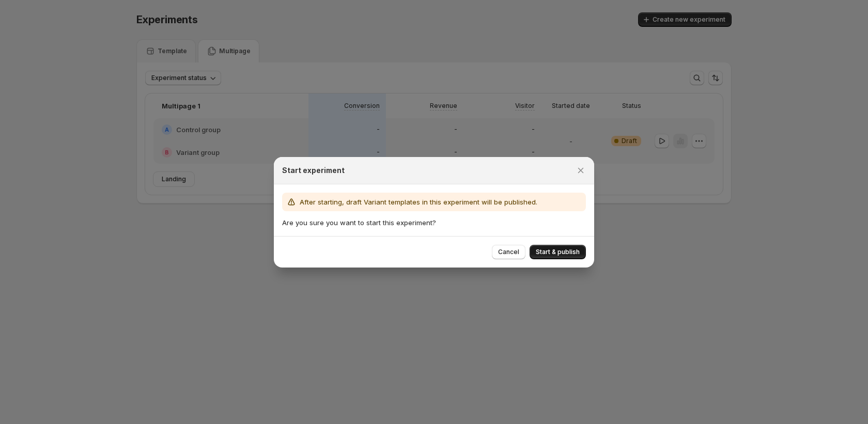
click at [574, 257] on button "Start & publish" at bounding box center [558, 252] width 56 height 14
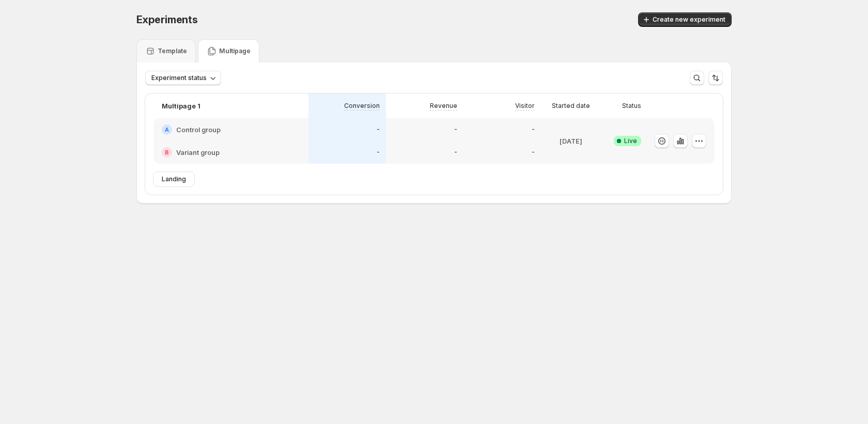
click at [445, 238] on div "Experiments. This page is ready Experiments Create new experiment Template Mult…" at bounding box center [434, 129] width 620 height 259
click at [171, 59] on div "Template" at bounding box center [165, 50] width 59 height 23
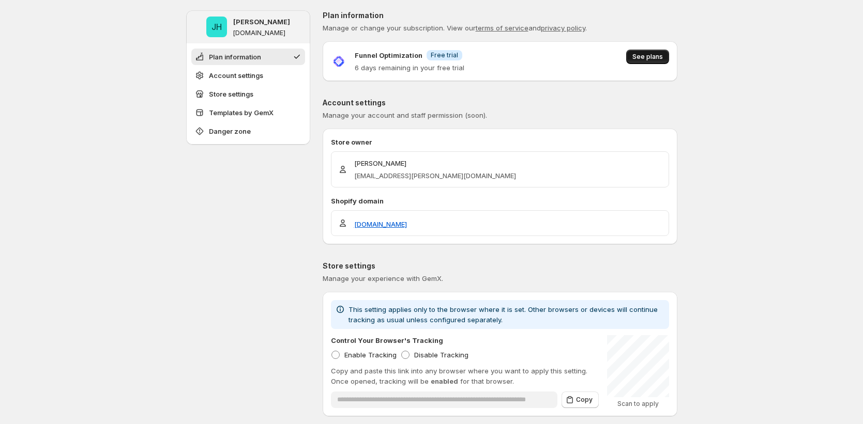
drag, startPoint x: 647, startPoint y: 57, endPoint x: 642, endPoint y: 62, distance: 7.0
click at [647, 57] on span "See plans" at bounding box center [647, 57] width 30 height 8
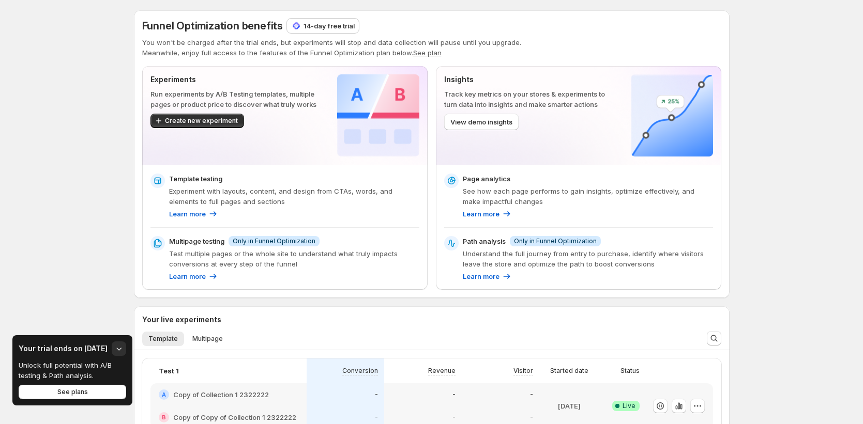
click at [424, 50] on button "See plan" at bounding box center [427, 53] width 28 height 8
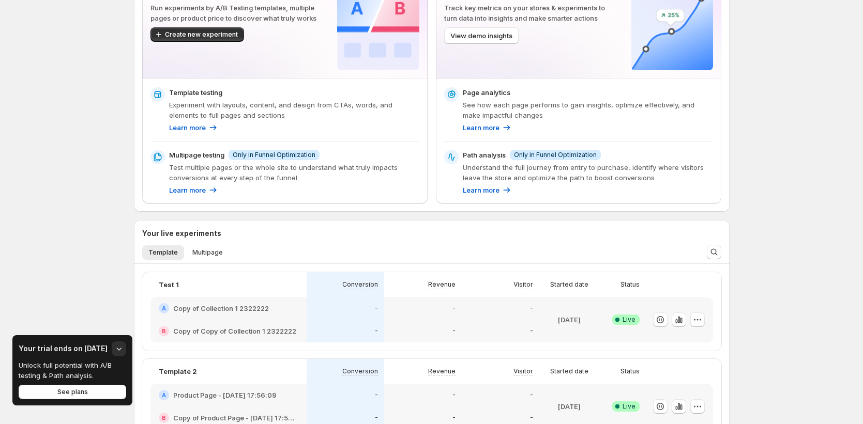
scroll to position [105, 0]
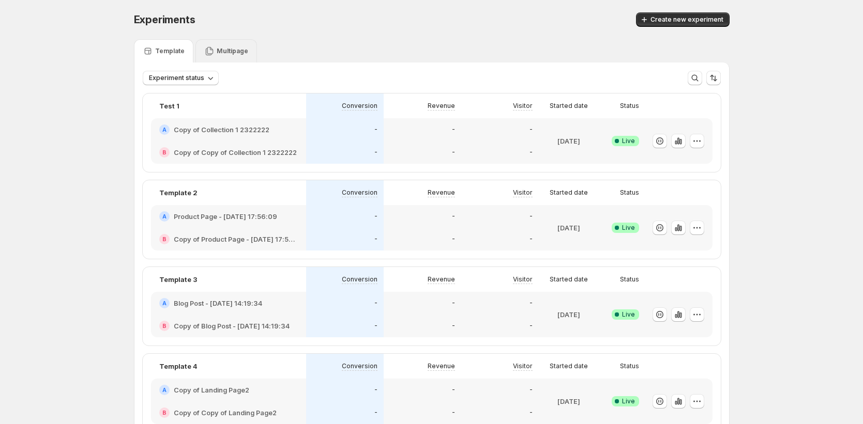
click at [214, 40] on div "Multipage" at bounding box center [226, 50] width 62 height 23
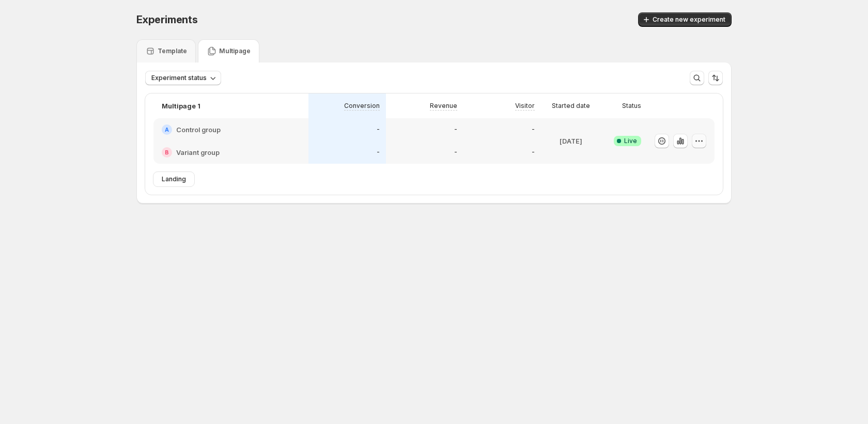
click at [701, 144] on icon "button" at bounding box center [699, 141] width 10 height 10
click at [694, 198] on span "End experiment" at bounding box center [680, 198] width 50 height 8
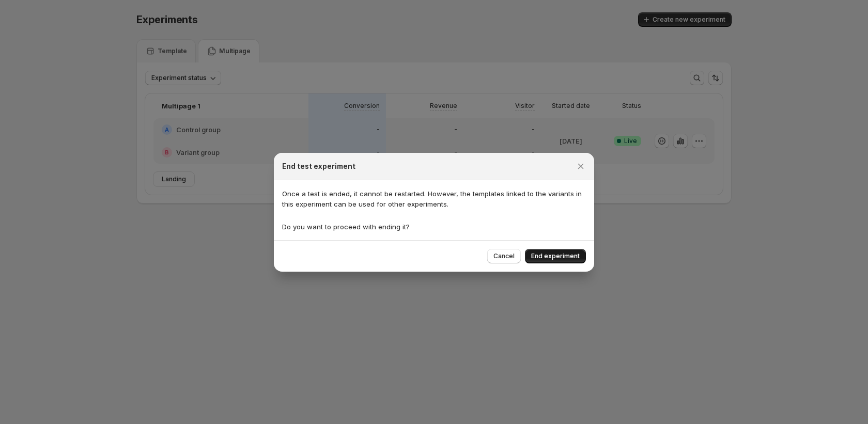
click at [550, 258] on span "End experiment" at bounding box center [555, 256] width 49 height 8
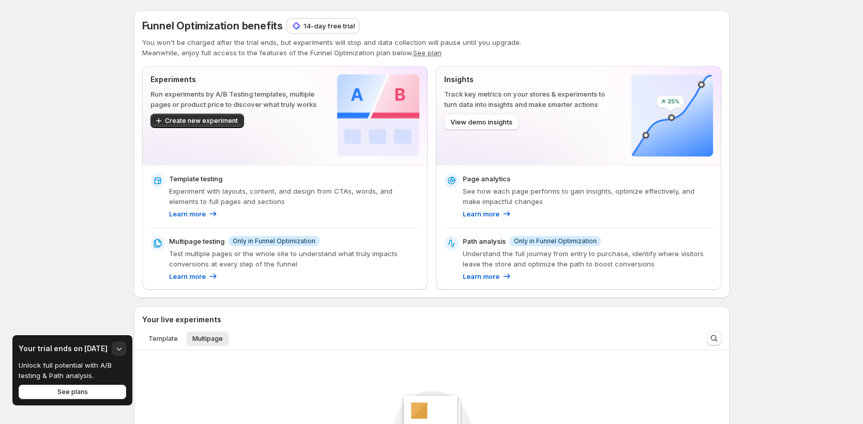
click at [431, 58] on div "Funnel Optimization benefits 14-day free trial You won't be charged after the t…" at bounding box center [431, 154] width 579 height 271
click at [429, 55] on button "See plan" at bounding box center [427, 53] width 28 height 8
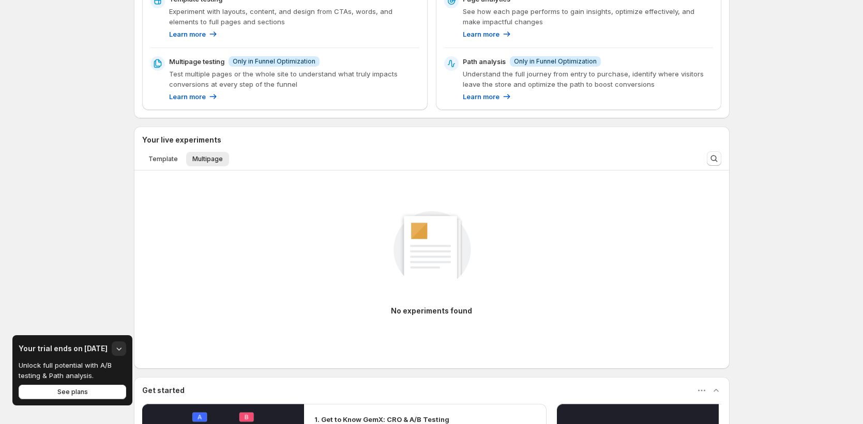
scroll to position [34, 0]
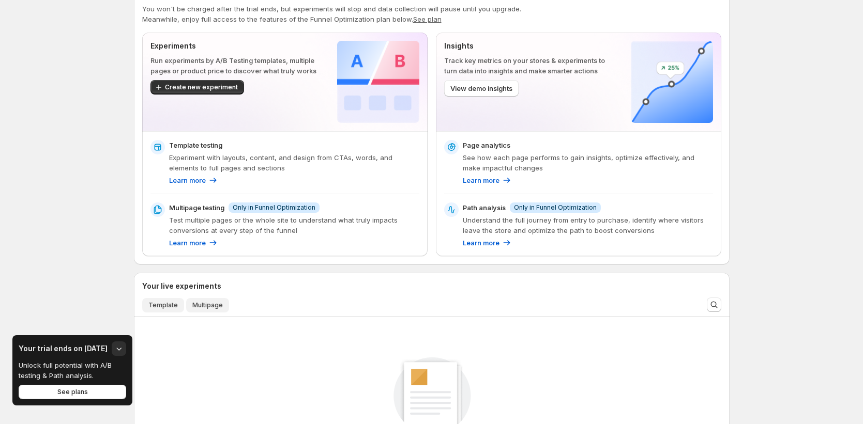
click at [171, 304] on span "Template" at bounding box center [162, 305] width 29 height 8
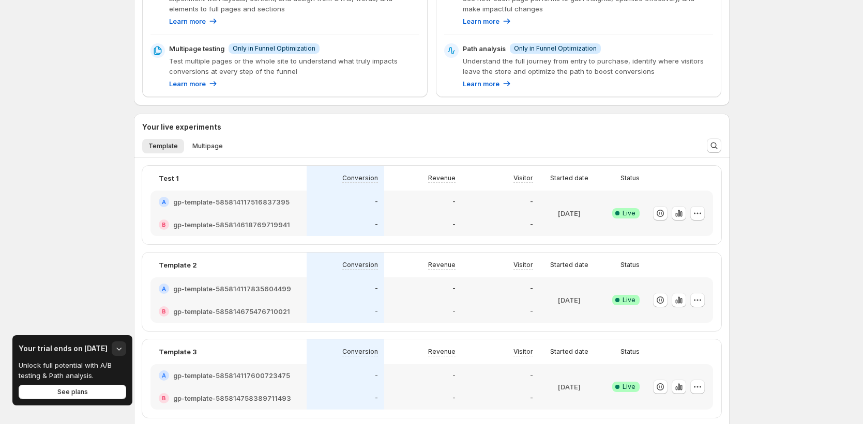
scroll to position [194, 0]
click at [708, 217] on div at bounding box center [679, 211] width 67 height 45
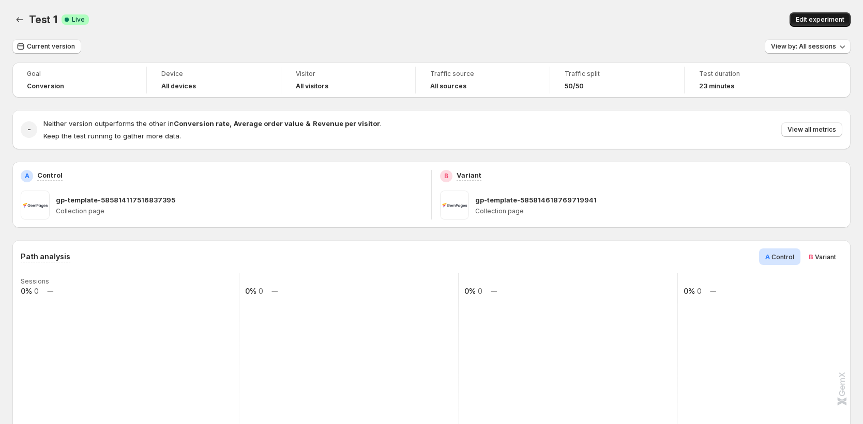
click at [827, 21] on span "Edit experiment" at bounding box center [819, 20] width 49 height 8
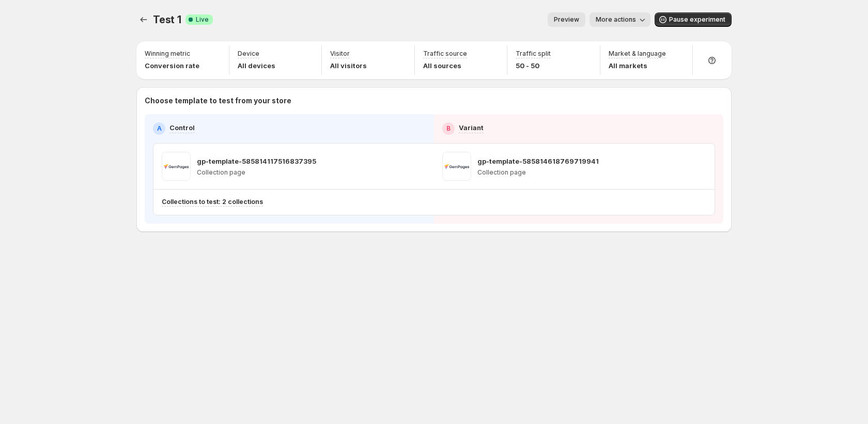
click at [650, 20] on button "More actions" at bounding box center [620, 19] width 61 height 14
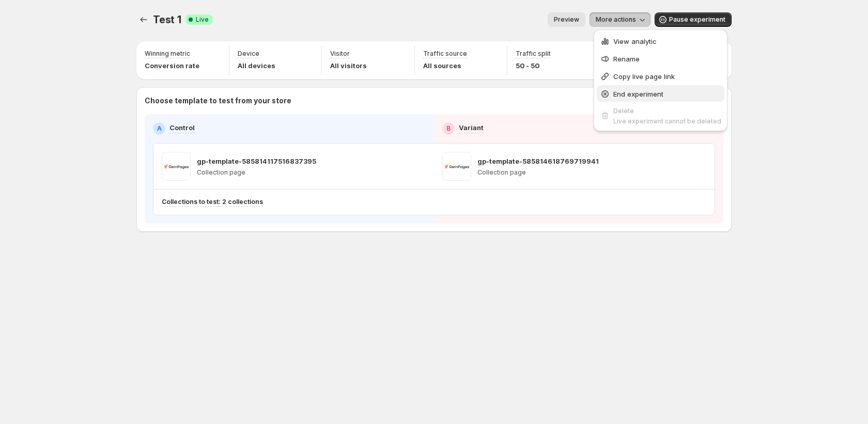
click at [634, 97] on span "End experiment" at bounding box center [638, 94] width 50 height 8
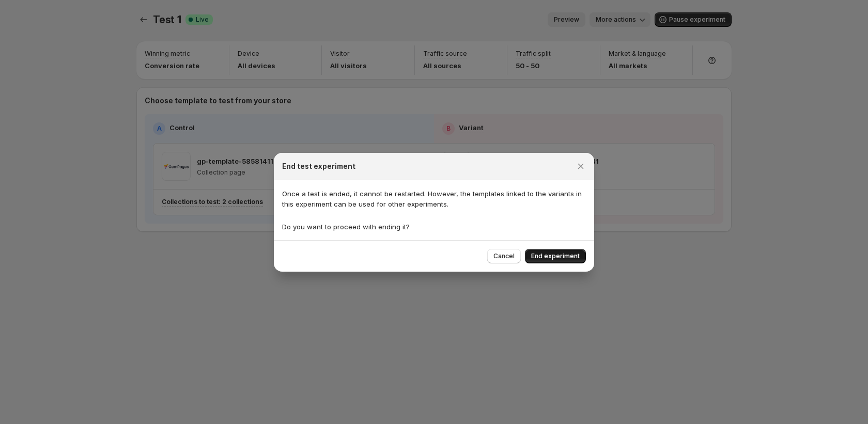
click at [545, 254] on span "End experiment" at bounding box center [555, 256] width 49 height 8
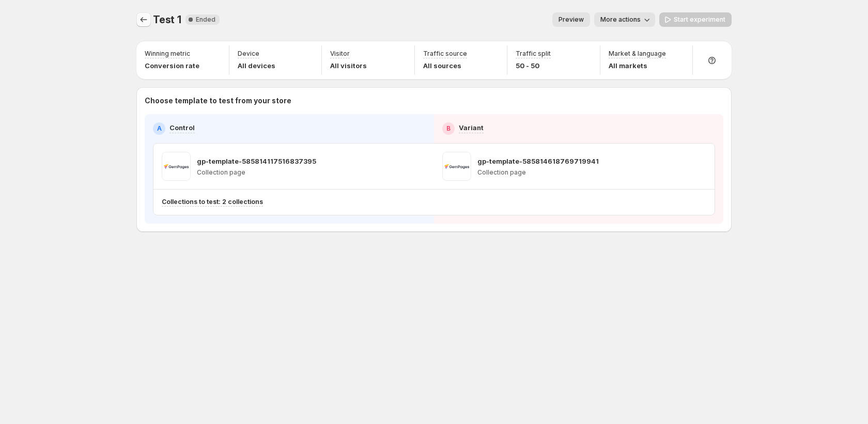
click at [143, 19] on icon "Experiments" at bounding box center [144, 19] width 10 height 10
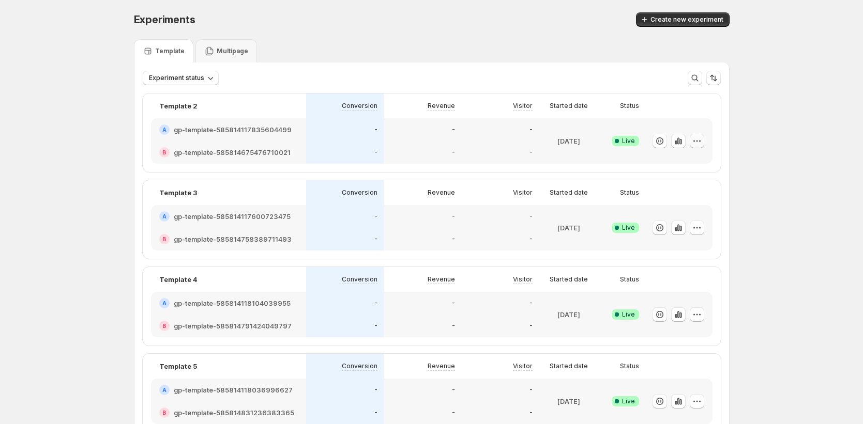
click at [698, 139] on icon "button" at bounding box center [696, 141] width 10 height 10
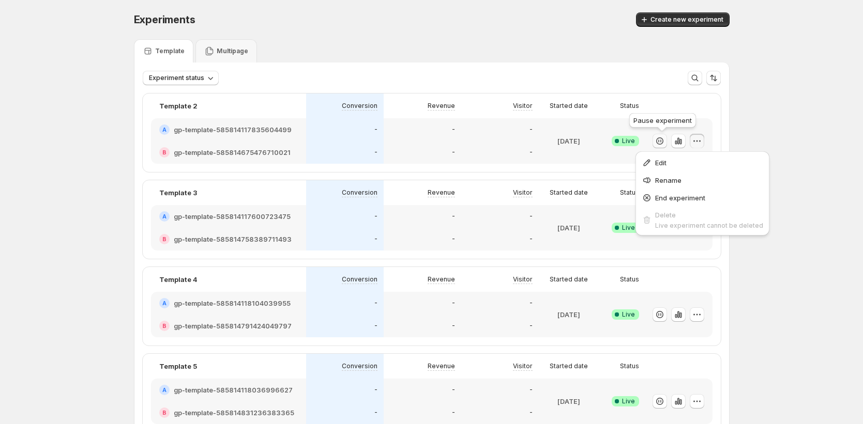
click at [664, 141] on icon "button" at bounding box center [659, 141] width 10 height 10
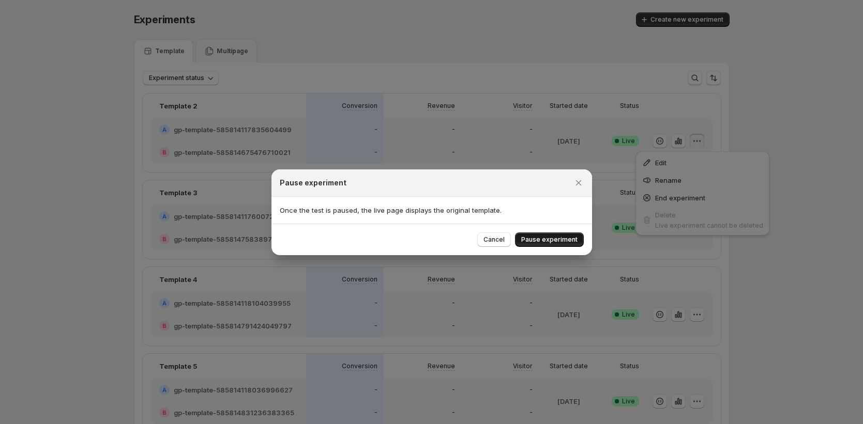
click at [565, 235] on button "Pause experiment" at bounding box center [549, 240] width 69 height 14
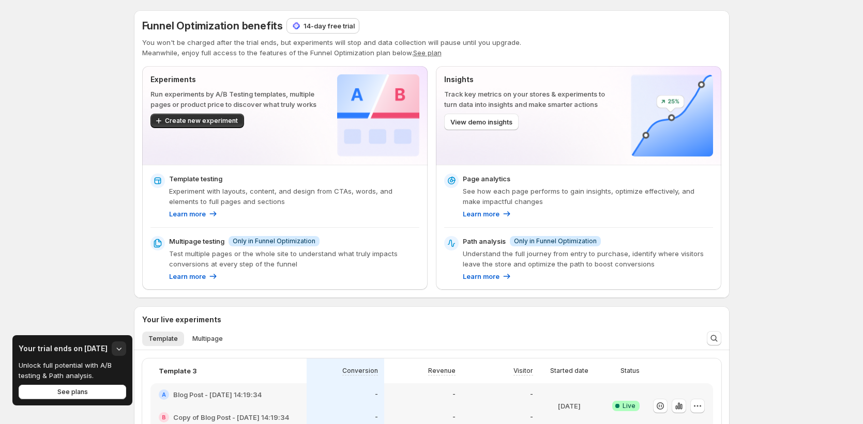
click at [429, 54] on button "See plan" at bounding box center [427, 53] width 28 height 8
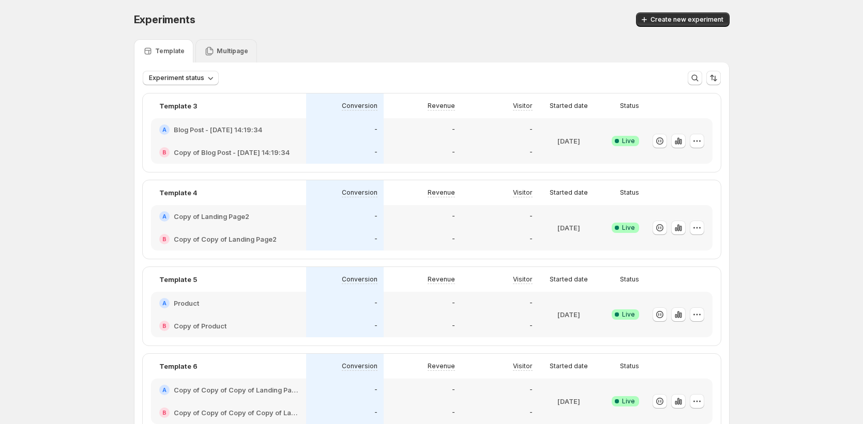
click at [237, 44] on div "Multipage" at bounding box center [226, 50] width 62 height 23
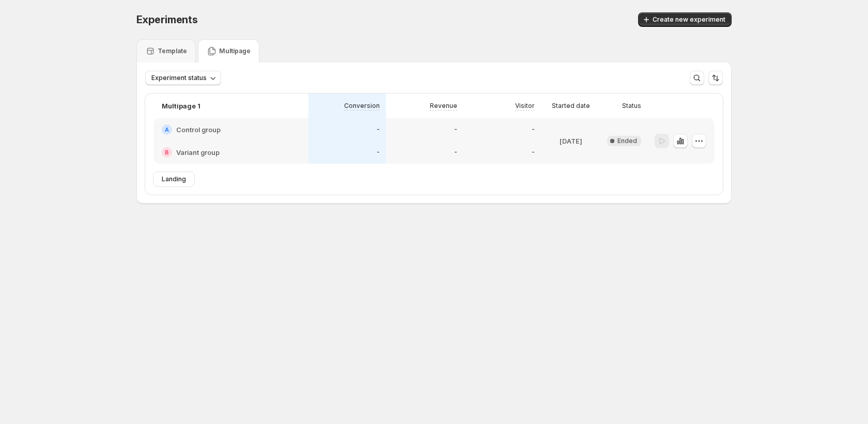
click at [176, 184] on div "Landing" at bounding box center [173, 179] width 41 height 14
click at [175, 178] on span "Landing" at bounding box center [174, 179] width 24 height 8
click at [687, 21] on span "Create new experiment" at bounding box center [689, 20] width 73 height 8
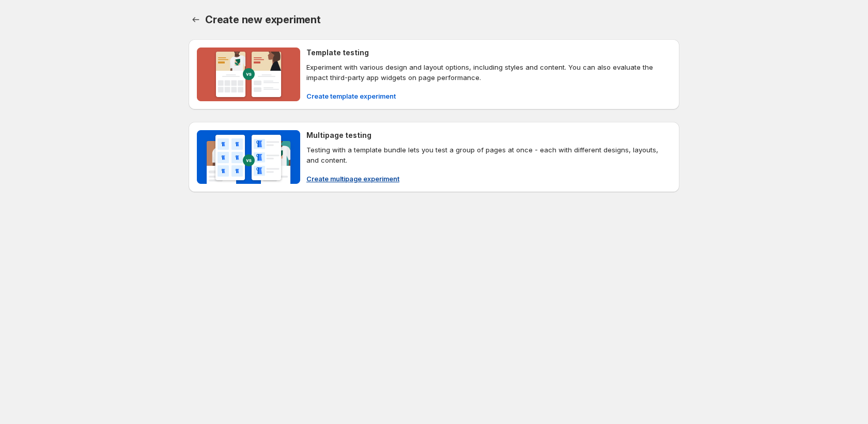
click at [370, 180] on span "Create multipage experiment" at bounding box center [352, 179] width 93 height 10
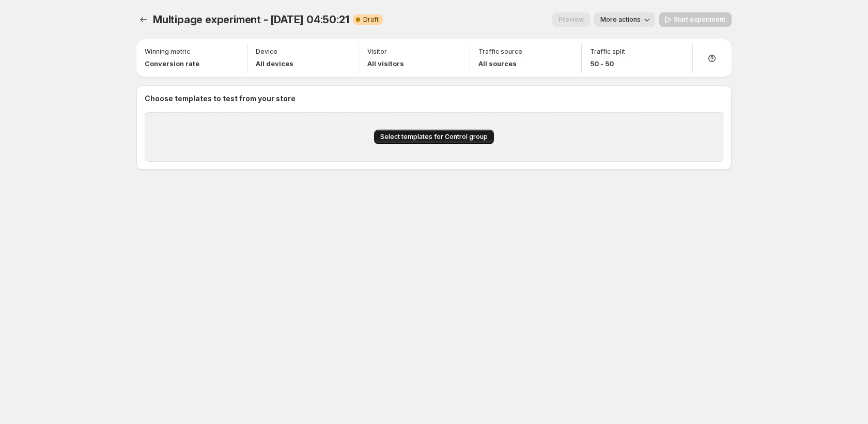
click at [412, 136] on span "Select templates for Control group" at bounding box center [433, 137] width 107 height 8
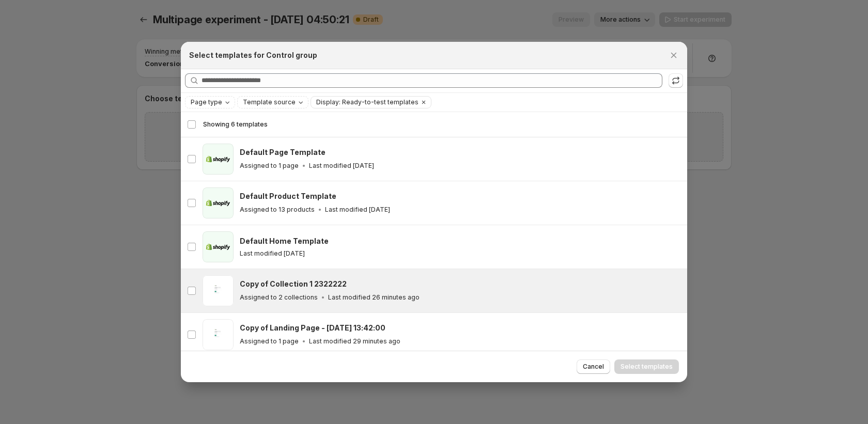
click at [397, 280] on div "Copy of Collection 1 2322222" at bounding box center [459, 284] width 438 height 10
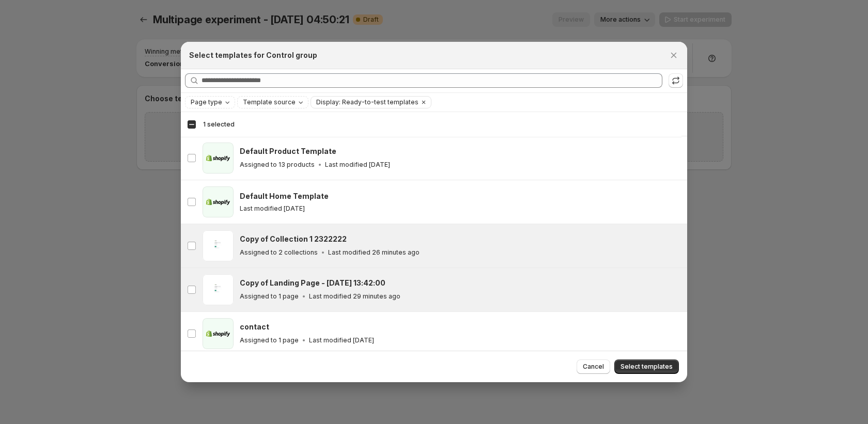
scroll to position [50, 0]
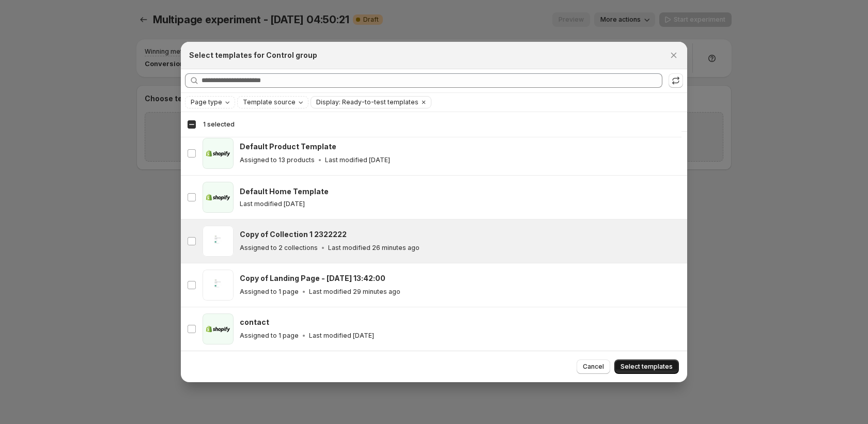
click at [637, 368] on span "Select templates" at bounding box center [647, 367] width 52 height 8
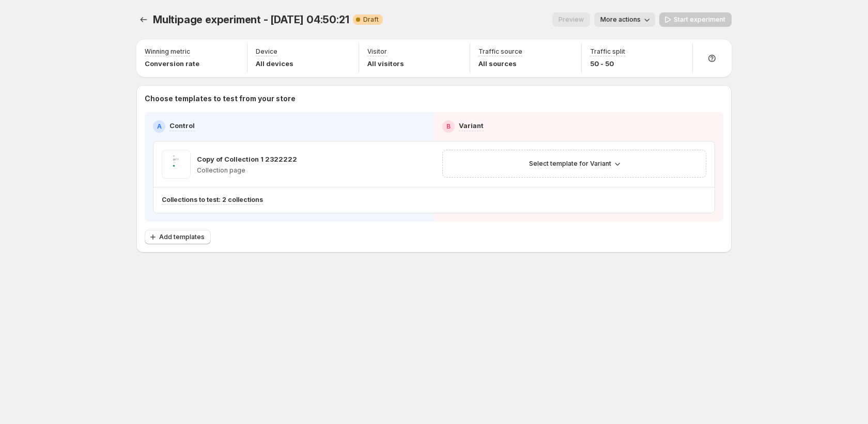
scroll to position [6, 0]
drag, startPoint x: 598, startPoint y: 151, endPoint x: 596, endPoint y: 160, distance: 9.0
click at [597, 156] on div "Select template for Variant" at bounding box center [574, 164] width 264 height 28
click at [599, 163] on span "Select template for Variant" at bounding box center [570, 164] width 82 height 8
click at [591, 201] on span "Create Variant based on Control" at bounding box center [576, 203] width 105 height 8
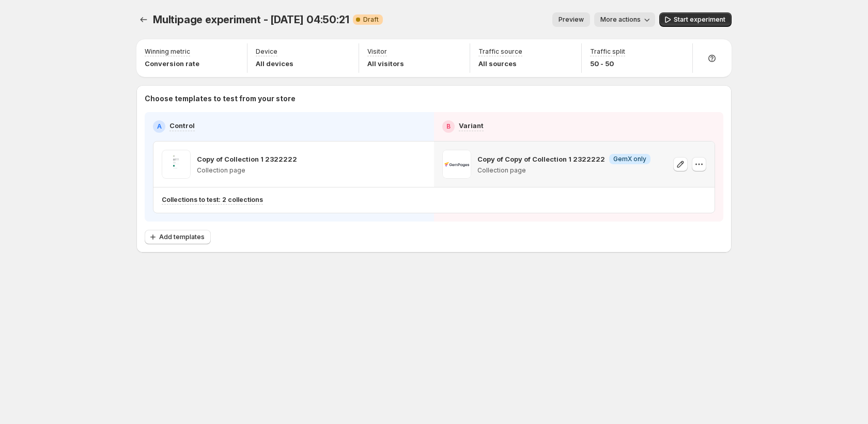
click at [638, 18] on span "More actions" at bounding box center [621, 20] width 40 height 8
click at [628, 59] on span "Rename" at bounding box center [631, 59] width 26 height 8
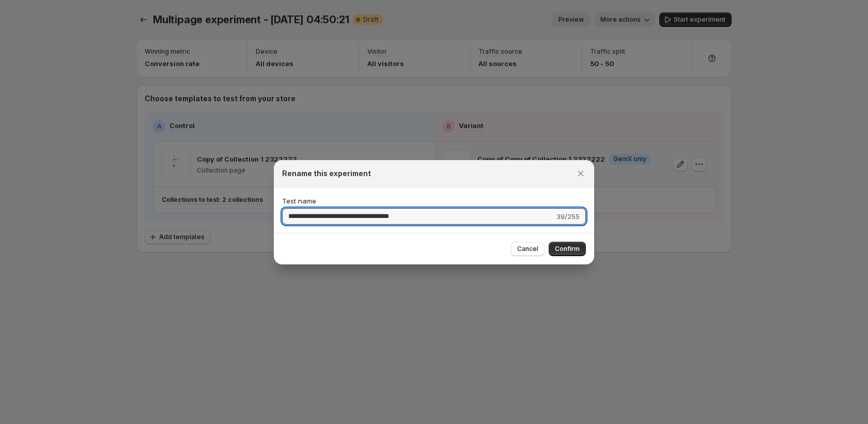
drag, startPoint x: 324, startPoint y: 217, endPoint x: 512, endPoint y: 228, distance: 187.9
click at [512, 228] on div "**********" at bounding box center [434, 210] width 320 height 45
type input "**********"
click at [572, 250] on span "Confirm" at bounding box center [567, 249] width 25 height 8
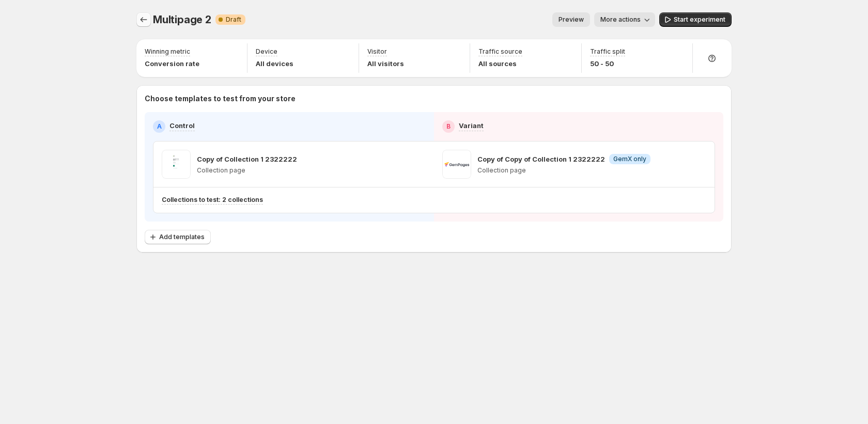
click at [144, 24] on icon "Experiments" at bounding box center [144, 19] width 10 height 10
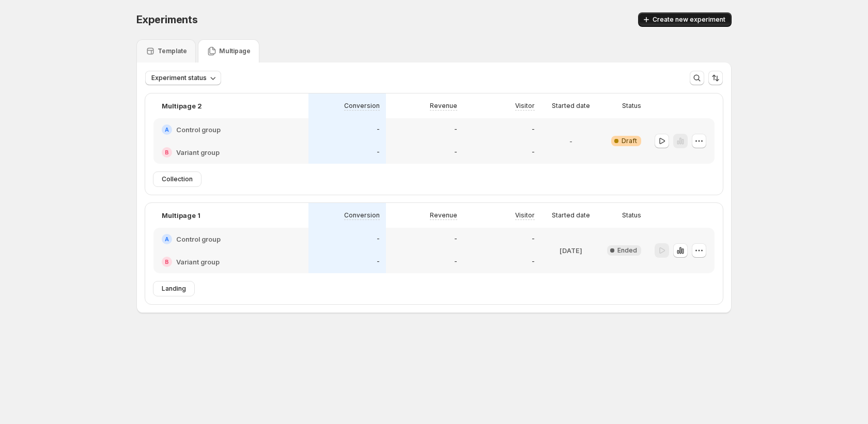
click at [690, 21] on span "Create new experiment" at bounding box center [689, 20] width 73 height 8
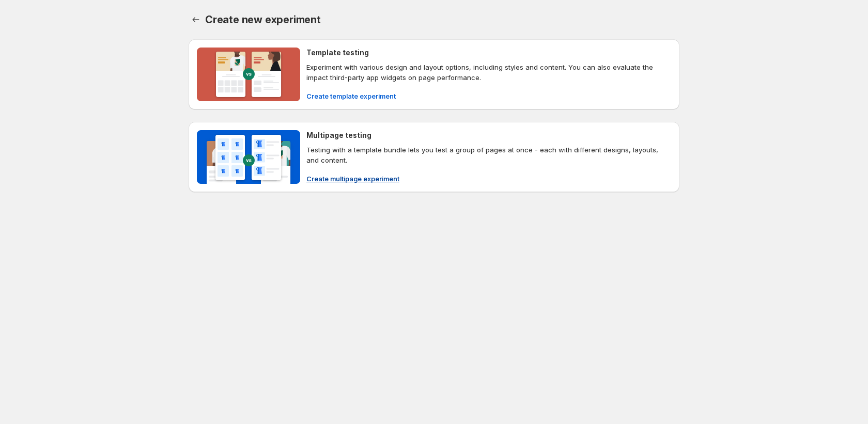
click at [360, 184] on button "Create multipage experiment" at bounding box center [352, 179] width 105 height 17
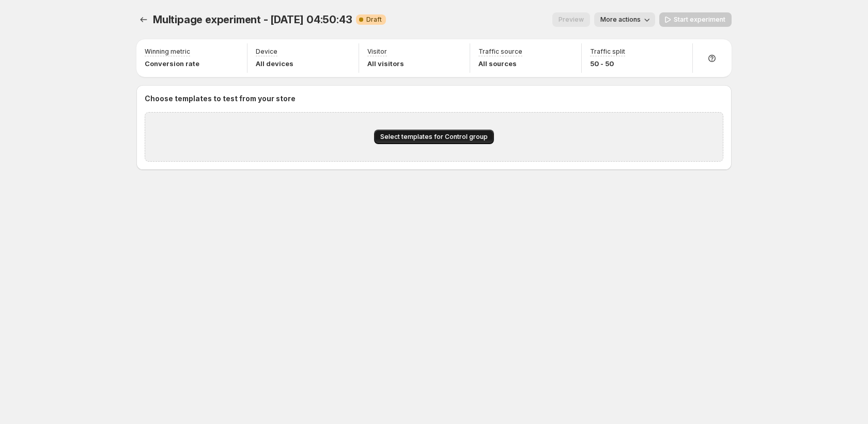
click at [442, 140] on span "Select templates for Control group" at bounding box center [433, 137] width 107 height 8
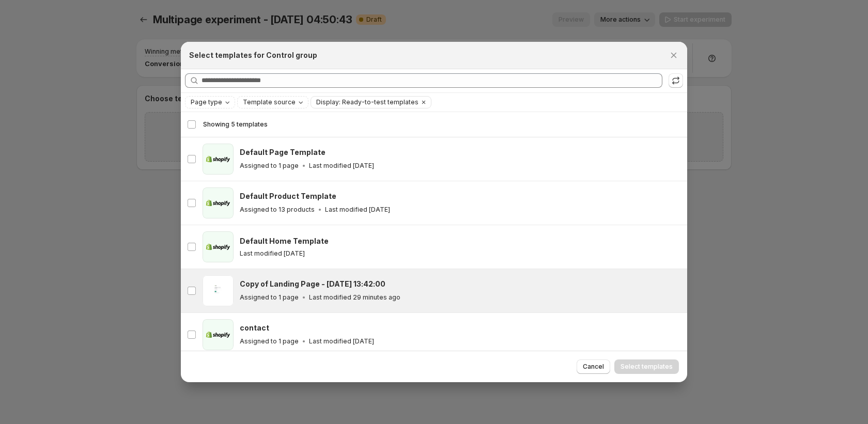
scroll to position [6, 0]
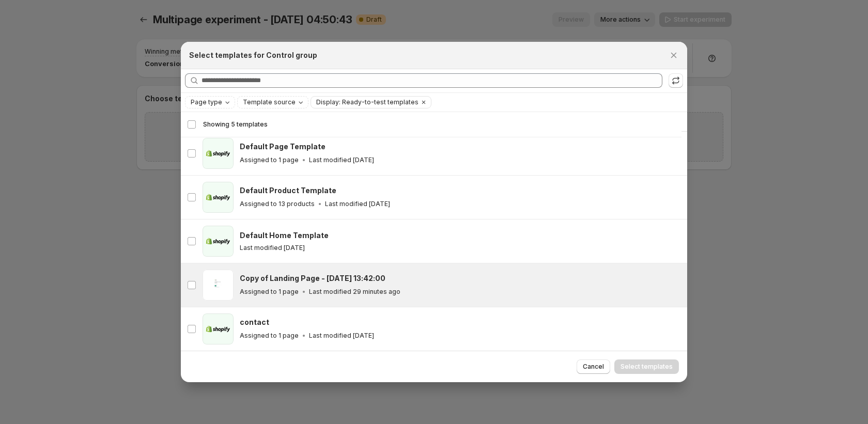
click at [274, 282] on h3 "Copy of Landing Page - [DATE] 13:42:00" at bounding box center [313, 278] width 146 height 10
click at [650, 371] on span "Select templates" at bounding box center [647, 367] width 52 height 8
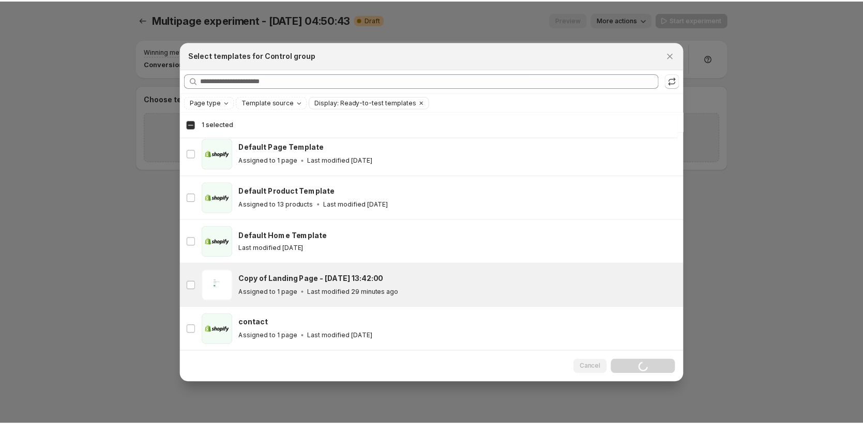
scroll to position [0, 0]
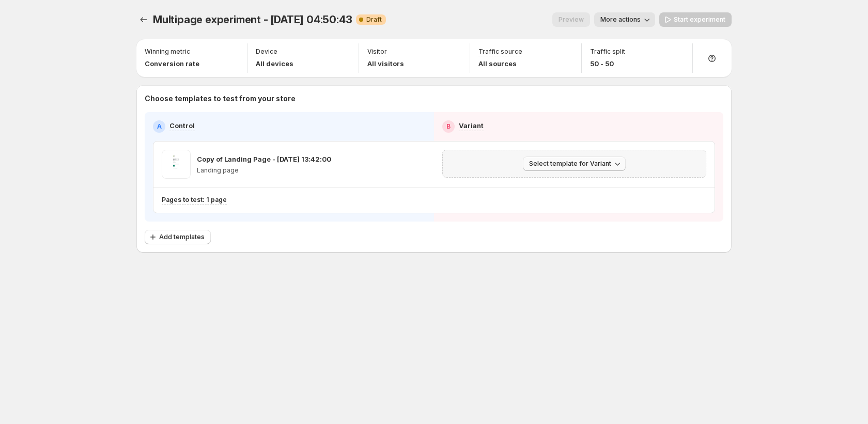
click at [603, 167] on span "Select template for Variant" at bounding box center [570, 164] width 82 height 8
click at [598, 199] on span "Create Variant based on Control" at bounding box center [576, 203] width 105 height 8
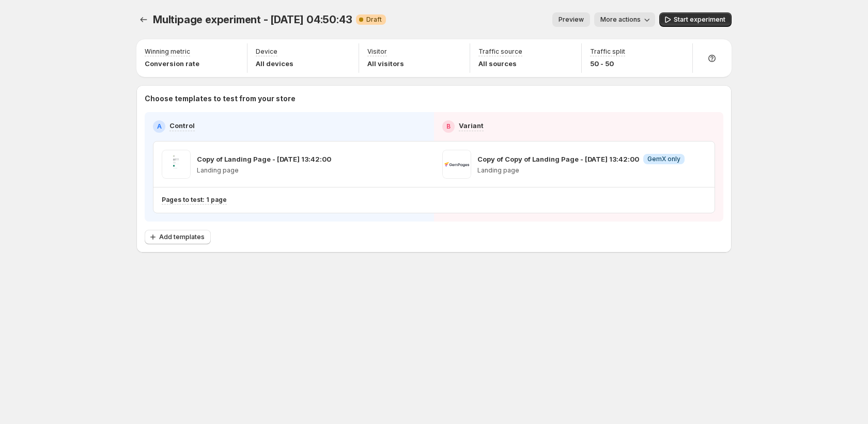
click at [641, 22] on span "More actions" at bounding box center [621, 20] width 40 height 8
click at [637, 62] on span "Rename" at bounding box center [631, 59] width 26 height 8
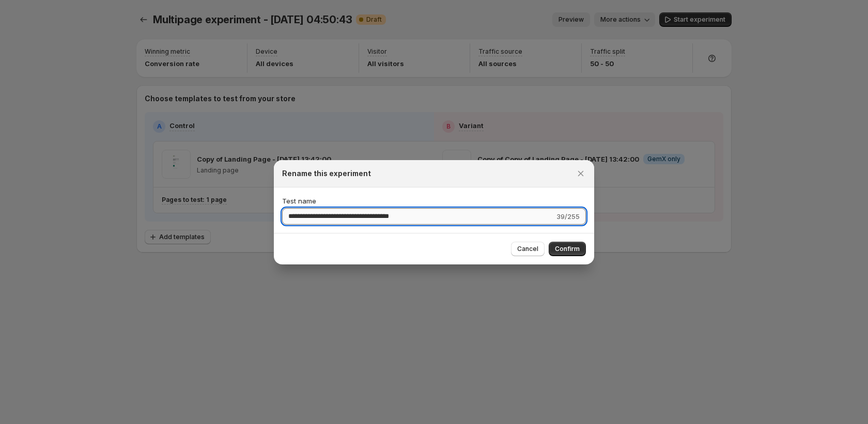
drag, startPoint x: 319, startPoint y: 218, endPoint x: 469, endPoint y: 219, distance: 149.4
click at [469, 219] on input "**********" at bounding box center [418, 216] width 272 height 17
type input "**********"
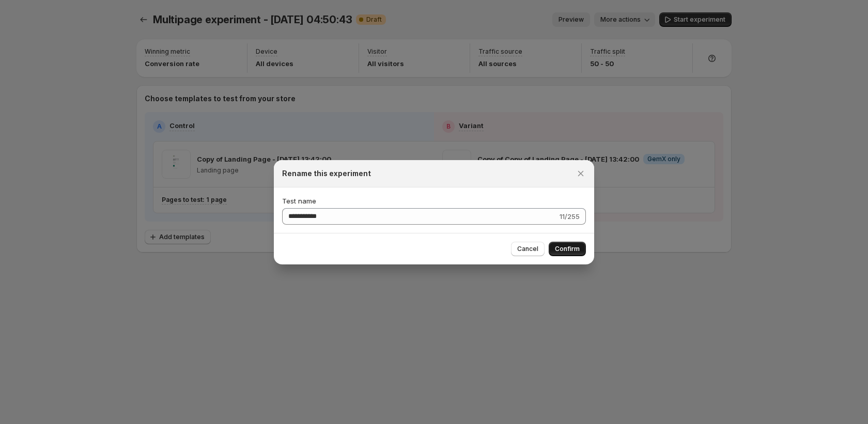
click at [571, 249] on span "Confirm" at bounding box center [567, 249] width 25 height 8
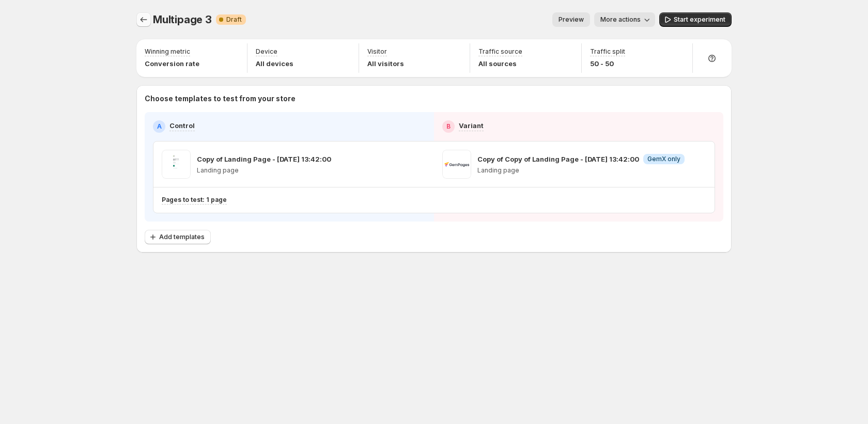
click at [143, 20] on icon "Experiments" at bounding box center [144, 19] width 10 height 10
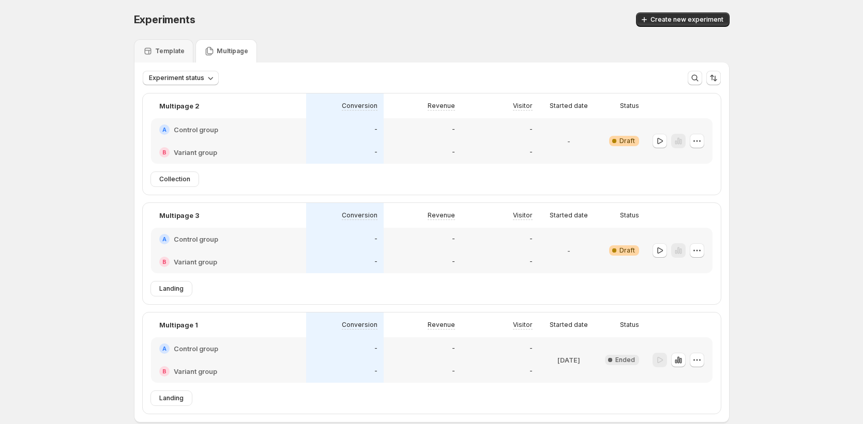
click at [662, 148] on div at bounding box center [659, 141] width 14 height 15
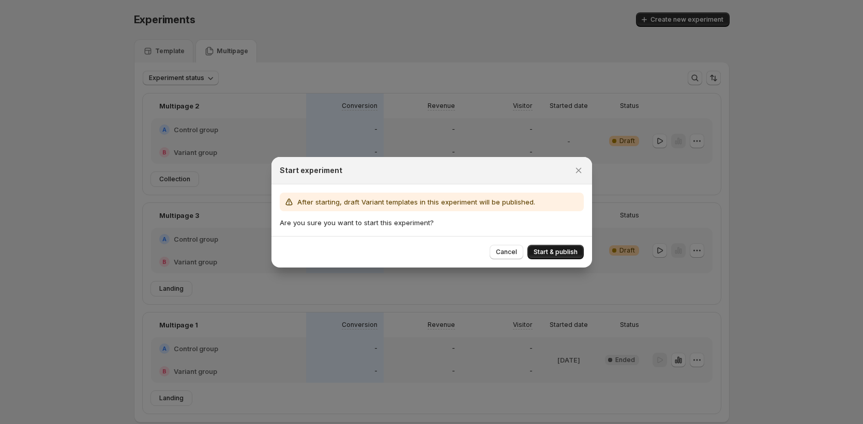
click at [556, 256] on button "Start & publish" at bounding box center [555, 252] width 56 height 14
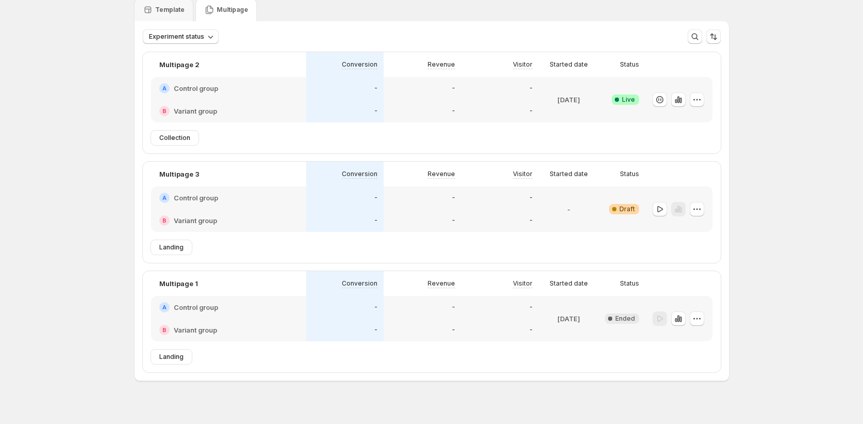
scroll to position [54, 0]
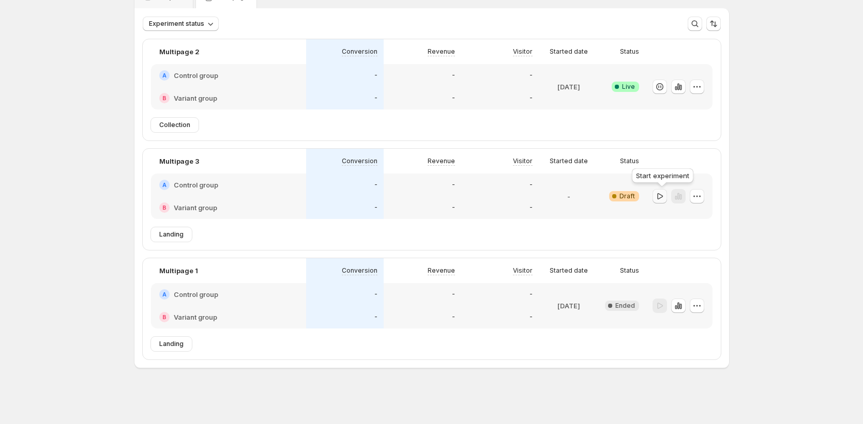
click at [666, 201] on button "button" at bounding box center [659, 196] width 14 height 14
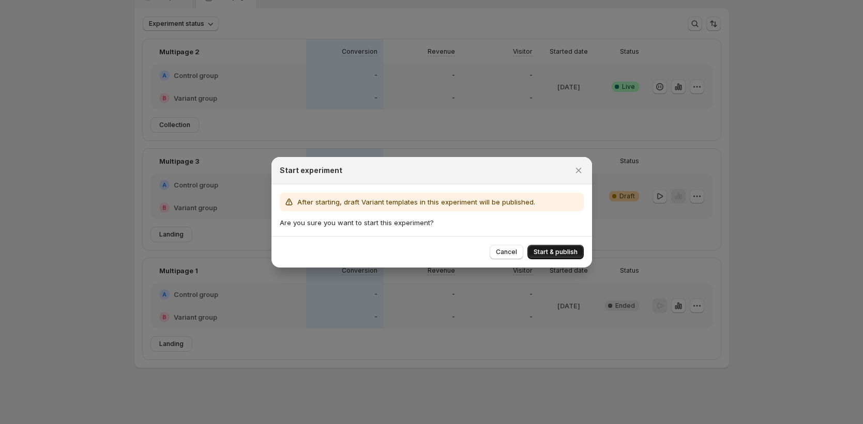
click at [561, 249] on span "Start & publish" at bounding box center [555, 252] width 44 height 8
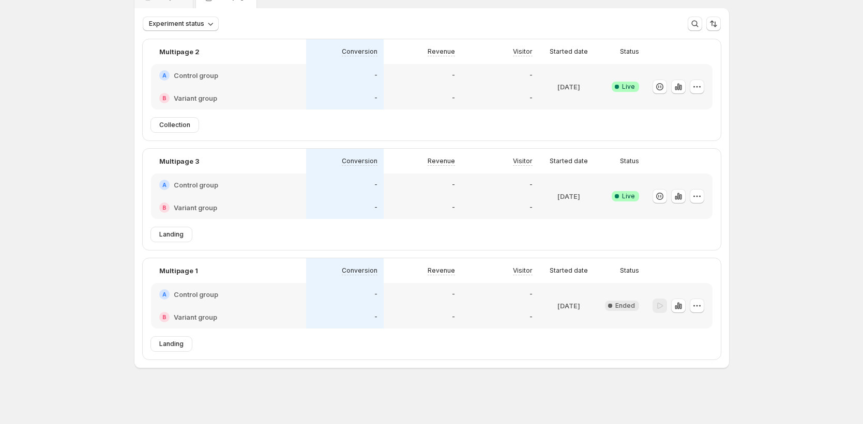
click at [37, 228] on div "Experiments. This page is ready Experiments Create new experiment Template Mult…" at bounding box center [431, 185] width 863 height 479
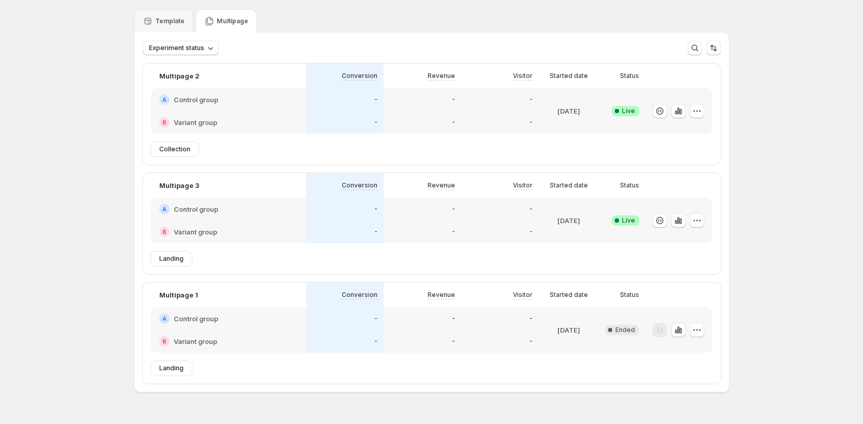
scroll to position [12, 0]
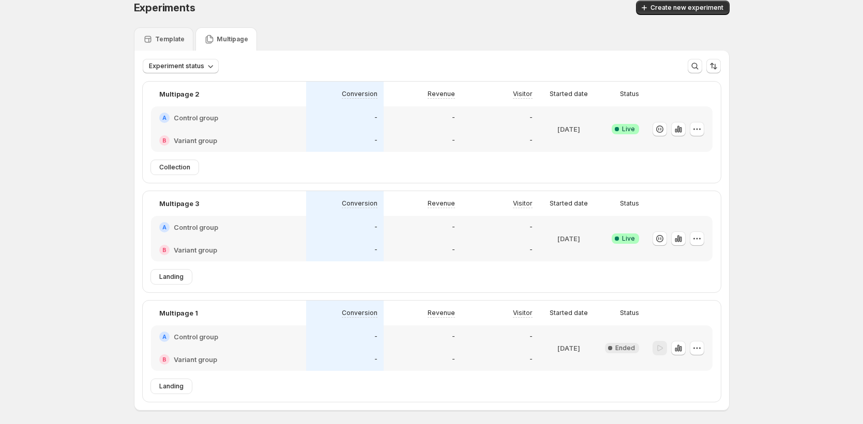
click at [72, 156] on div "Experiments. This page is ready Experiments Create new experiment Template Mult…" at bounding box center [431, 227] width 863 height 479
click at [58, 279] on div "Experiments. This page is ready Experiments Create new experiment Template Mult…" at bounding box center [431, 227] width 863 height 479
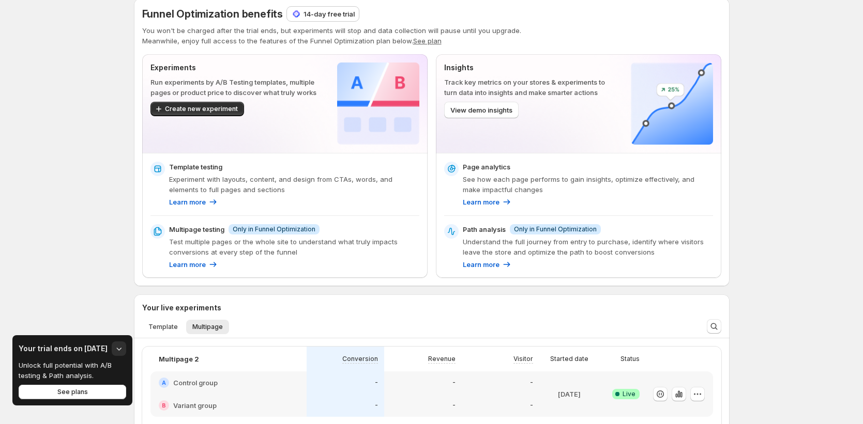
click at [433, 43] on button "See plan" at bounding box center [427, 41] width 28 height 8
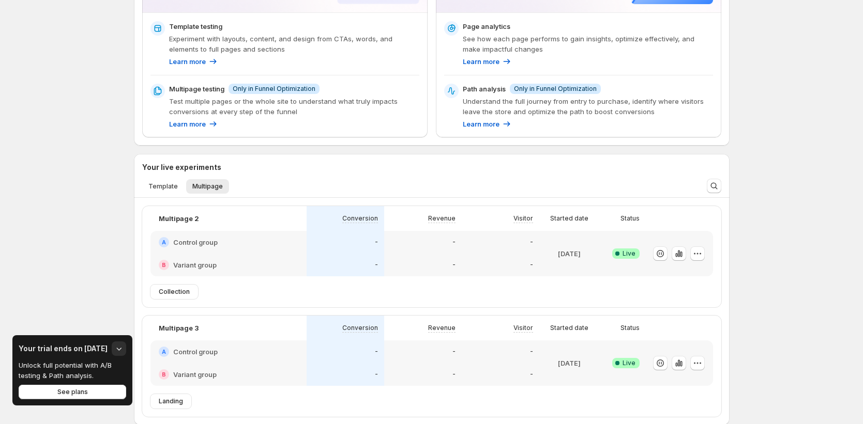
scroll to position [441, 0]
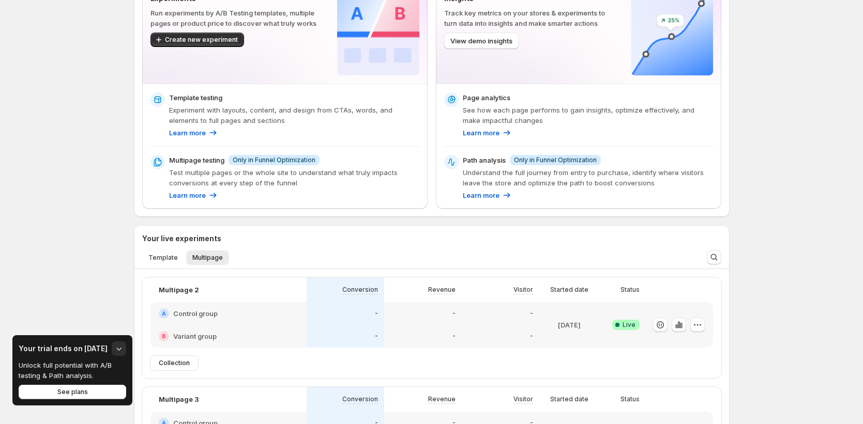
scroll to position [0, 0]
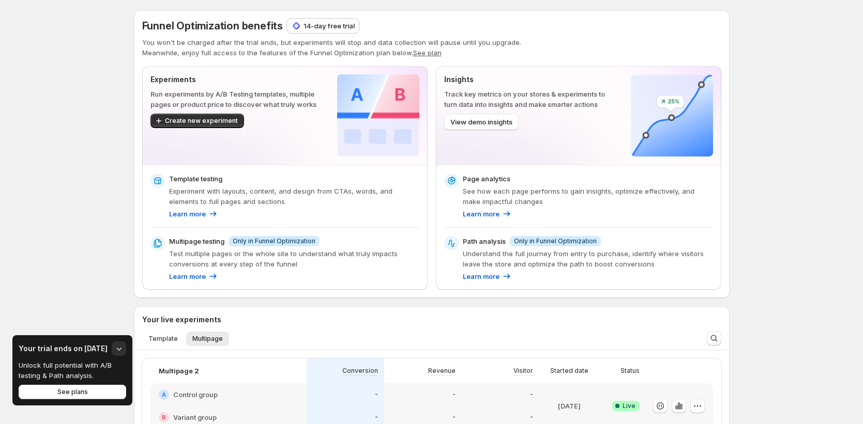
click at [343, 35] on div "Funnel Optimization benefits 14-day free trial You won't be charged after the t…" at bounding box center [431, 38] width 579 height 39
click at [345, 26] on p "14-day free trial" at bounding box center [328, 26] width 51 height 10
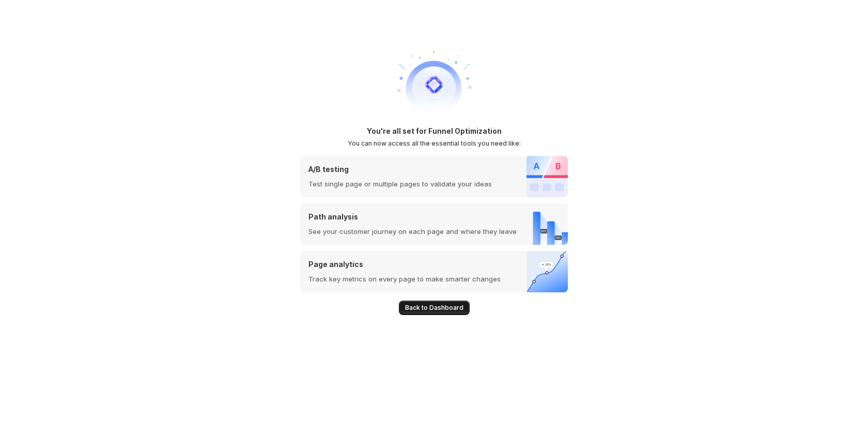
click at [425, 310] on span "Back to Dashboard" at bounding box center [434, 308] width 58 height 8
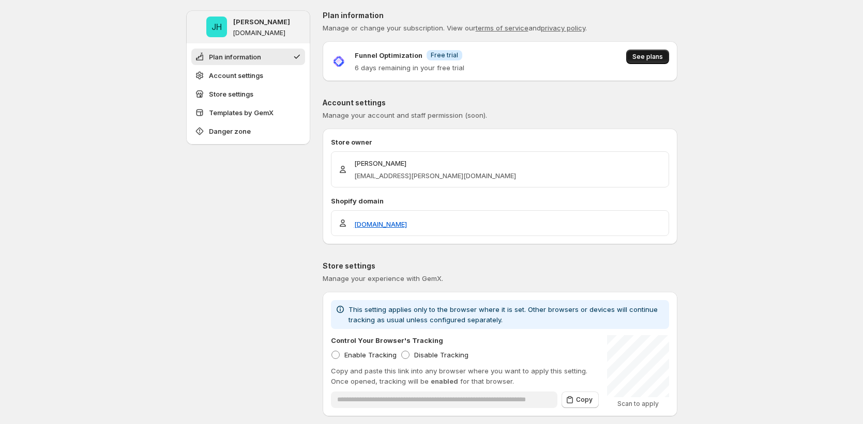
click at [648, 58] on span "See plans" at bounding box center [647, 57] width 30 height 8
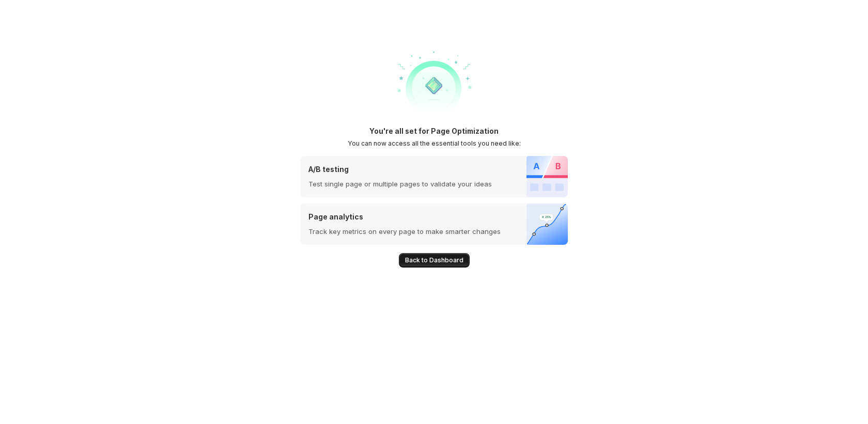
drag, startPoint x: 457, startPoint y: 248, endPoint x: 447, endPoint y: 254, distance: 12.1
click at [454, 250] on div "Back to Dashboard" at bounding box center [434, 256] width 268 height 23
click at [442, 259] on span "Back to Dashboard" at bounding box center [434, 260] width 58 height 8
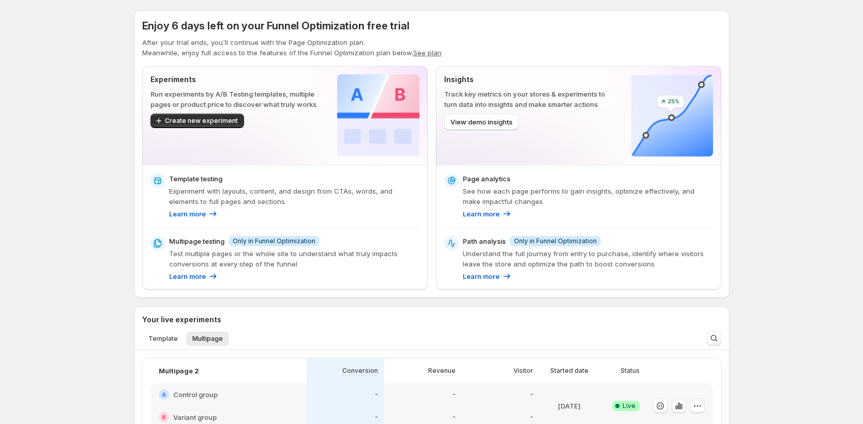
click at [425, 56] on button "See plan" at bounding box center [427, 53] width 28 height 8
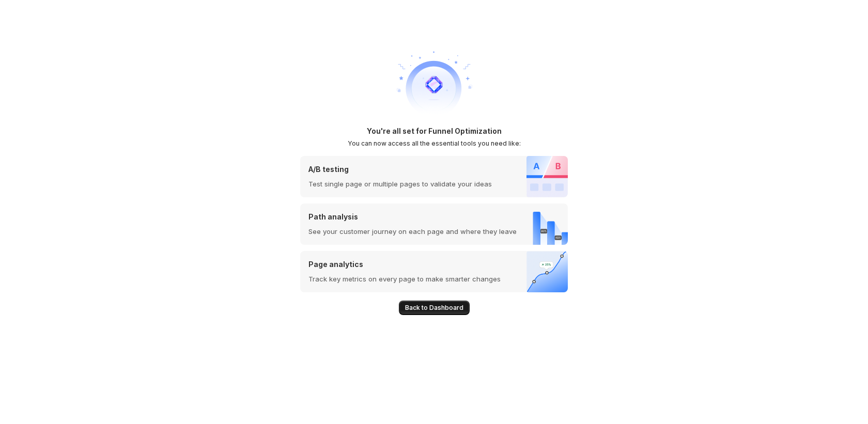
click at [425, 309] on span "Back to Dashboard" at bounding box center [434, 308] width 58 height 8
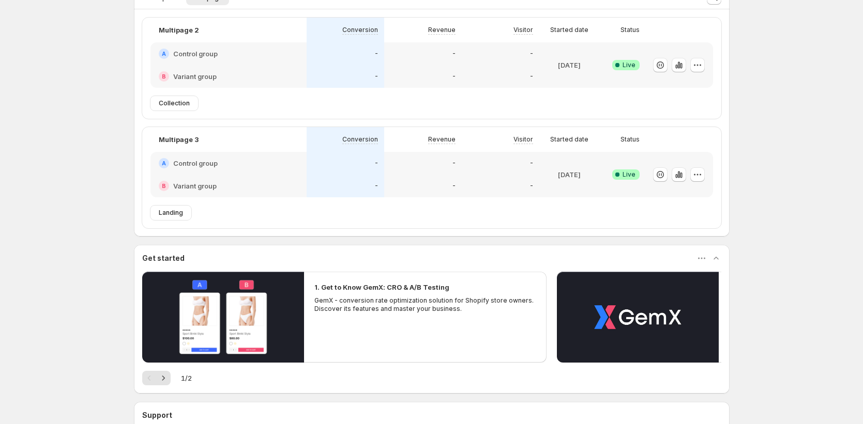
scroll to position [340, 0]
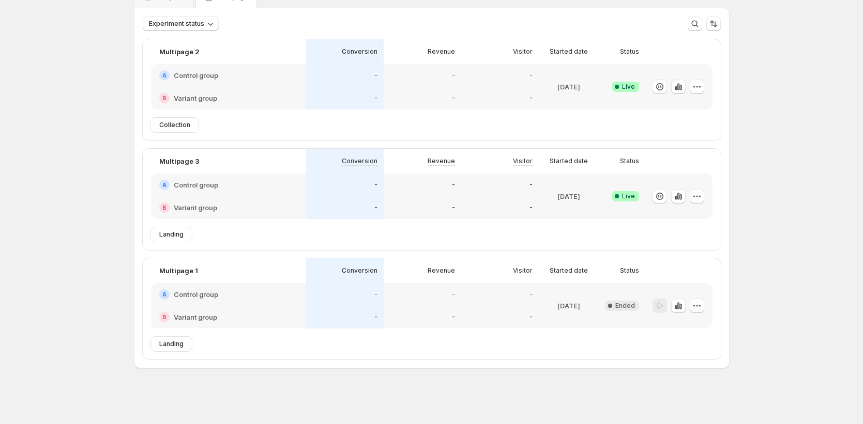
scroll to position [54, 0]
click at [173, 10] on div "Experiment status More views More views Create new view" at bounding box center [431, 19] width 594 height 23
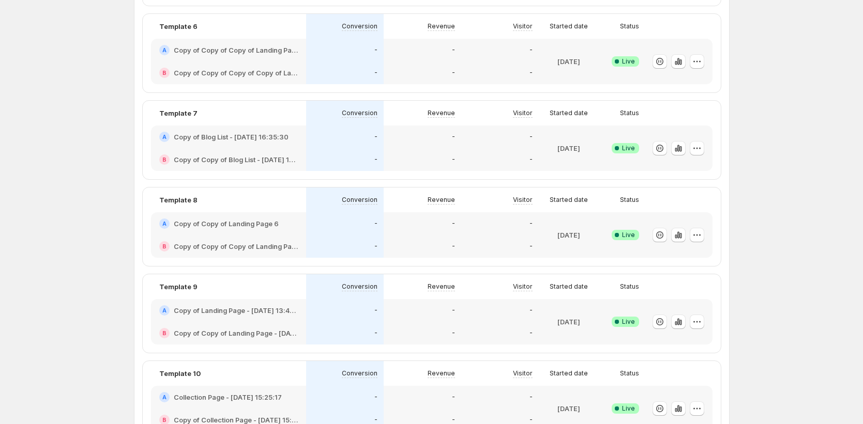
scroll to position [681, 0]
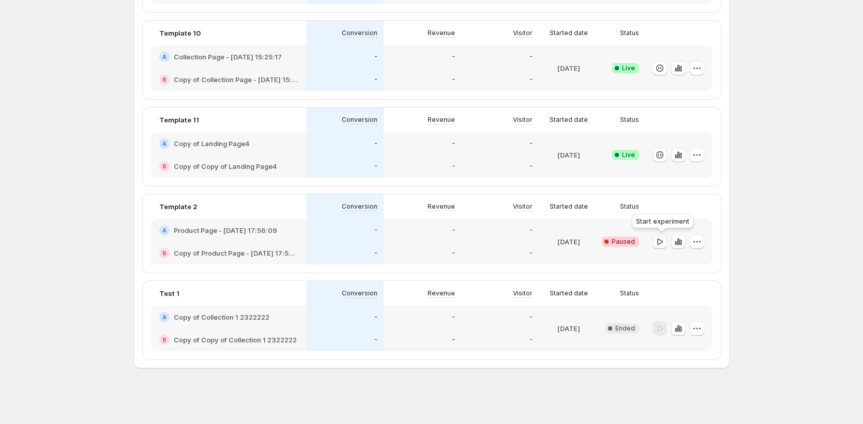
click at [663, 242] on icon "button" at bounding box center [659, 242] width 10 height 10
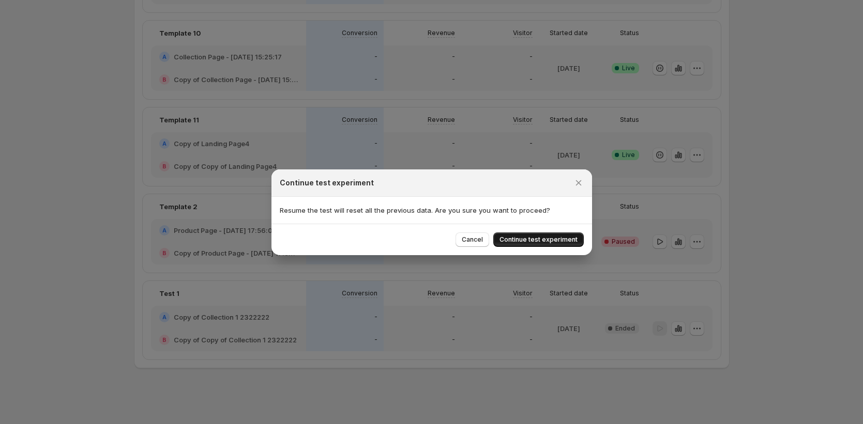
click at [531, 238] on span "Continue test experiment" at bounding box center [538, 240] width 78 height 8
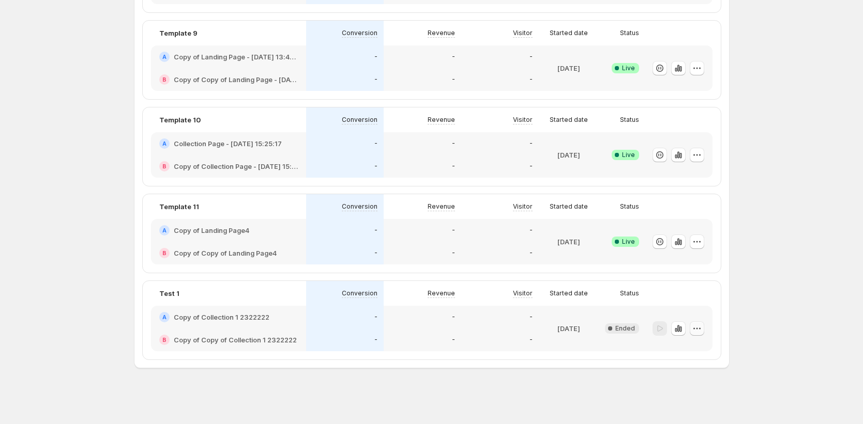
click at [697, 325] on icon "button" at bounding box center [696, 329] width 10 height 10
click at [685, 407] on span "Delete" at bounding box center [706, 403] width 50 height 10
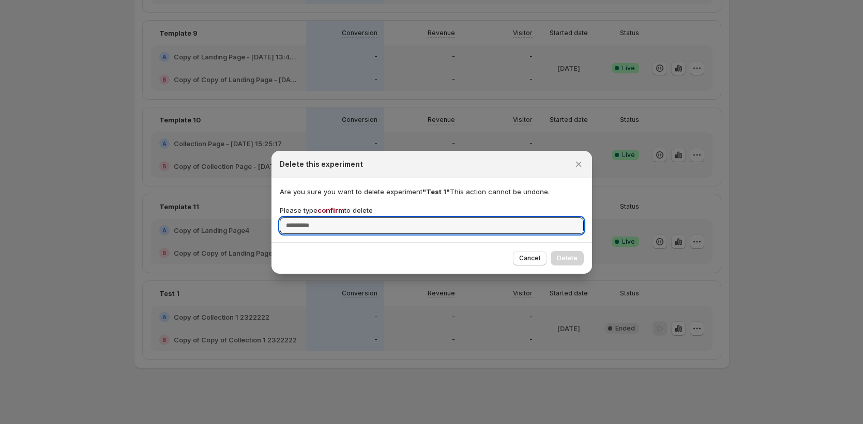
click at [329, 206] on span "confirm" at bounding box center [330, 210] width 27 height 8
click at [329, 218] on input "Please type confirm to delete" at bounding box center [432, 226] width 304 height 17
click at [329, 206] on span "confirm" at bounding box center [330, 210] width 27 height 8
click at [329, 218] on input "Please type confirm to delete" at bounding box center [432, 226] width 304 height 17
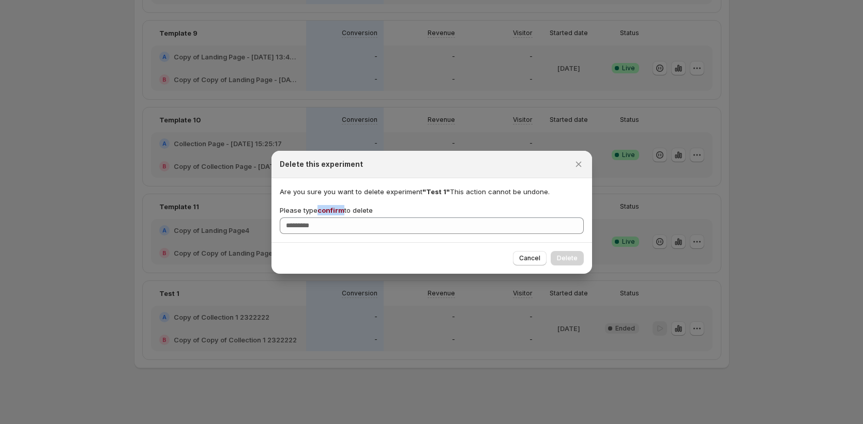
copy span "confirm"
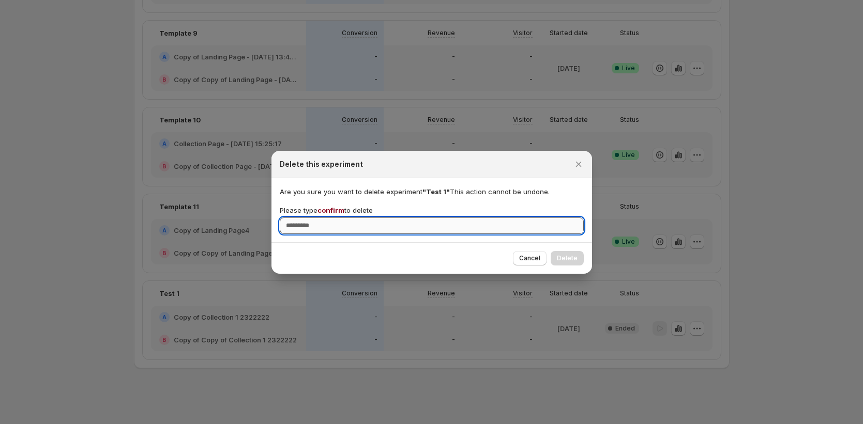
click at [339, 229] on input "Please type confirm to delete" at bounding box center [432, 226] width 304 height 17
paste input "*******"
type input "*******"
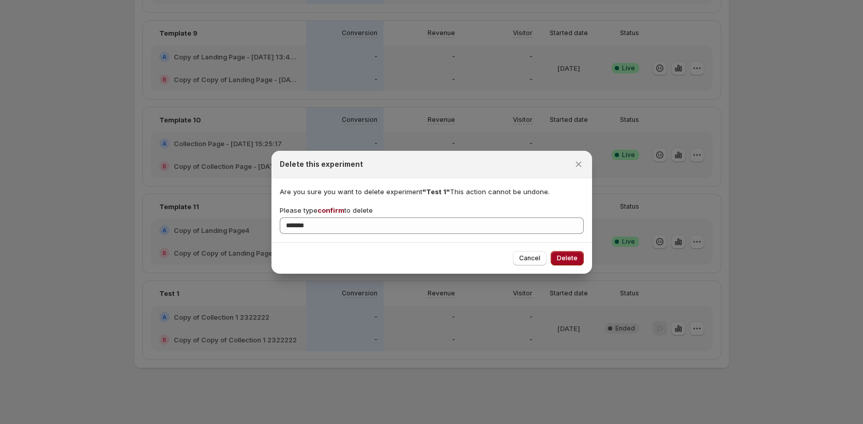
click at [561, 256] on span "Delete" at bounding box center [567, 258] width 21 height 8
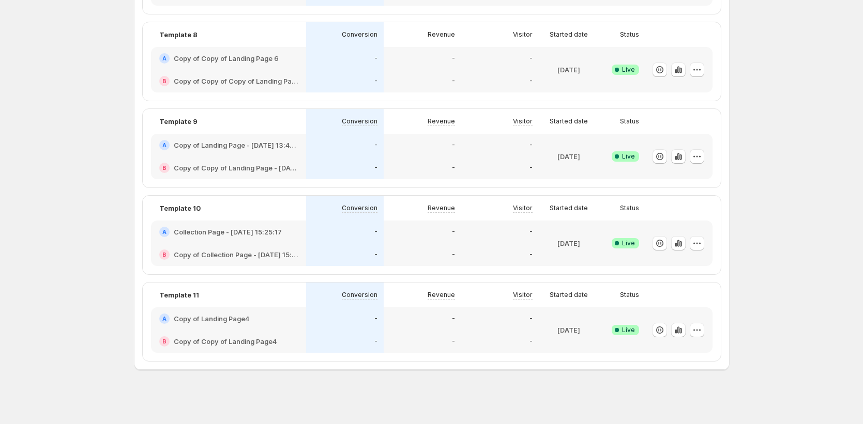
scroll to position [0, 0]
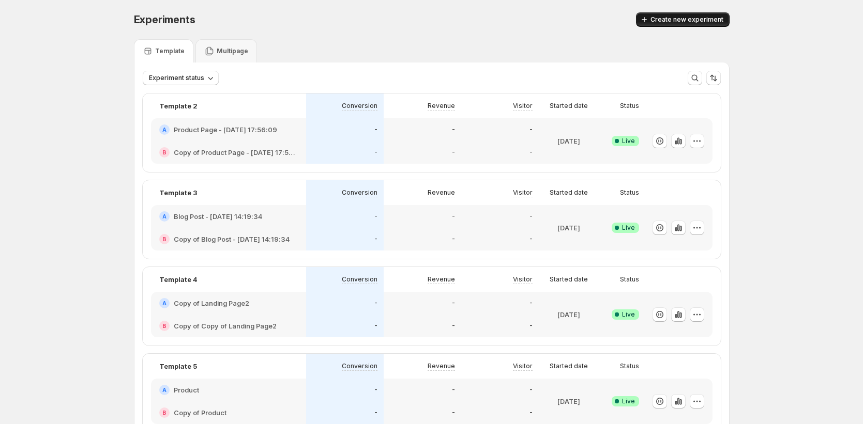
click at [698, 23] on span "Create new experiment" at bounding box center [686, 20] width 73 height 8
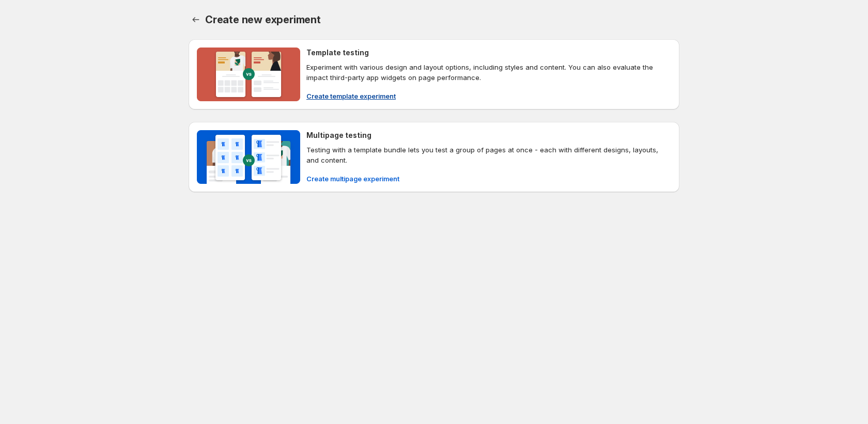
click at [337, 94] on span "Create template experiment" at bounding box center [350, 96] width 89 height 10
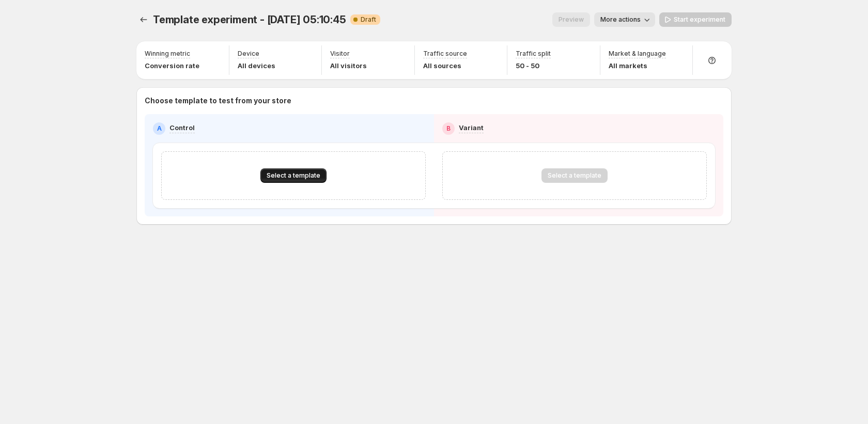
click at [293, 181] on button "Select a template" at bounding box center [293, 175] width 66 height 14
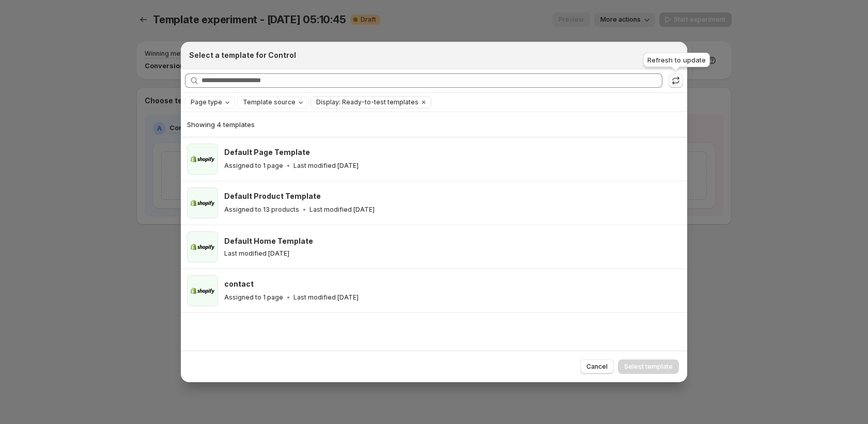
click at [677, 83] on icon ":rbe:" at bounding box center [675, 83] width 7 height 4
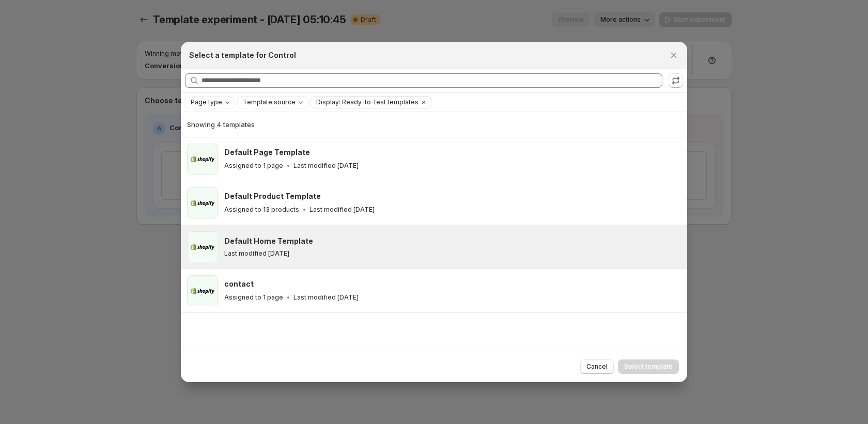
click at [337, 250] on div "Last modified [DATE]" at bounding box center [451, 254] width 454 height 8
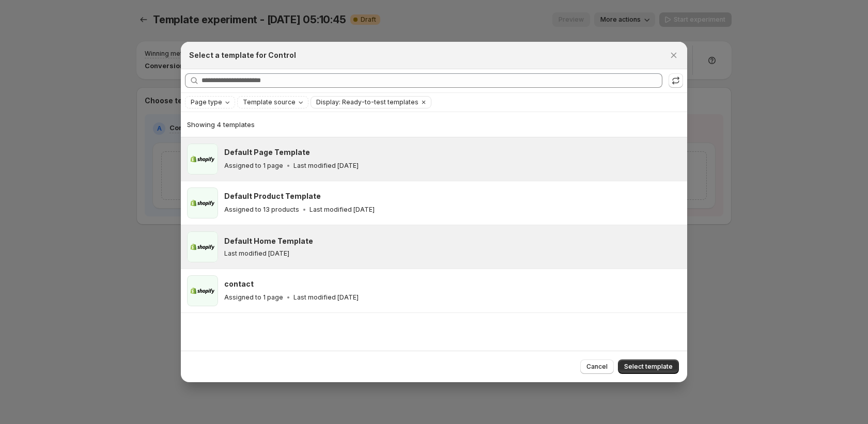
click at [359, 162] on p "Last modified [DATE]" at bounding box center [326, 166] width 65 height 8
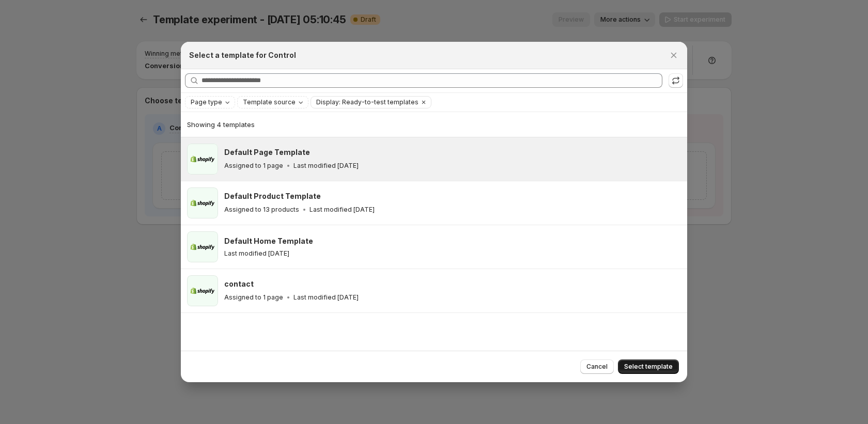
click at [644, 372] on button "Select template" at bounding box center [648, 367] width 61 height 14
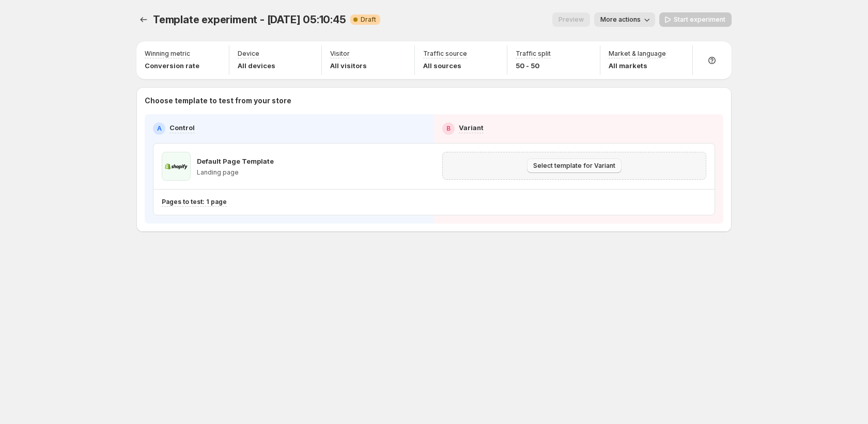
click at [571, 169] on span "Select template for Variant" at bounding box center [574, 166] width 82 height 8
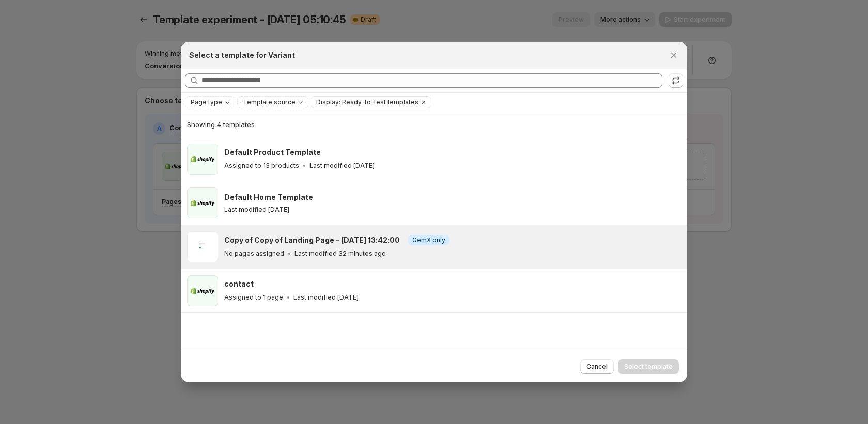
click at [530, 250] on div "No pages assigned Last modified 32 minutes ago" at bounding box center [451, 254] width 454 height 10
click at [637, 370] on span "Select template" at bounding box center [648, 367] width 49 height 8
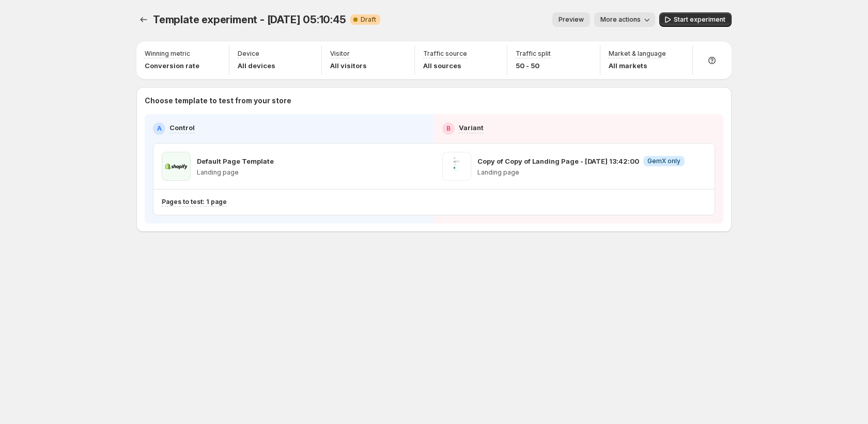
click at [612, 21] on span "More actions" at bounding box center [621, 20] width 40 height 8
click at [625, 62] on span "Rename" at bounding box center [631, 59] width 26 height 8
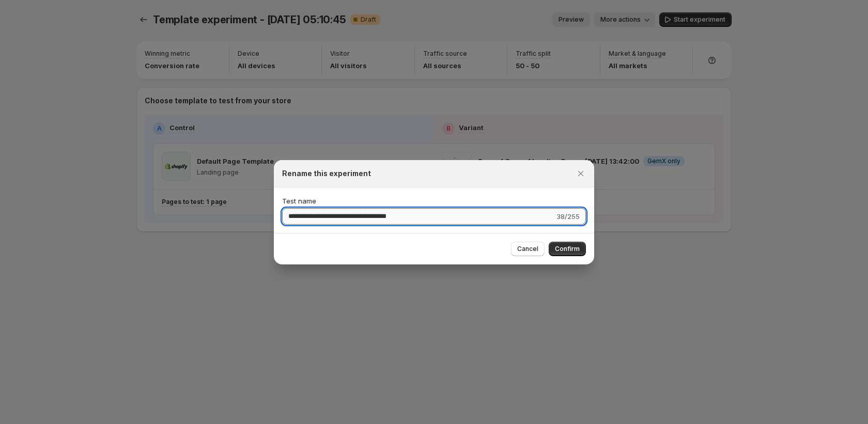
drag, startPoint x: 319, startPoint y: 216, endPoint x: 488, endPoint y: 220, distance: 168.5
click at [488, 220] on input "**********" at bounding box center [418, 216] width 272 height 17
type input "**********"
click at [562, 249] on span "Confirm" at bounding box center [567, 249] width 25 height 8
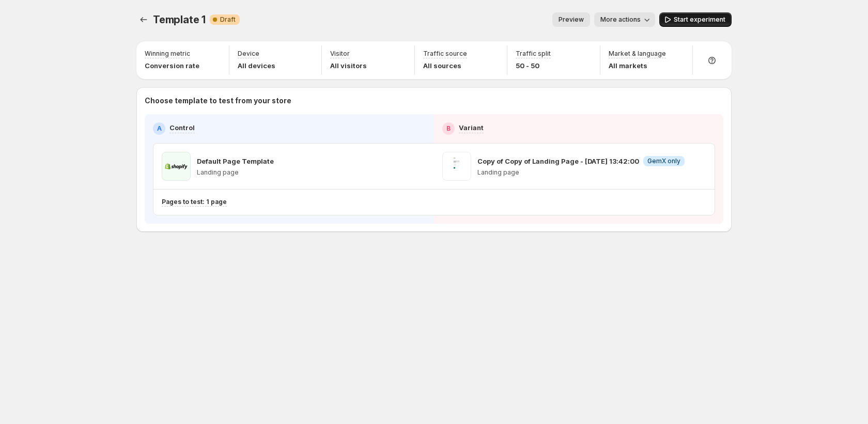
click at [681, 21] on span "Start experiment" at bounding box center [700, 20] width 52 height 8
click at [139, 20] on icon "Experiments" at bounding box center [144, 19] width 10 height 10
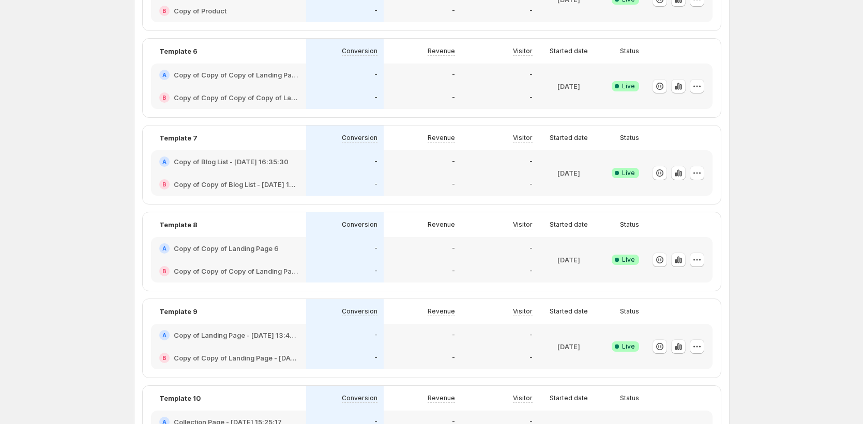
scroll to position [681, 0]
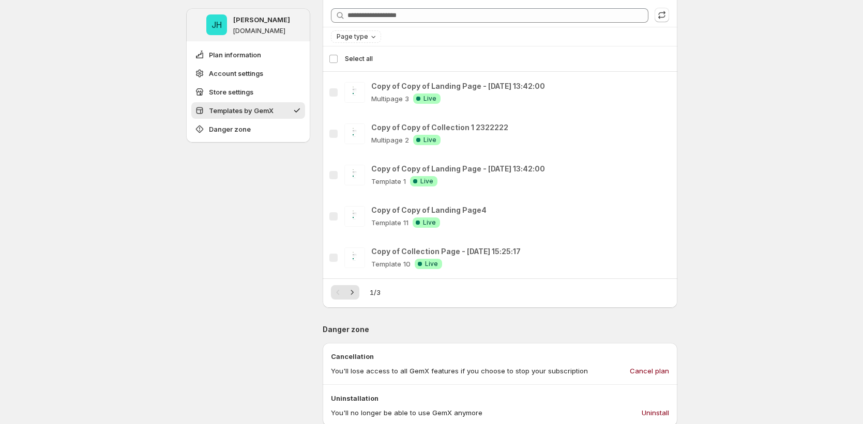
scroll to position [438, 0]
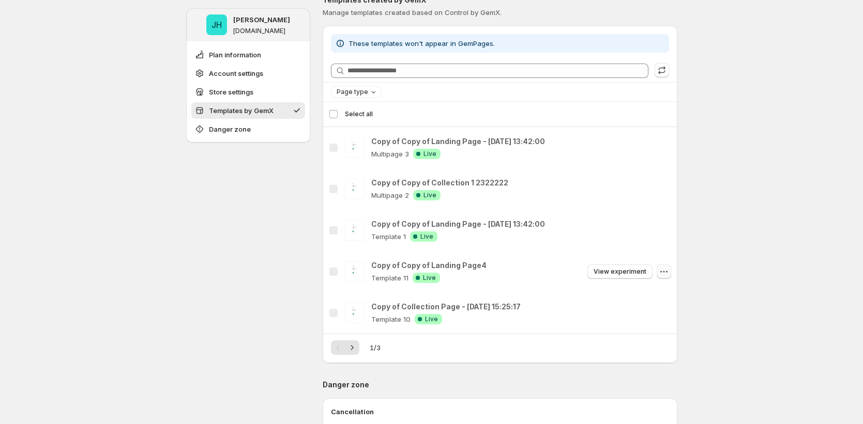
click at [671, 269] on button "button" at bounding box center [663, 272] width 14 height 14
click at [705, 262] on div "**********" at bounding box center [431, 183] width 863 height 1242
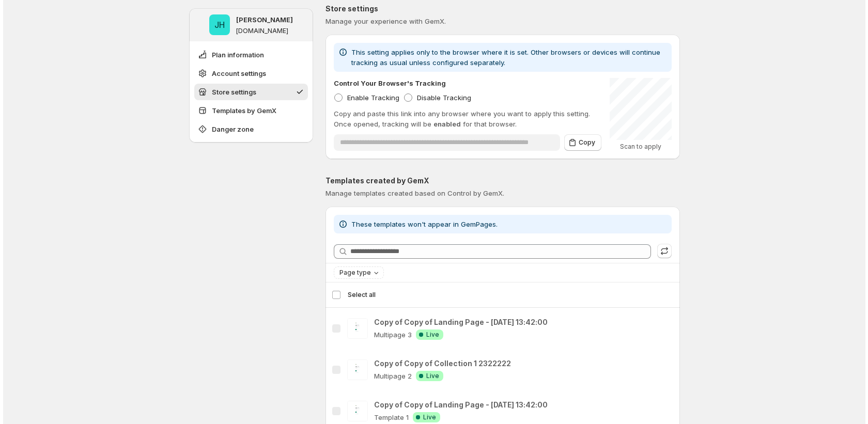
scroll to position [0, 0]
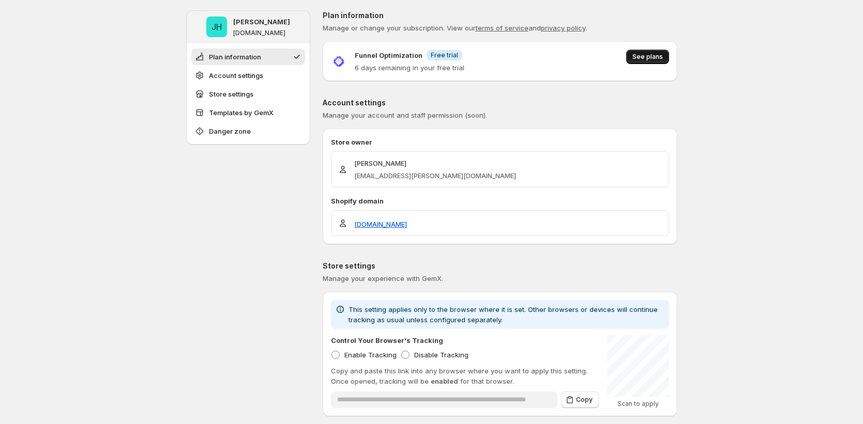
click at [663, 54] on span "See plans" at bounding box center [647, 57] width 30 height 8
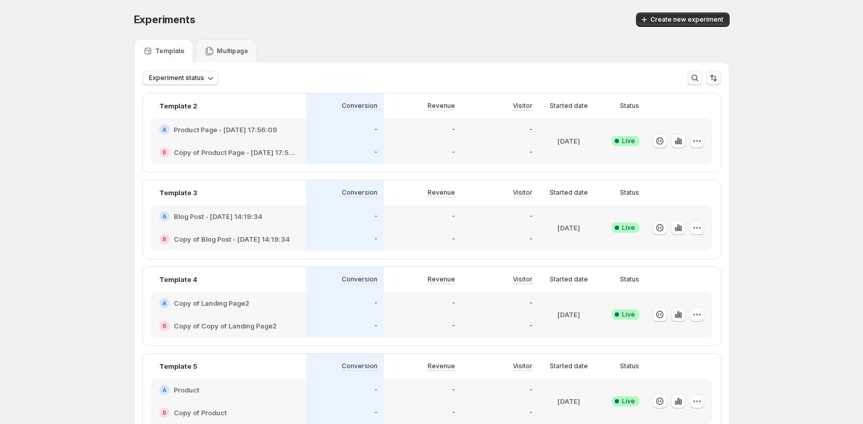
click at [699, 140] on icon "button" at bounding box center [696, 141] width 10 height 10
click at [668, 168] on button "Edit" at bounding box center [702, 163] width 128 height 17
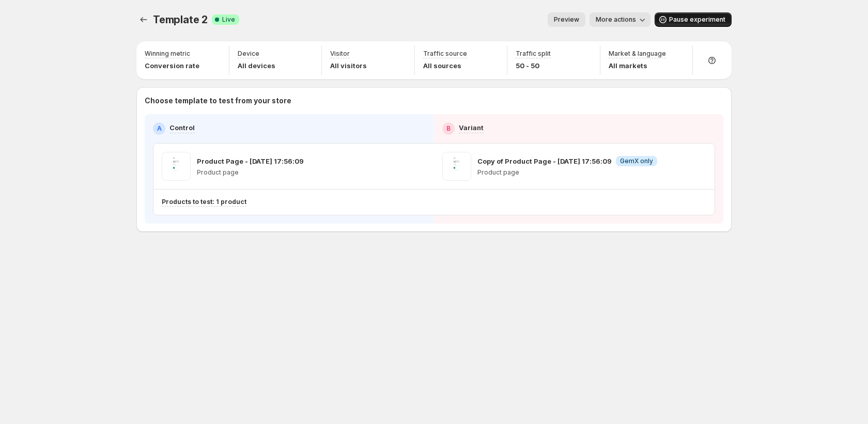
click at [696, 18] on span "Pause experiment" at bounding box center [697, 20] width 56 height 8
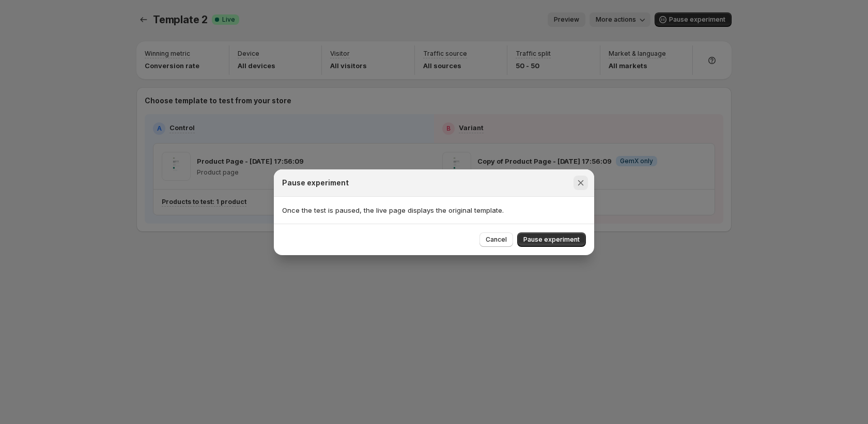
click at [581, 178] on icon "Close" at bounding box center [581, 183] width 10 height 10
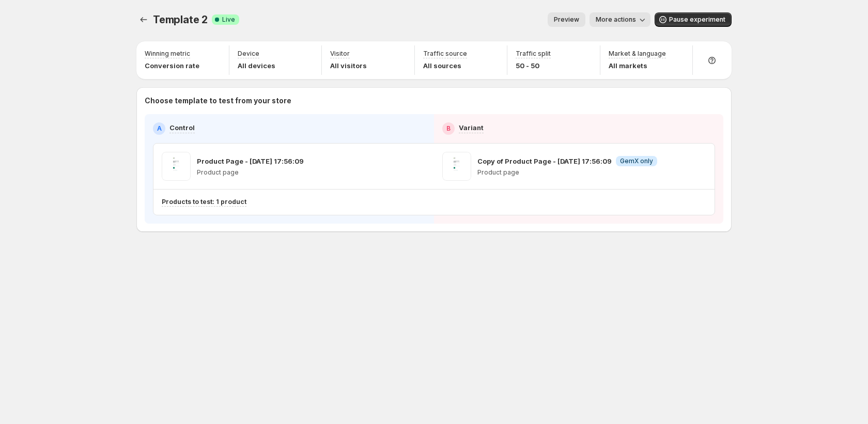
click at [614, 19] on span "More actions" at bounding box center [616, 20] width 40 height 8
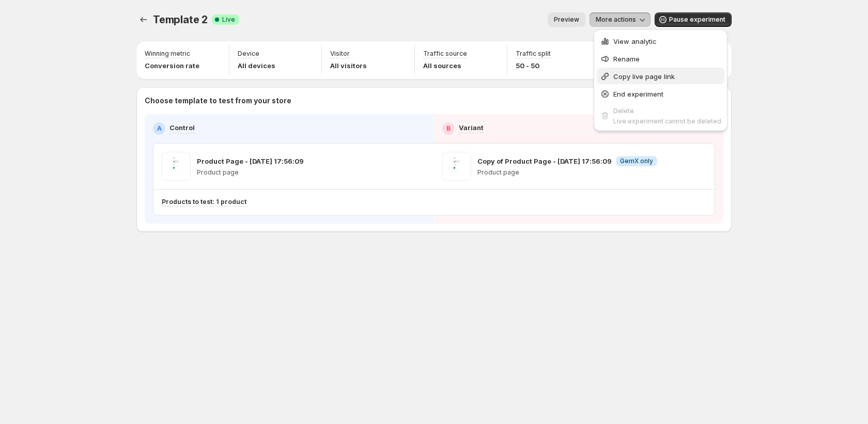
click at [633, 75] on span "Copy live page link" at bounding box center [644, 76] width 62 height 8
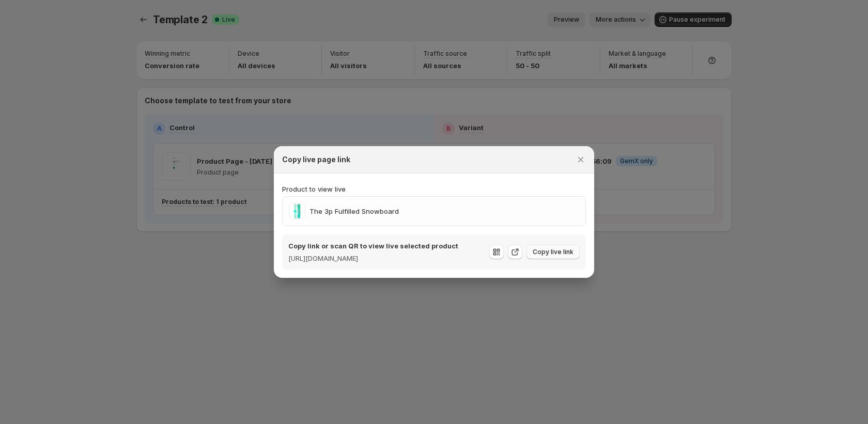
click at [549, 255] on span "Copy live link" at bounding box center [553, 252] width 41 height 8
click at [581, 155] on icon "Close" at bounding box center [581, 160] width 10 height 10
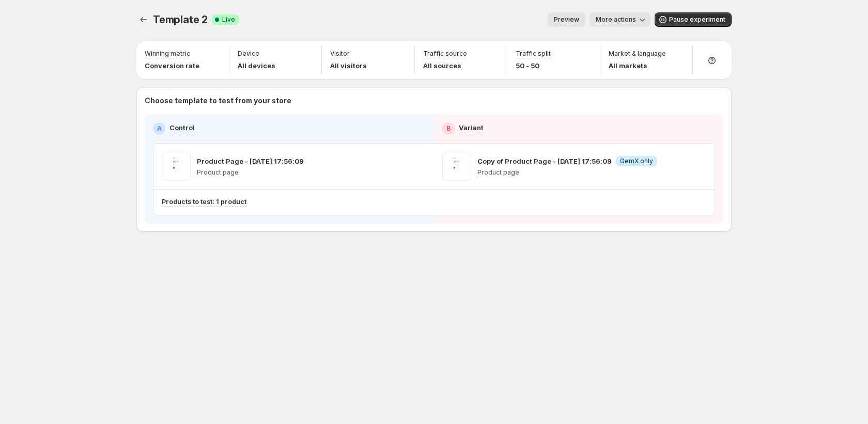
click at [51, 214] on div "Template 2. This page is ready Template 2 Success Complete Live Preview More ac…" at bounding box center [434, 212] width 868 height 424
click at [137, 28] on div "Template 2. This page is ready Template 2 Success Complete Live Preview More ac…" at bounding box center [433, 19] width 595 height 39
click at [146, 22] on icon "Experiments" at bounding box center [144, 19] width 10 height 10
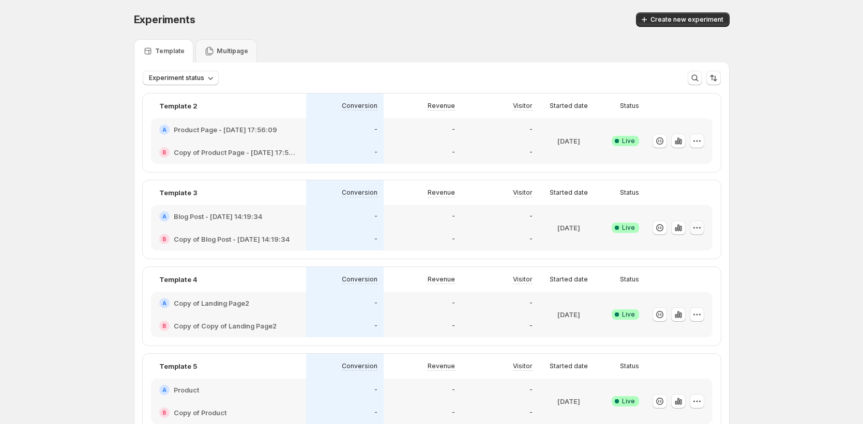
click at [693, 230] on button "button" at bounding box center [696, 228] width 14 height 14
click at [694, 255] on button "Edit" at bounding box center [702, 249] width 128 height 17
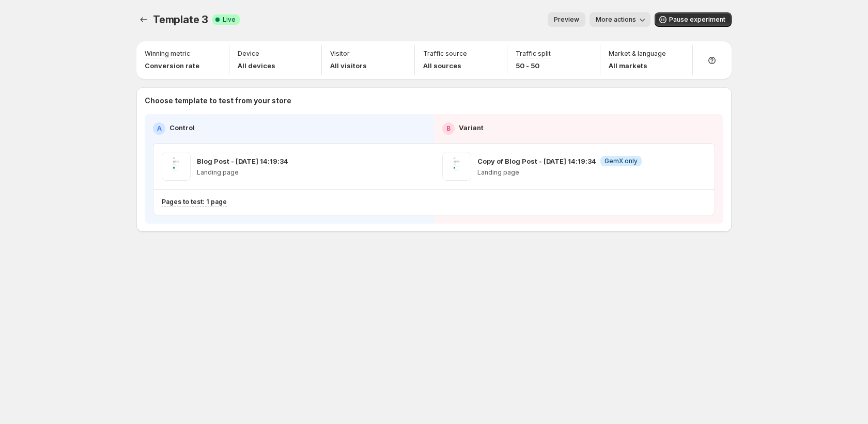
click at [618, 27] on div "Template 3. This page is ready Template 3 Success Complete Live Preview More ac…" at bounding box center [433, 19] width 595 height 39
click at [619, 23] on span "More actions" at bounding box center [616, 20] width 40 height 8
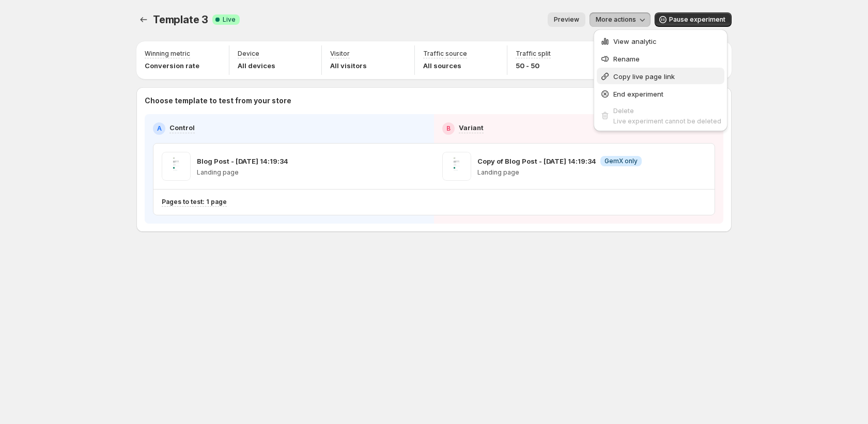
click at [618, 73] on span "Copy live page link" at bounding box center [644, 76] width 62 height 8
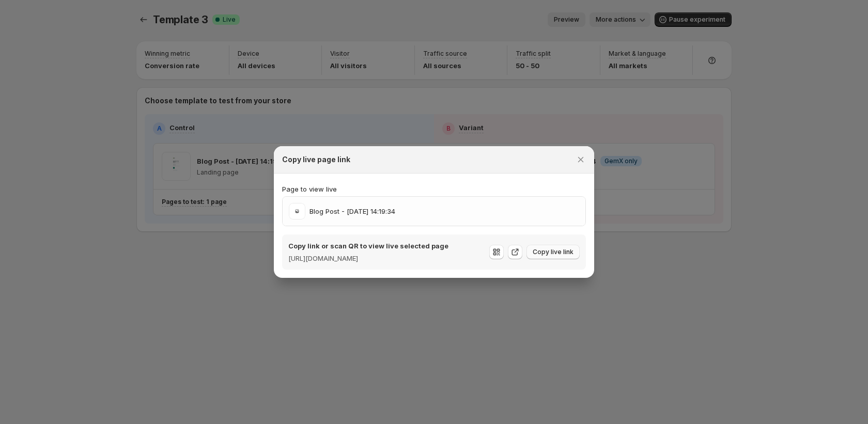
drag, startPoint x: 547, startPoint y: 241, endPoint x: 554, endPoint y: 251, distance: 12.3
click at [547, 241] on div "Copy link or scan QR to view live selected page [URL][DOMAIN_NAME] Copy live li…" at bounding box center [433, 252] width 291 height 23
click at [555, 254] on span "Copy live link" at bounding box center [553, 252] width 41 height 8
click at [577, 155] on icon "Close" at bounding box center [581, 160] width 10 height 10
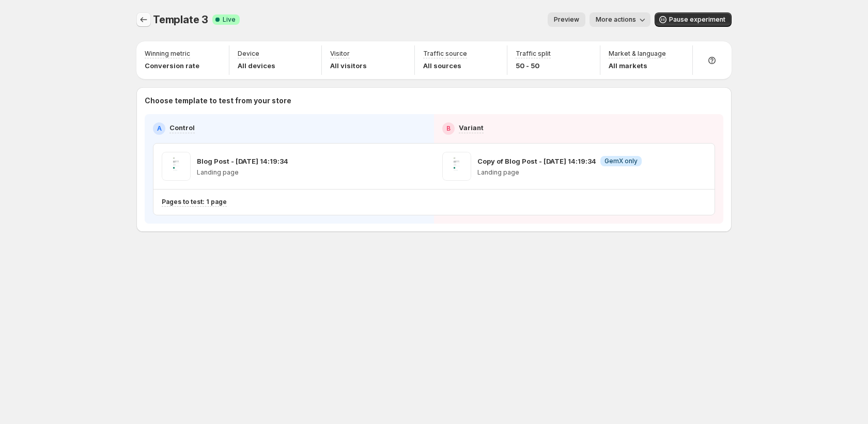
click at [139, 21] on icon "Experiments" at bounding box center [144, 19] width 10 height 10
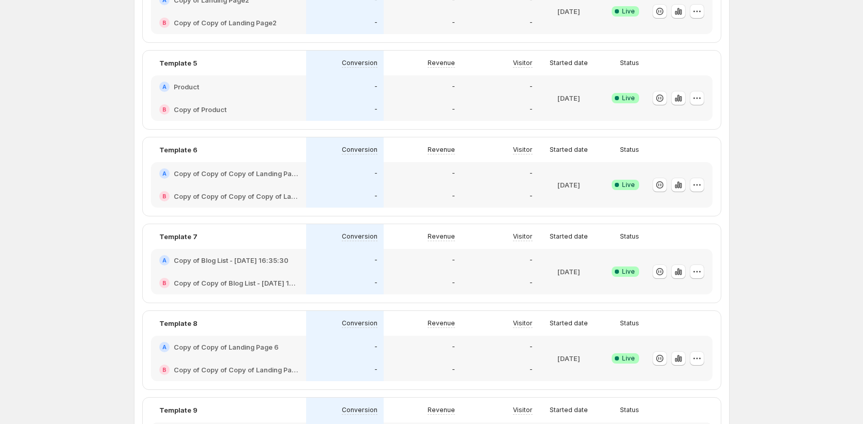
scroll to position [303, 0]
click at [702, 103] on icon "button" at bounding box center [696, 99] width 10 height 10
click at [666, 120] on span "Edit" at bounding box center [660, 120] width 11 height 8
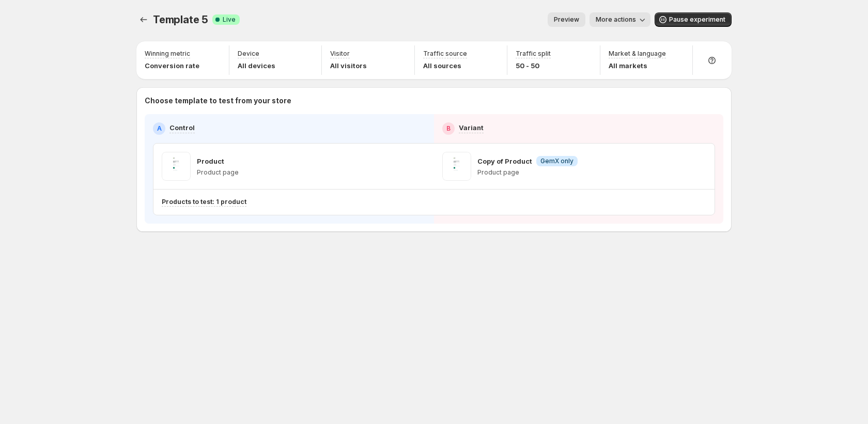
click at [635, 18] on span "More actions" at bounding box center [616, 20] width 40 height 8
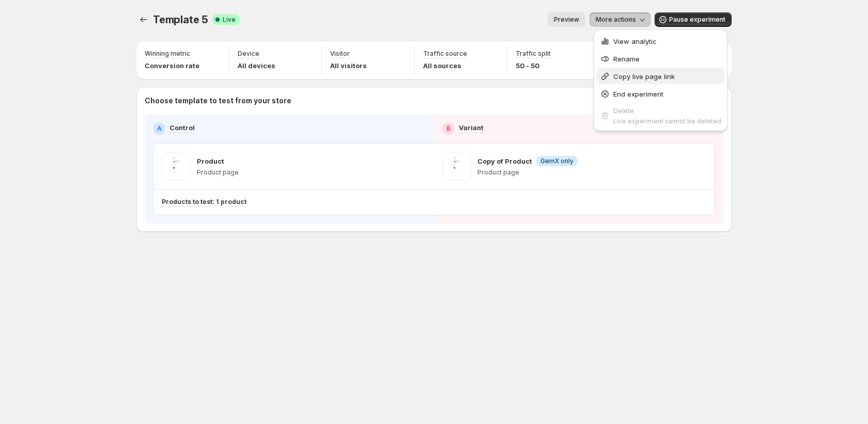
click at [629, 80] on span "Copy live page link" at bounding box center [644, 76] width 62 height 8
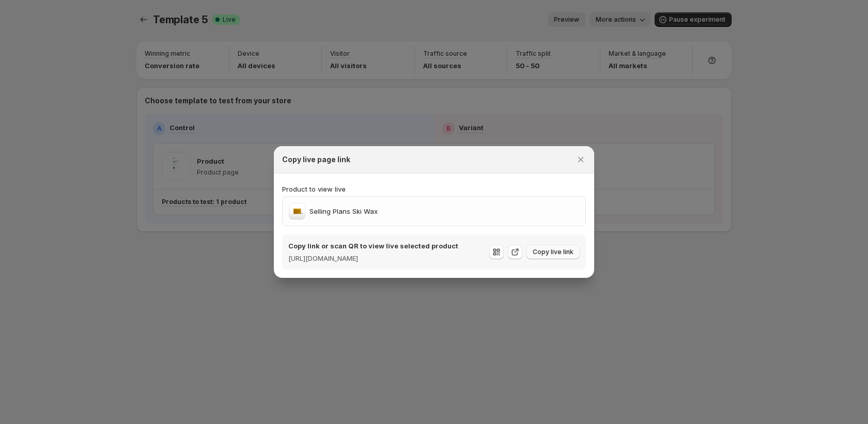
click at [565, 249] on span "Copy live link" at bounding box center [553, 252] width 41 height 8
click at [582, 157] on icon "Close" at bounding box center [581, 160] width 10 height 10
